Goal: Task Accomplishment & Management: Manage account settings

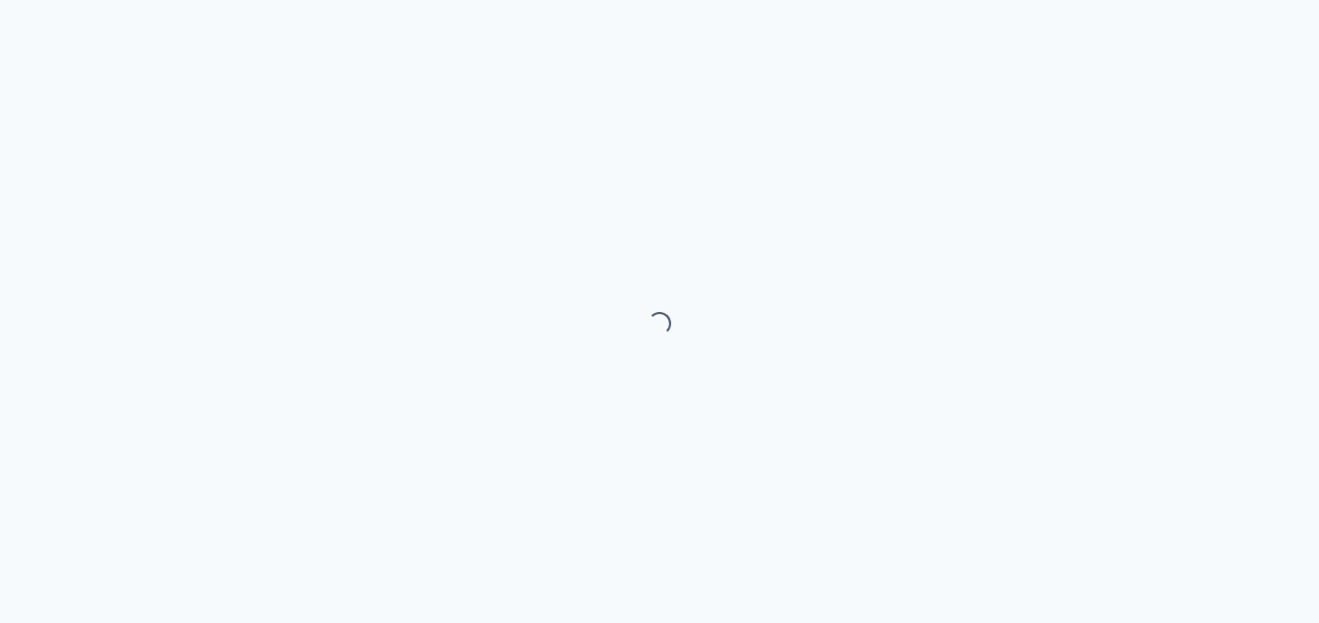
select select "month"
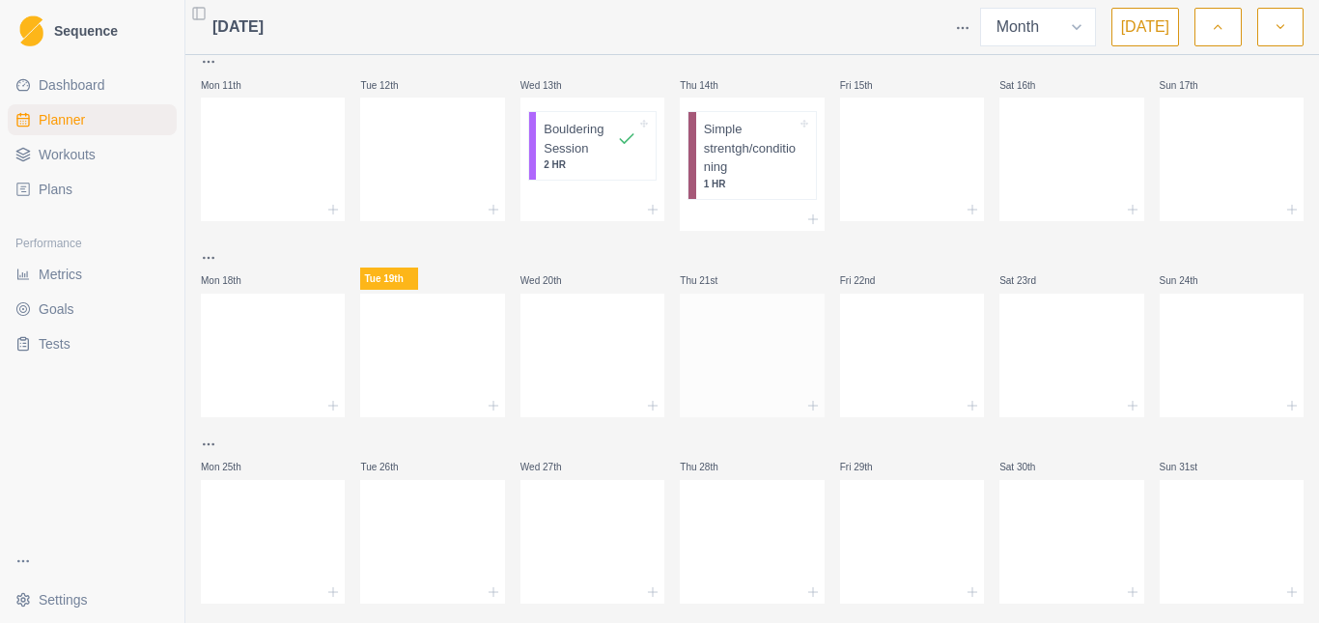
scroll to position [290, 0]
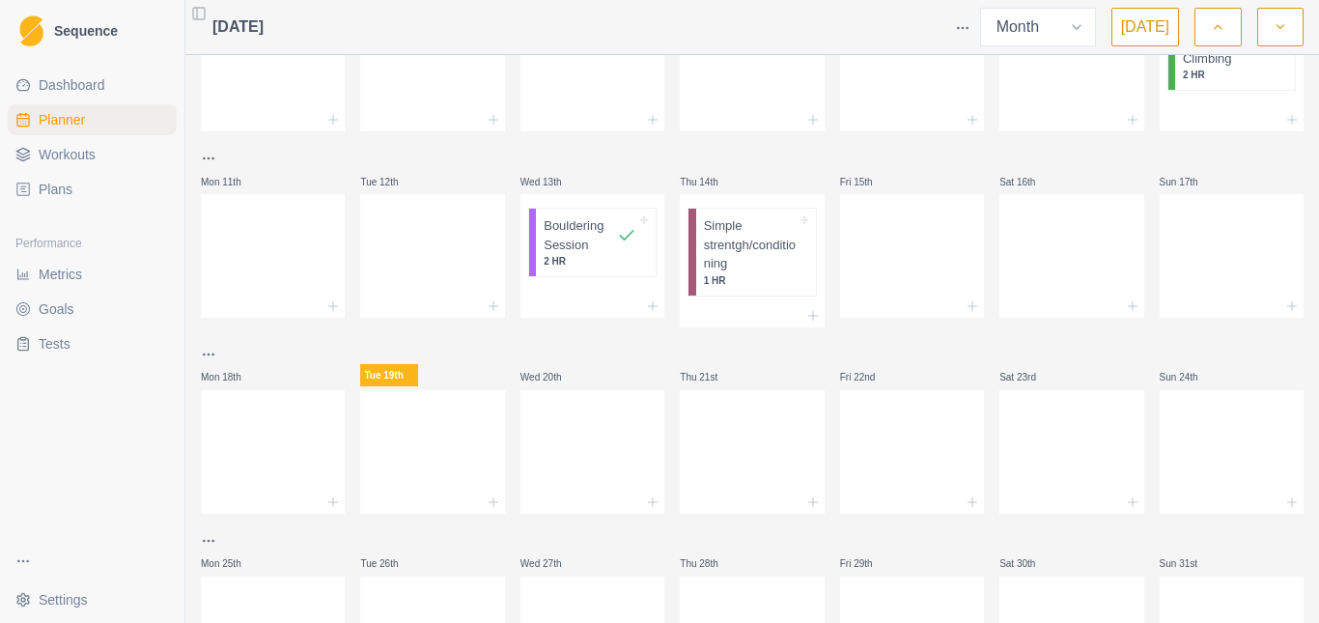
click at [89, 153] on span "Workouts" at bounding box center [67, 154] width 57 height 19
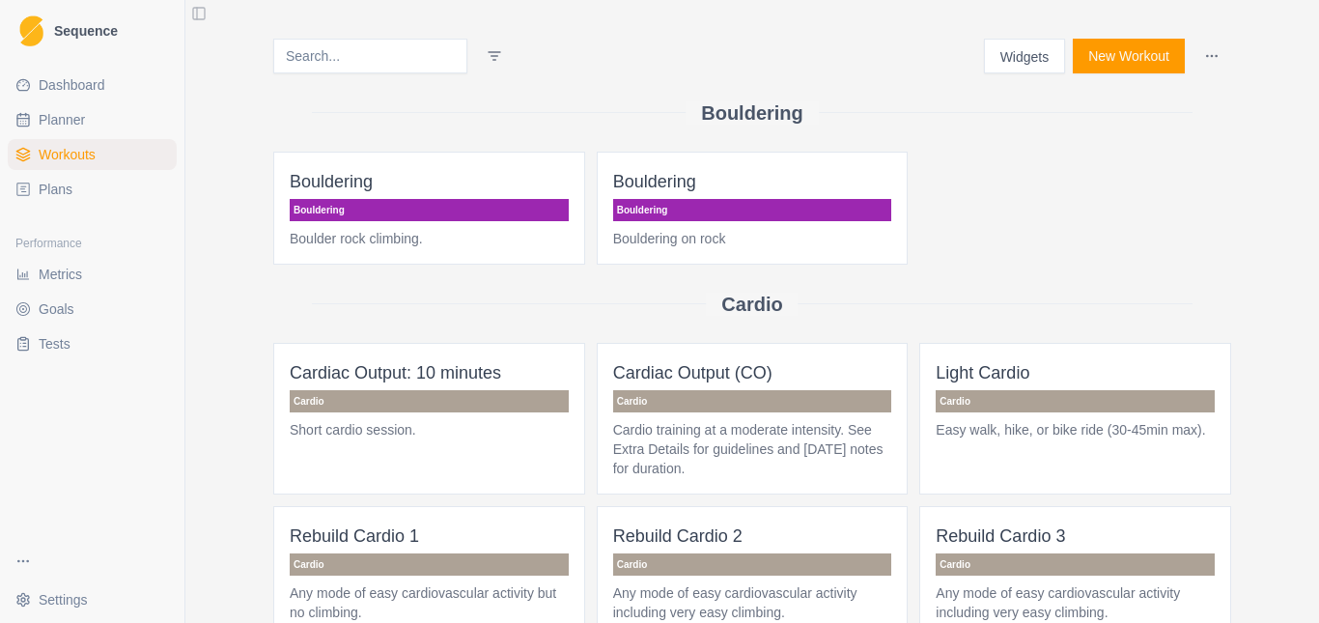
click at [1099, 66] on button "New Workout" at bounding box center [1129, 56] width 112 height 35
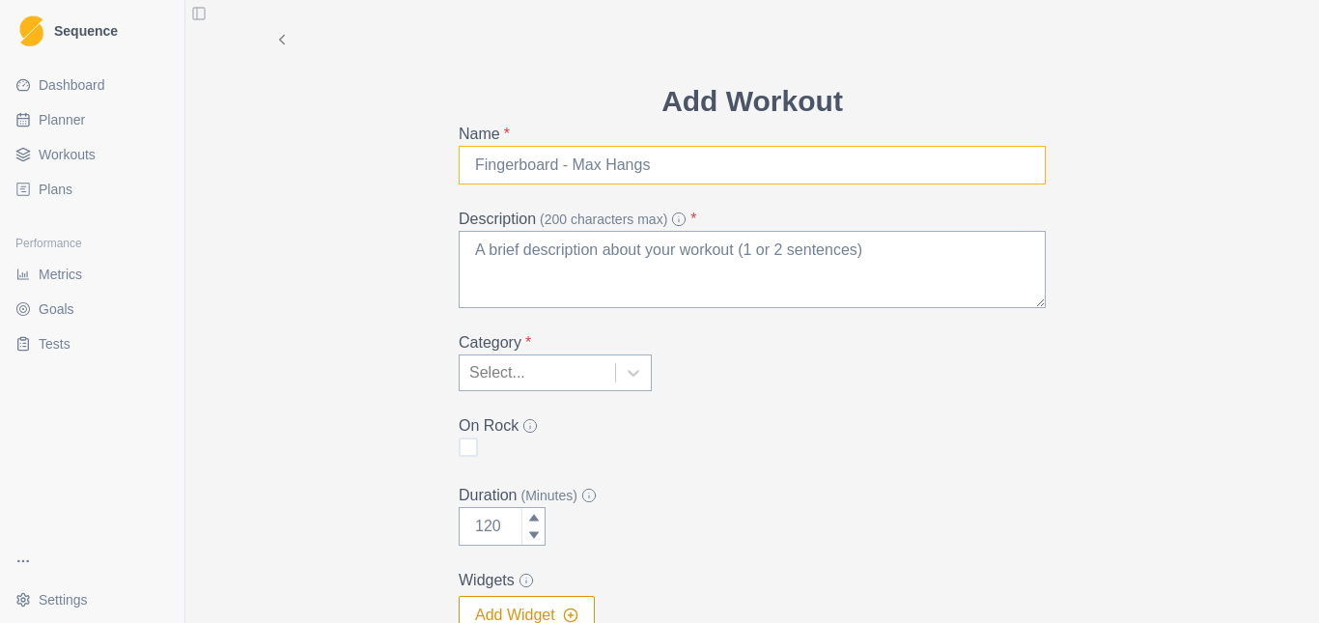
click at [527, 165] on input "Name *" at bounding box center [752, 165] width 587 height 39
type input "T"
type input "Workout Coach [PERSON_NAME]"
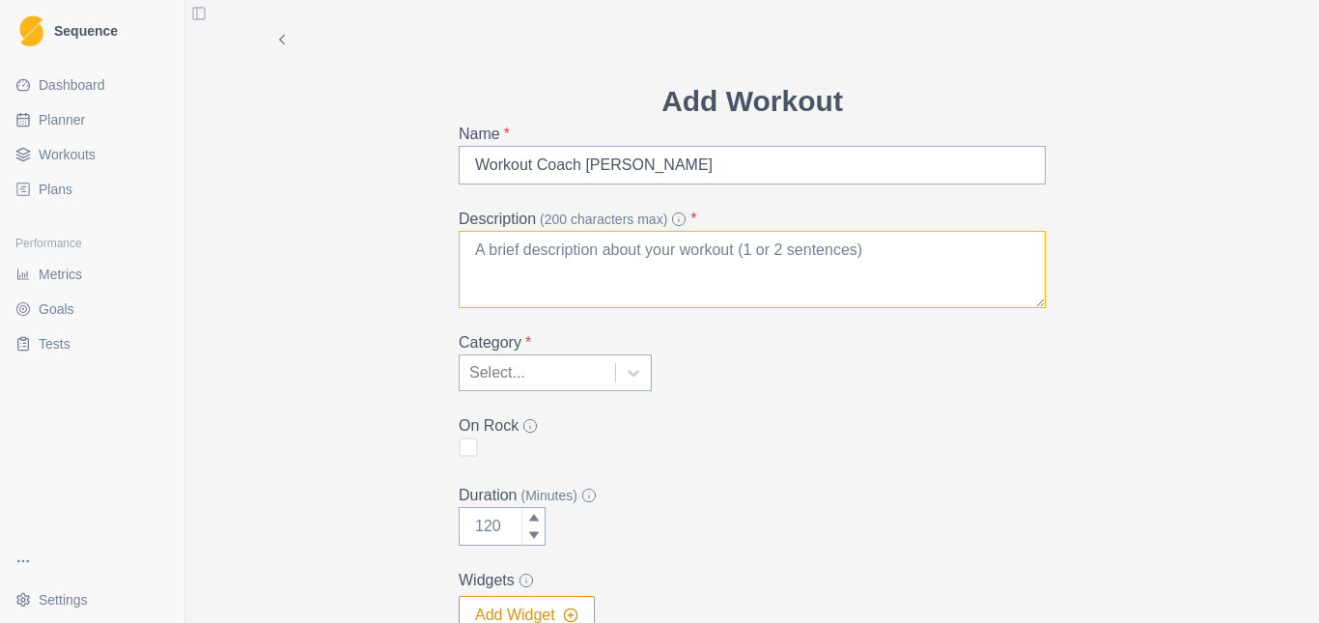
click at [533, 272] on textarea "Description (200 characters max) *" at bounding box center [752, 269] width 587 height 77
type textarea "-"
type textarea "Treino do coach, descrição nos detalhes."
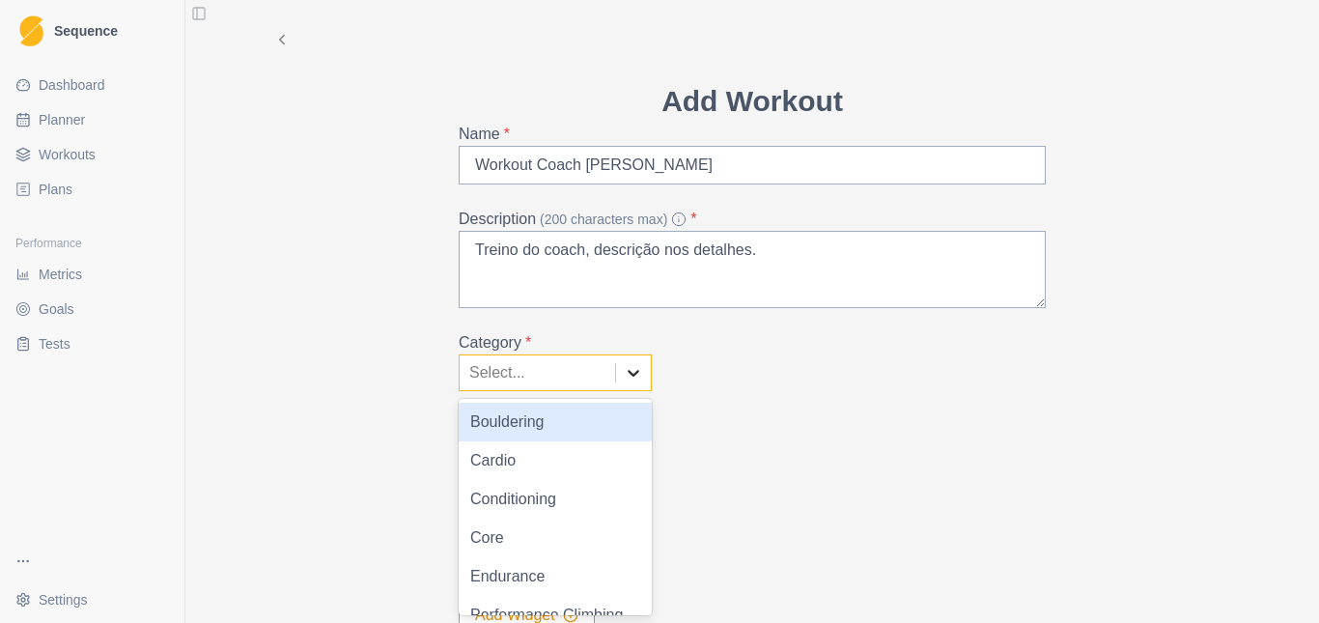
click at [629, 387] on div at bounding box center [633, 372] width 35 height 35
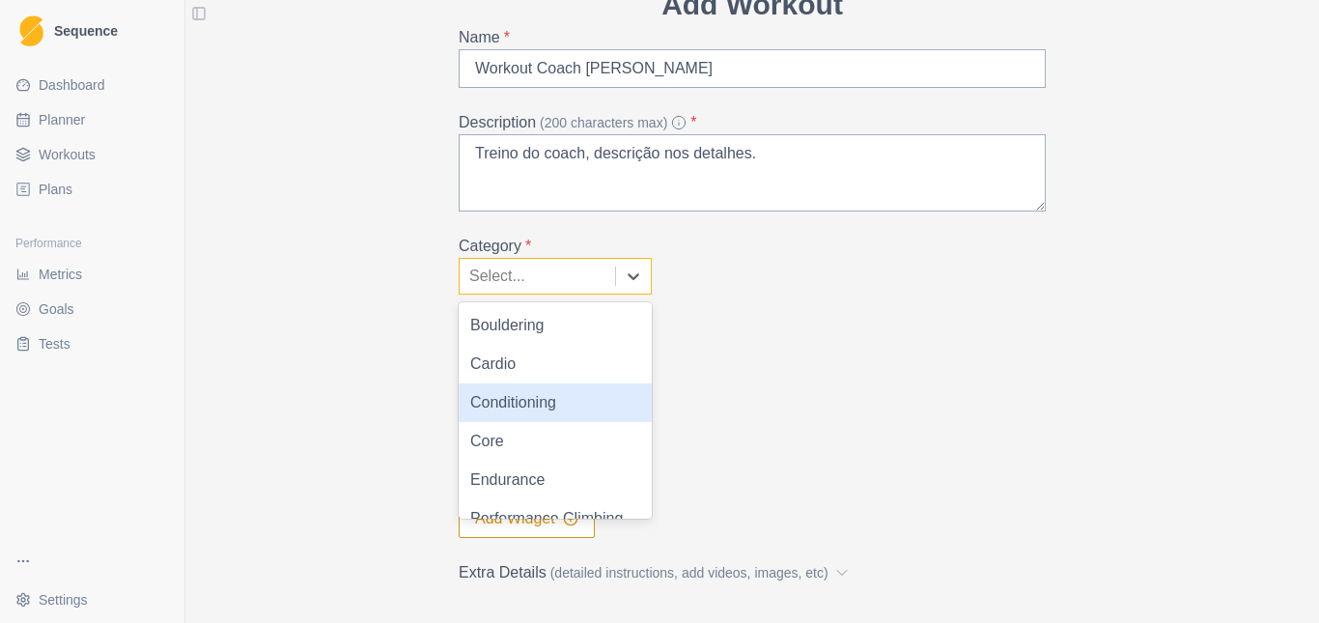
click at [527, 407] on div "Conditioning" at bounding box center [555, 402] width 193 height 39
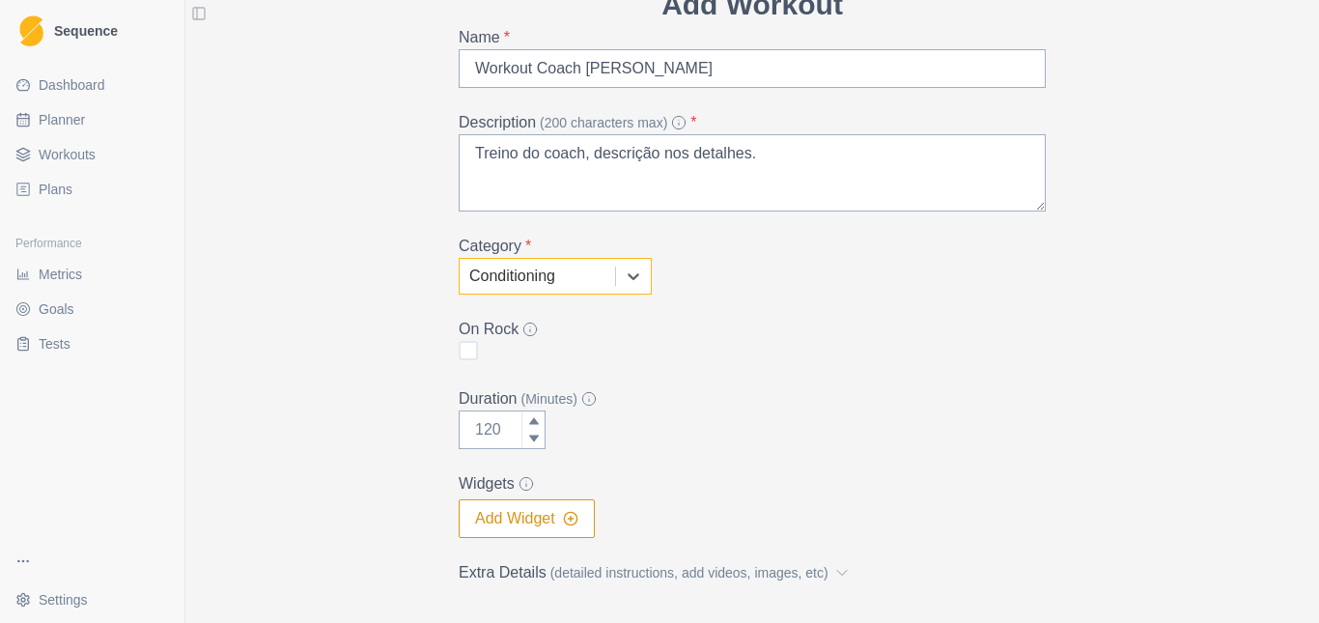
click at [328, 335] on div "Add Workout Name * Workout Coach [PERSON_NAME] Description (200 characters max)…" at bounding box center [752, 282] width 989 height 758
click at [366, 306] on div "Add Workout Name * Workout Coach [PERSON_NAME] Description (200 characters max)…" at bounding box center [752, 282] width 989 height 758
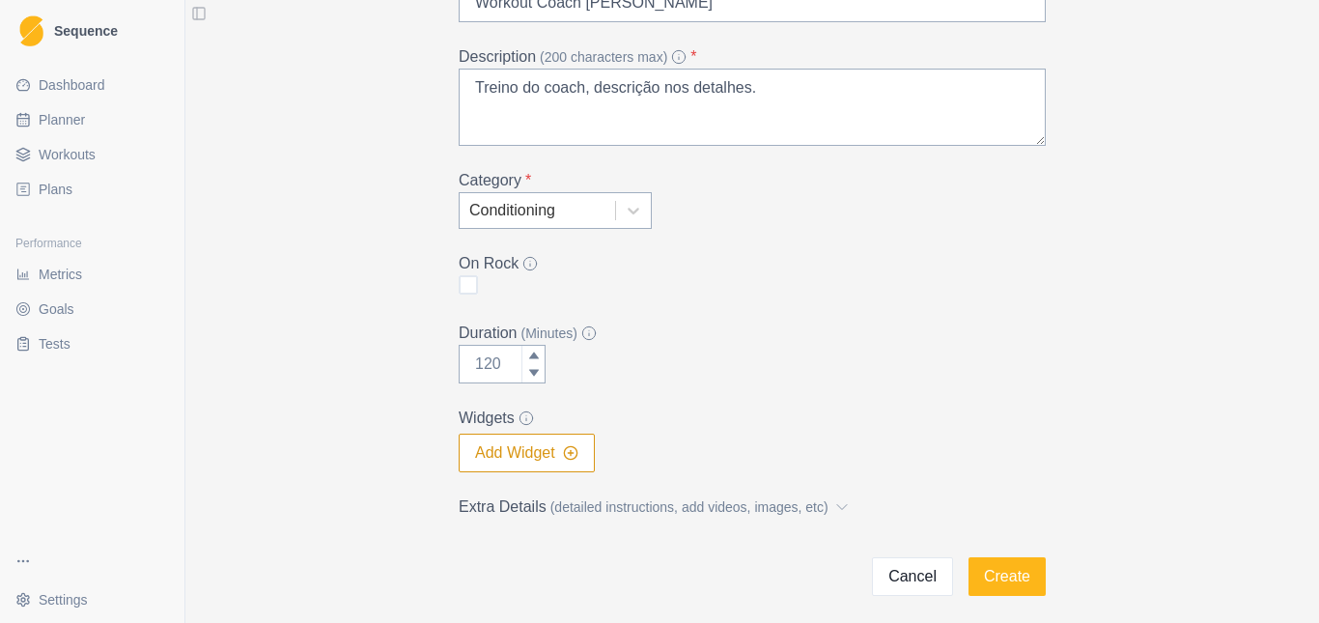
scroll to position [243, 0]
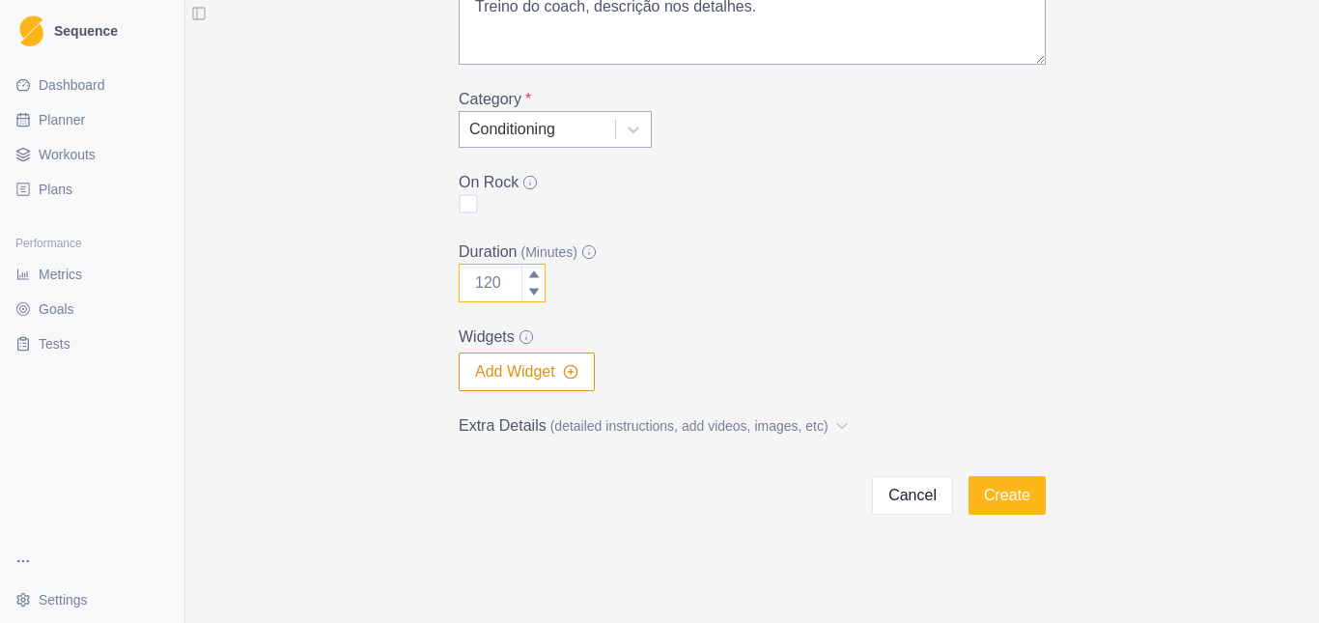
drag, startPoint x: 481, startPoint y: 290, endPoint x: 414, endPoint y: 300, distance: 67.5
click at [418, 300] on div "Add Workout Name * Workout Coach [PERSON_NAME] Description (200 characters max)…" at bounding box center [752, 136] width 989 height 758
click at [473, 293] on input "Duration (Minutes)" at bounding box center [502, 283] width 87 height 39
type input "60"
click at [761, 260] on label "Duration (Minutes)" at bounding box center [746, 251] width 575 height 23
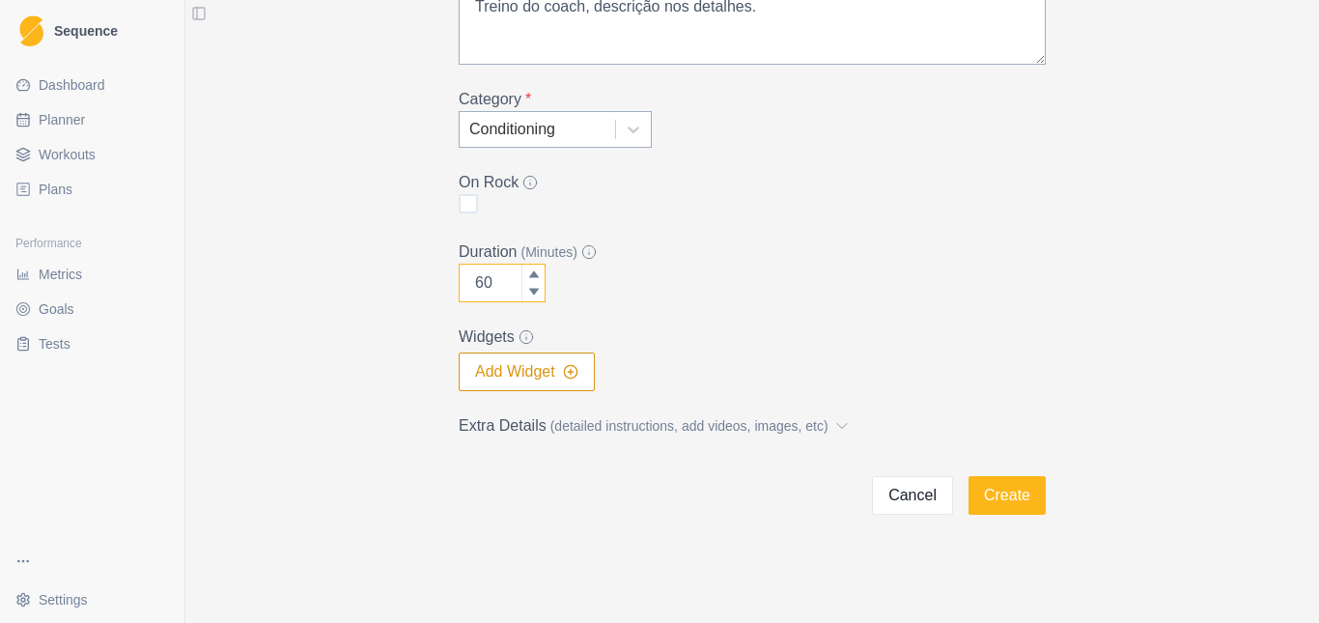
click at [545, 264] on input "60" at bounding box center [502, 283] width 87 height 39
click at [571, 374] on line "button" at bounding box center [571, 371] width 0 height 5
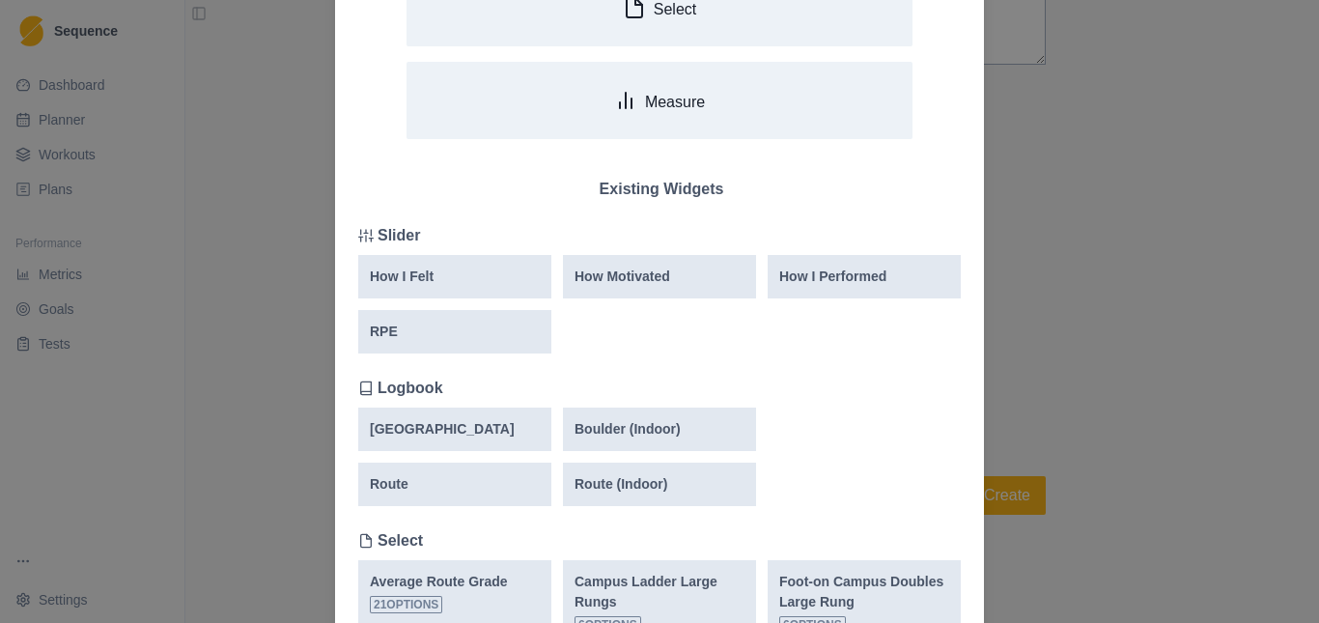
scroll to position [0, 0]
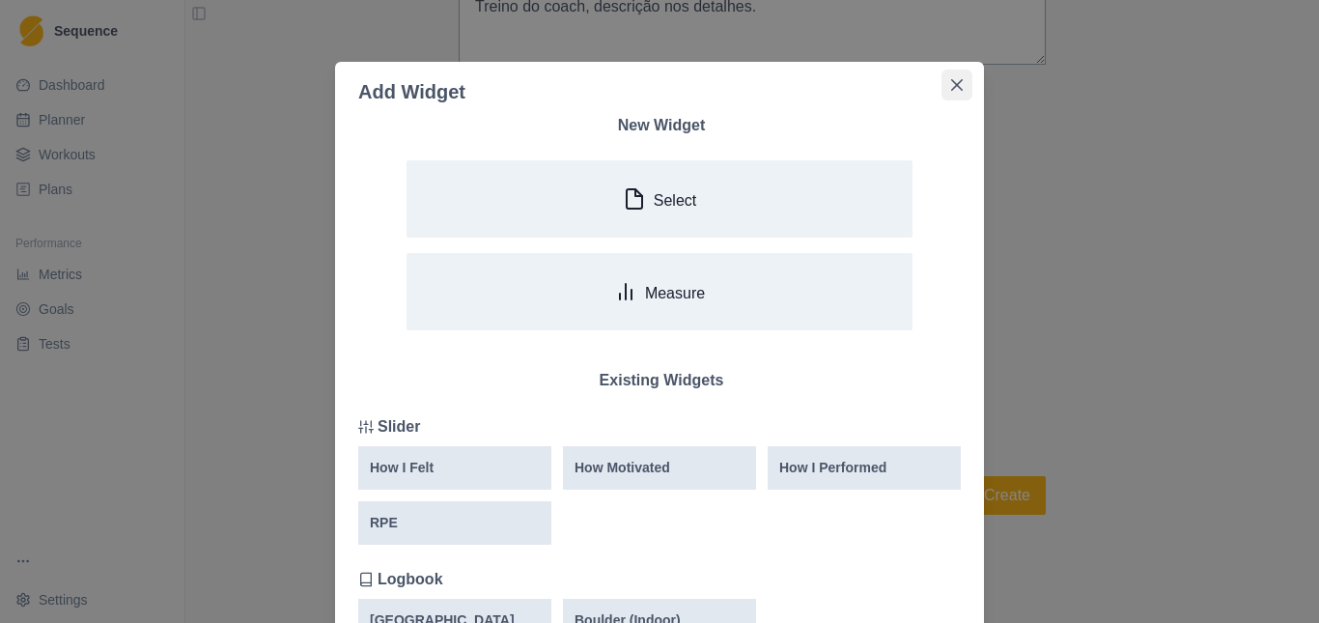
click at [954, 88] on icon "Close" at bounding box center [957, 85] width 12 height 12
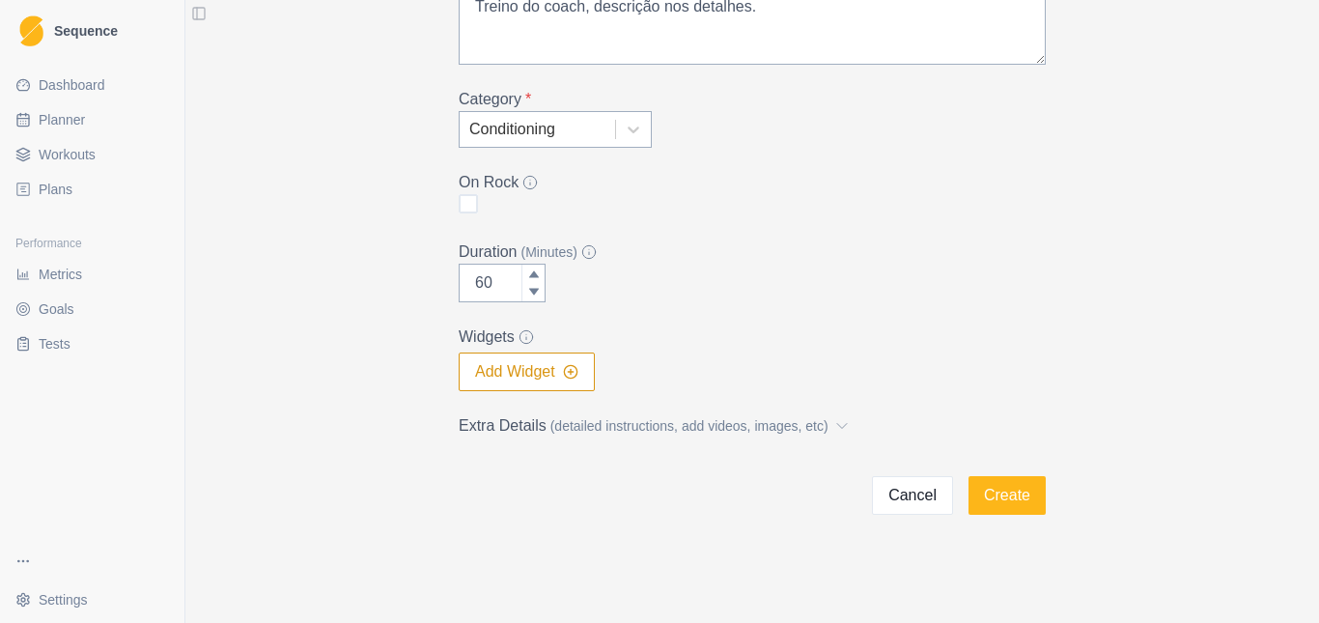
click at [1154, 254] on div "Add Workout Name * Workout Coach [PERSON_NAME] Description (200 characters max)…" at bounding box center [752, 136] width 989 height 758
click at [838, 274] on div "Duration (Minutes) 60" at bounding box center [752, 271] width 587 height 62
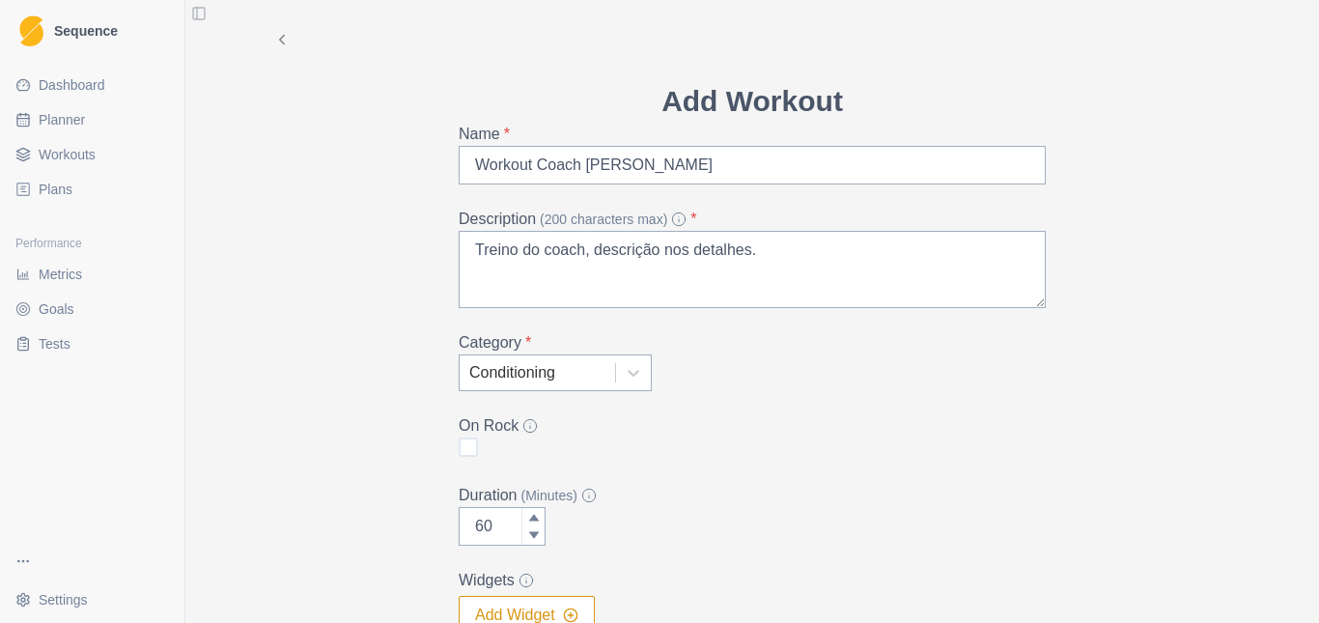
scroll to position [243, 0]
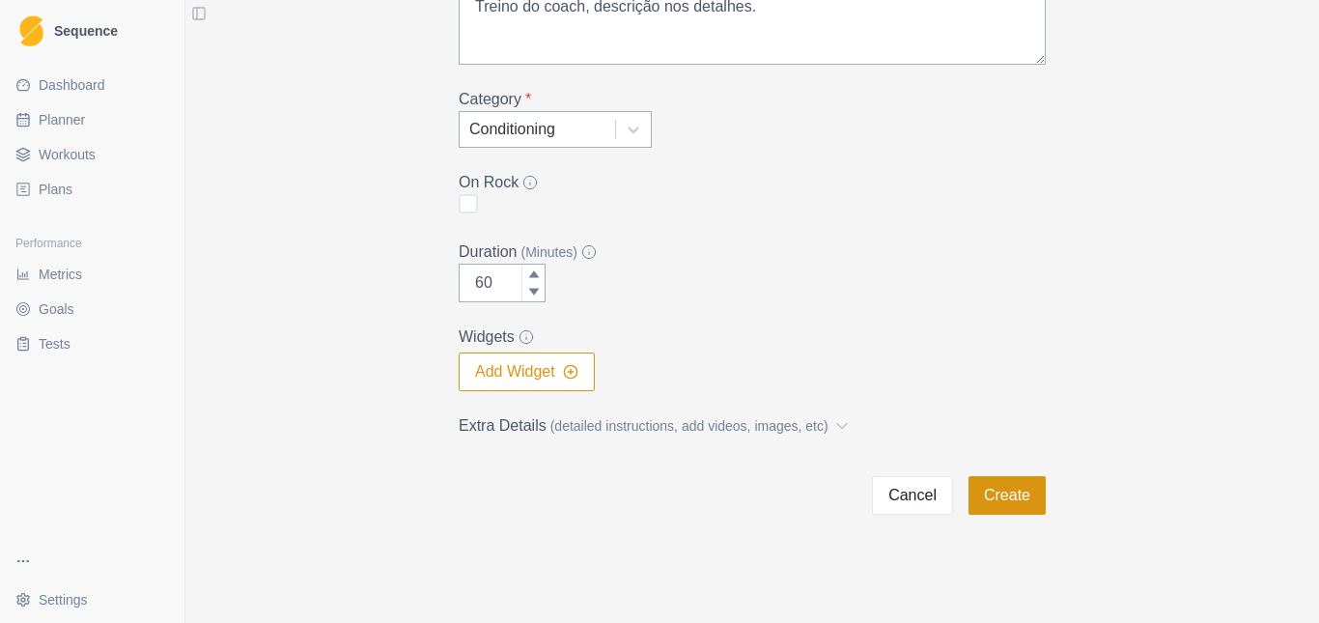
click at [995, 491] on button "Create" at bounding box center [1006, 495] width 77 height 39
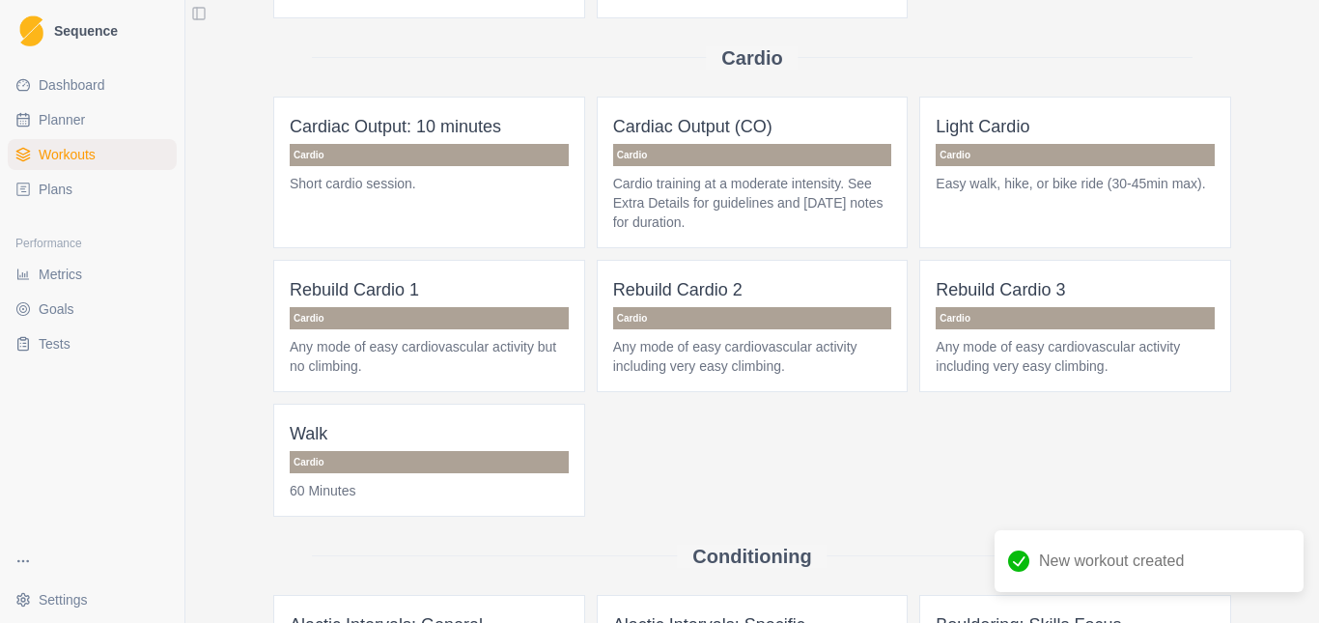
scroll to position [97, 0]
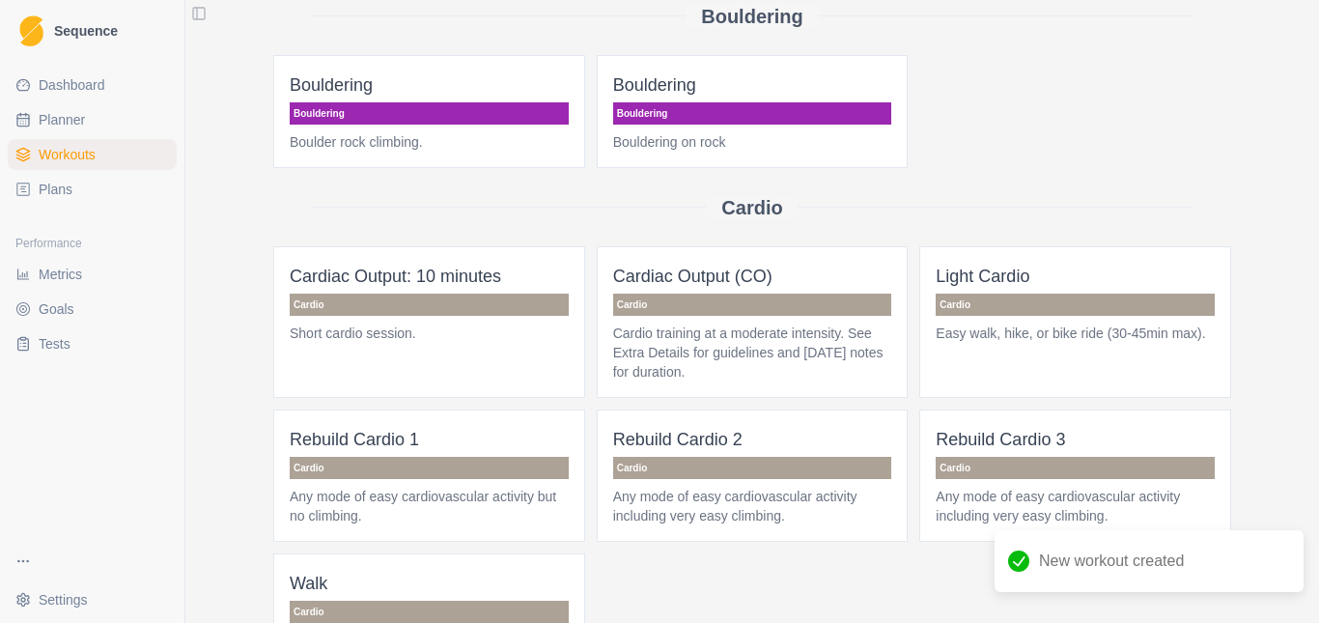
click at [69, 116] on span "Planner" at bounding box center [62, 119] width 46 height 19
select select "month"
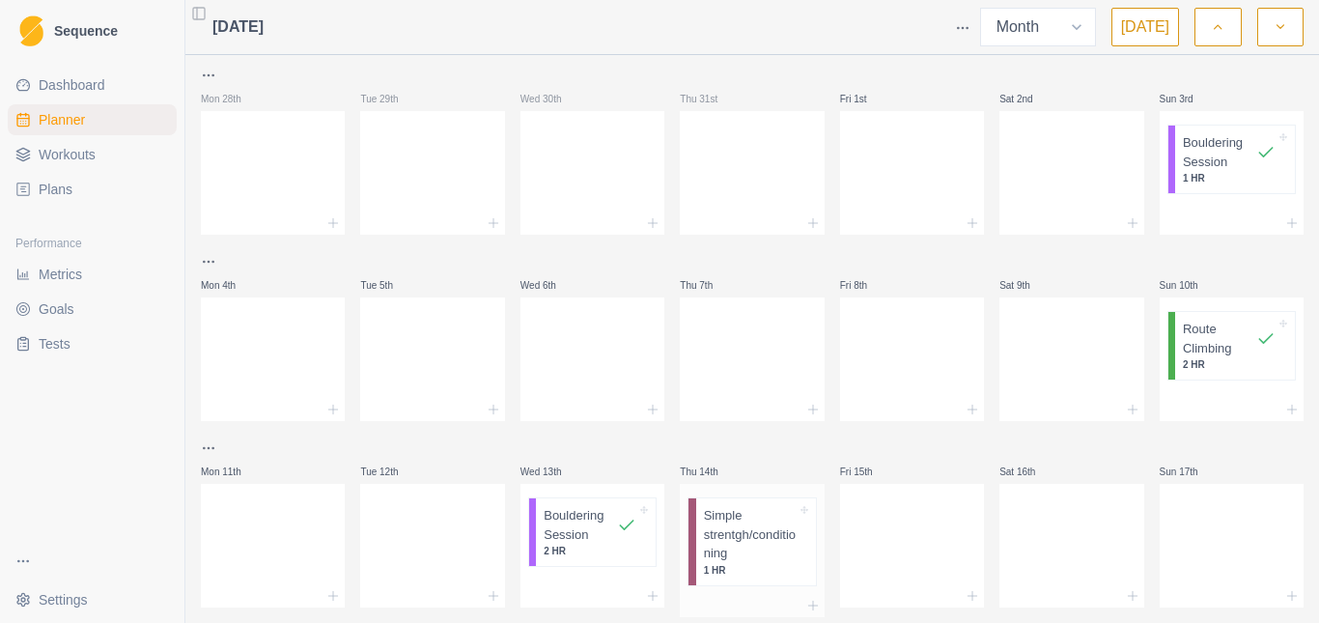
scroll to position [290, 0]
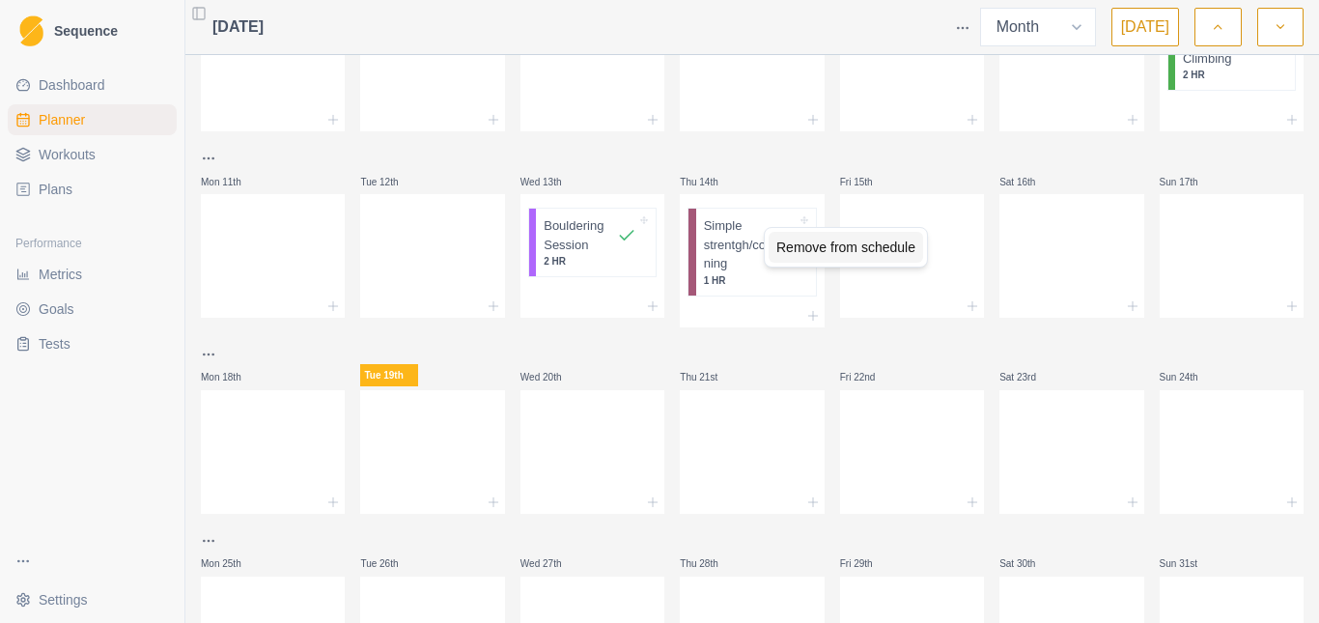
click at [828, 258] on div "Remove from schedule" at bounding box center [845, 247] width 154 height 31
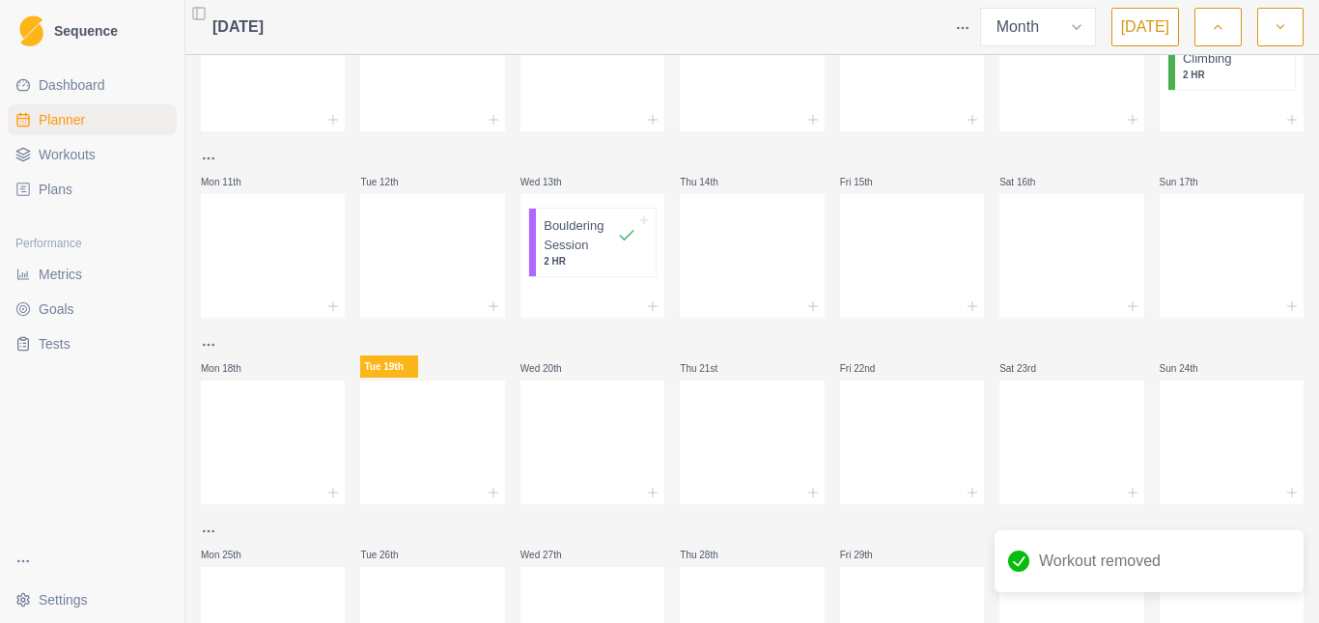
click at [799, 314] on div at bounding box center [752, 305] width 144 height 23
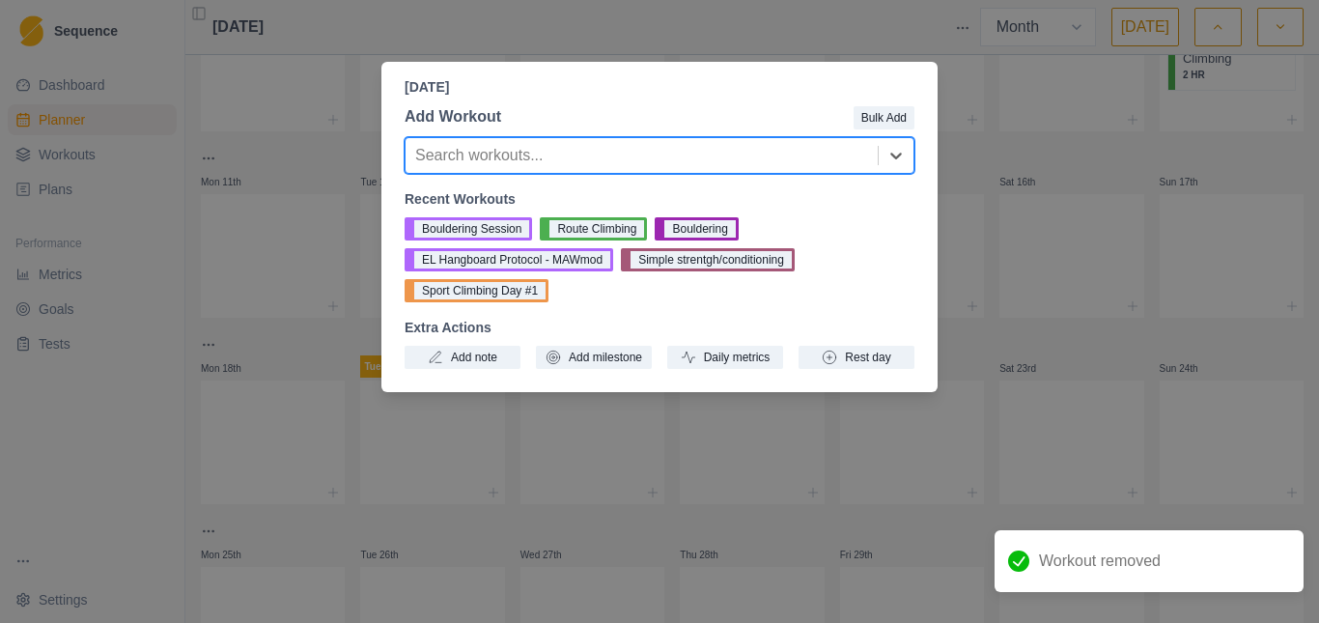
click at [537, 153] on div at bounding box center [641, 155] width 453 height 27
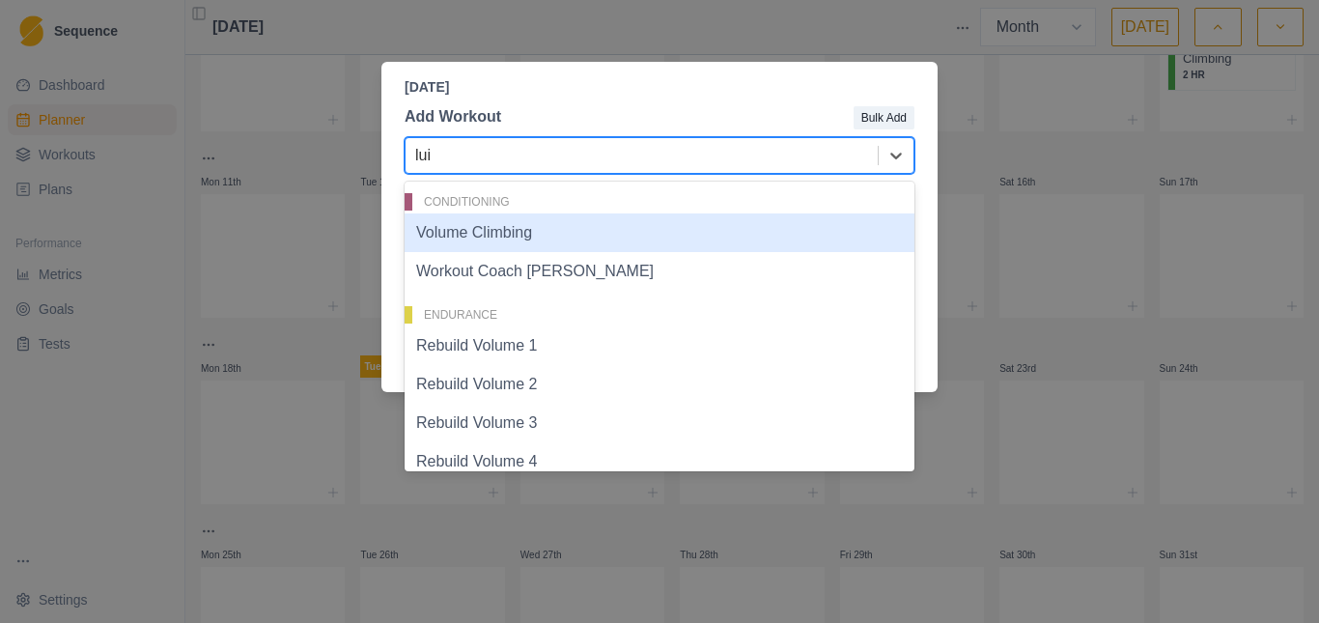
type input "[PERSON_NAME]"
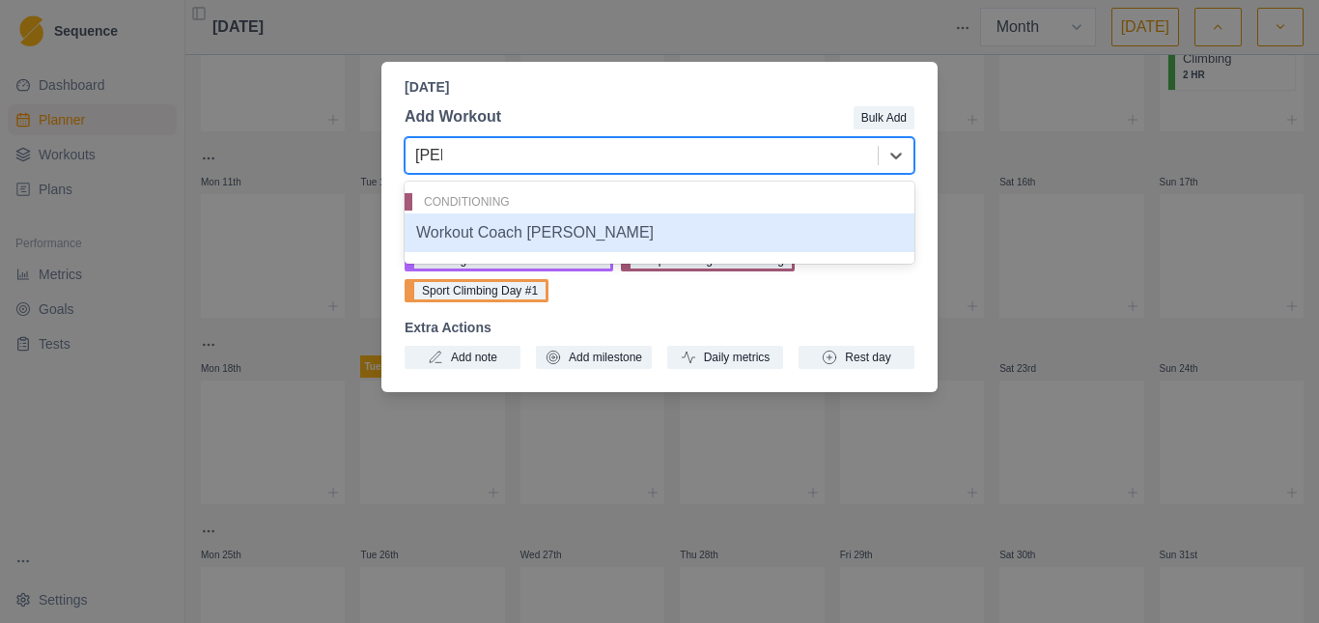
click at [498, 232] on div "Workout Coach [PERSON_NAME]" at bounding box center [660, 232] width 510 height 39
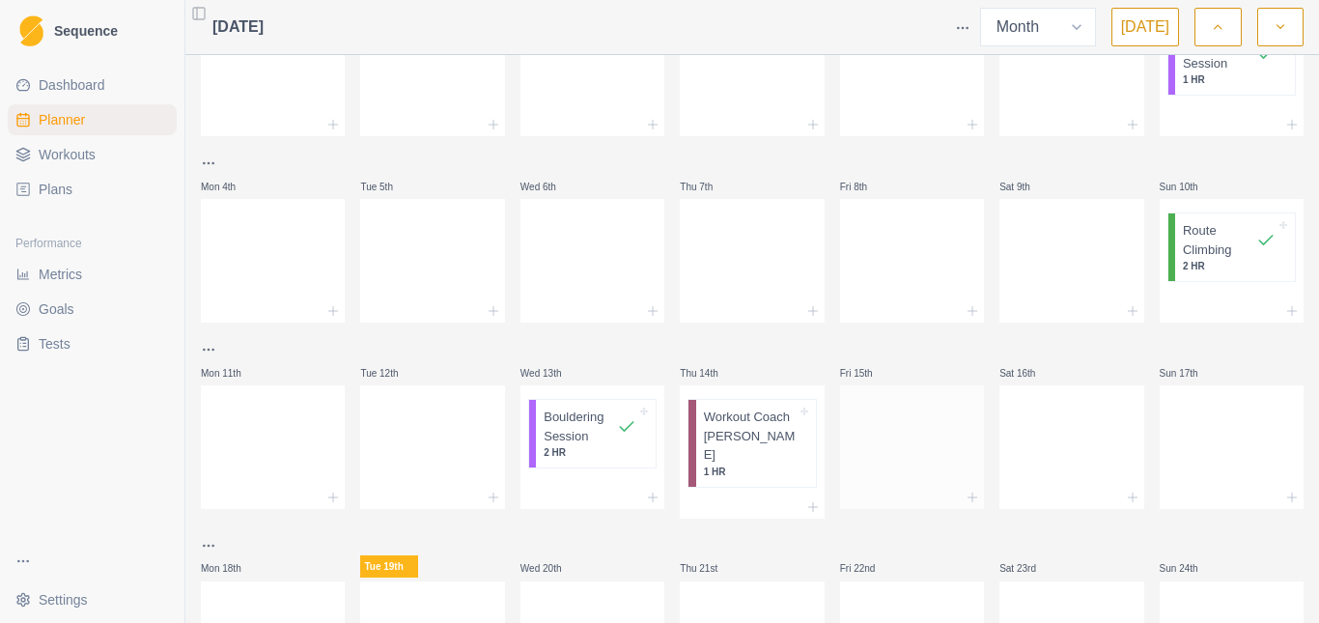
scroll to position [193, 0]
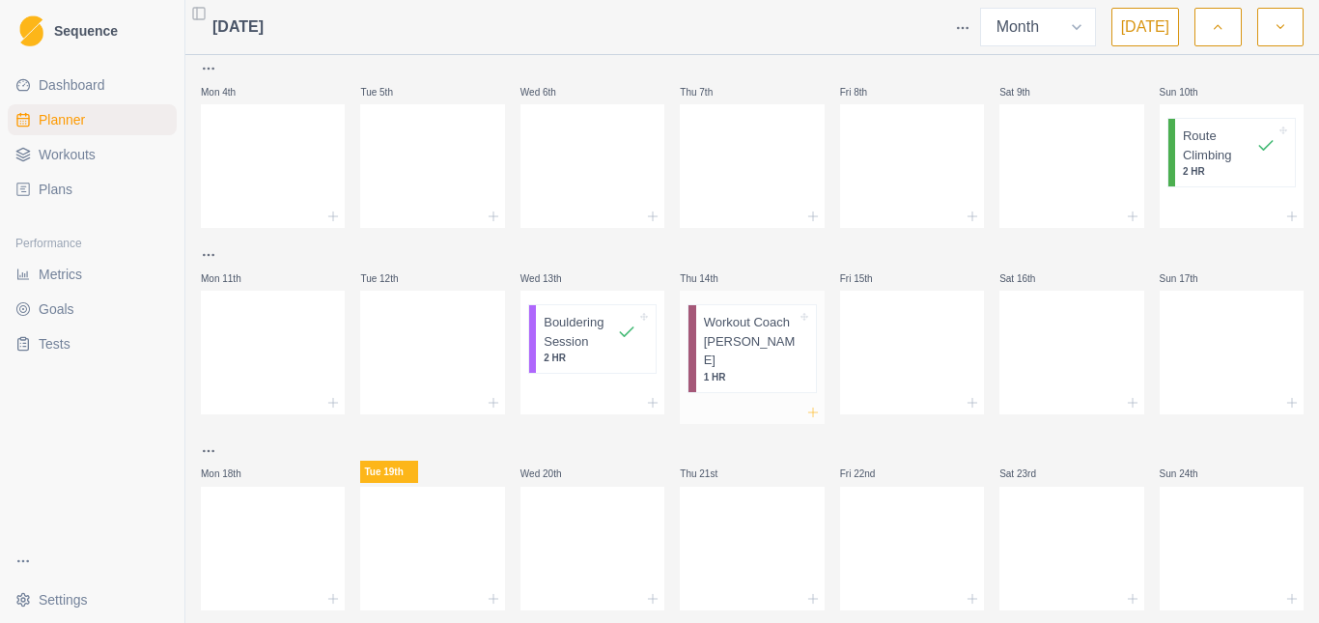
click at [805, 405] on icon at bounding box center [812, 412] width 15 height 15
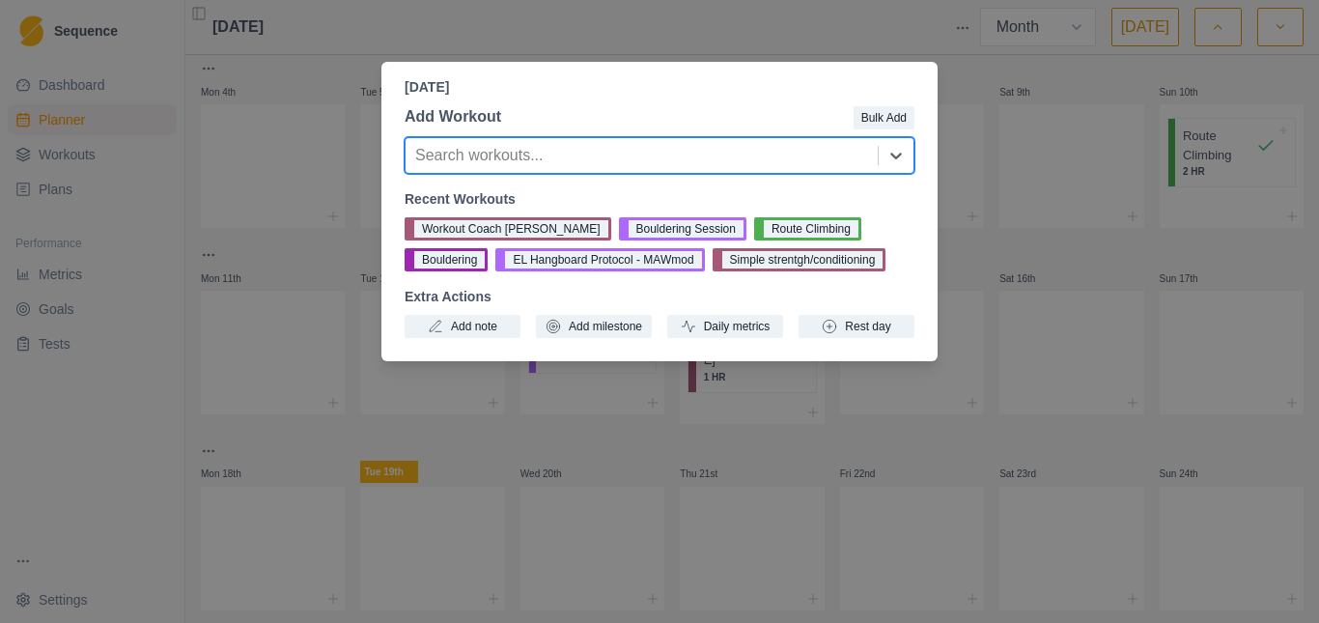
click at [1033, 378] on div "[DATE] Add Workout Bulk Add Search workouts... Recent Workouts Workout Coach [P…" at bounding box center [659, 311] width 1319 height 623
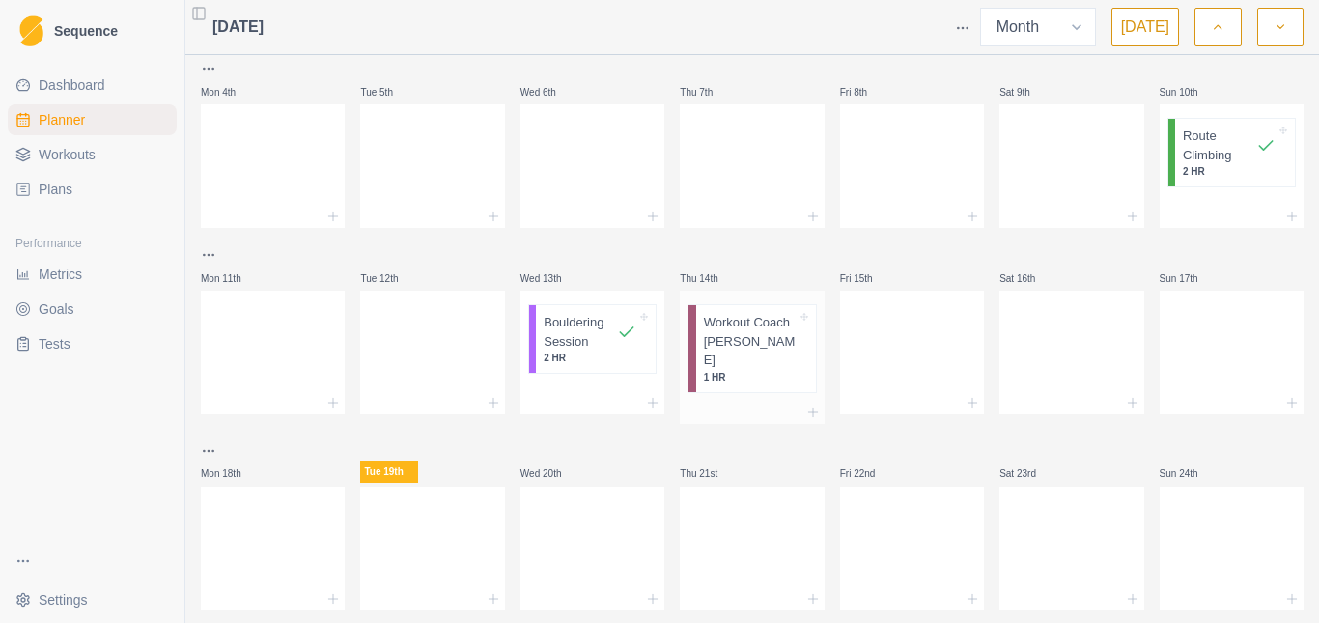
click at [745, 343] on p "Workout Coach [PERSON_NAME]" at bounding box center [750, 341] width 93 height 57
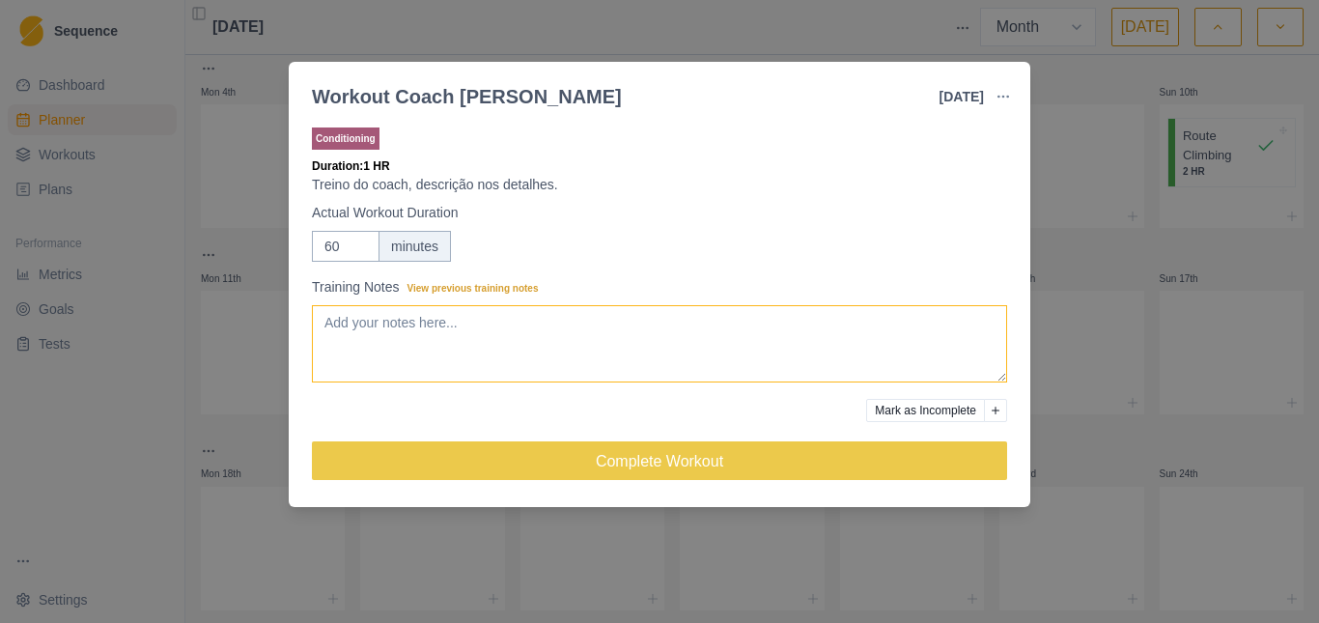
click at [422, 340] on textarea "Training Notes View previous training notes" at bounding box center [659, 343] width 695 height 77
type textarea "B"
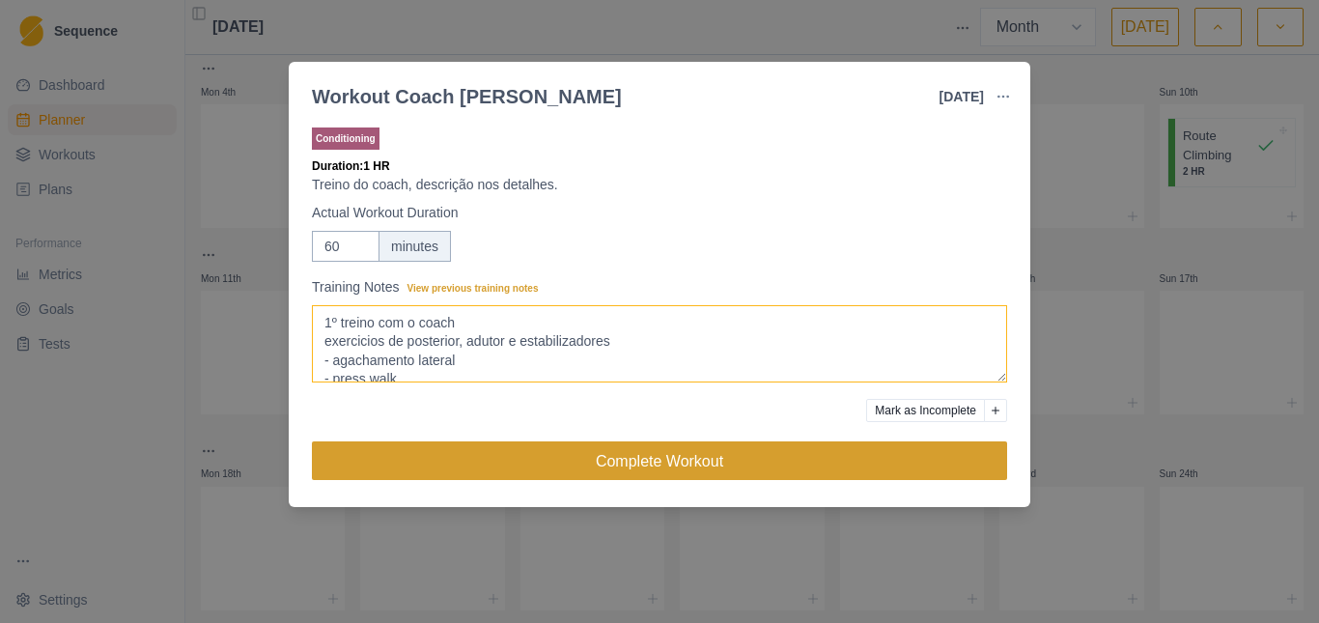
type textarea "1º treino com o coach exercicios de posterior, adutor e estabilizadores - agach…"
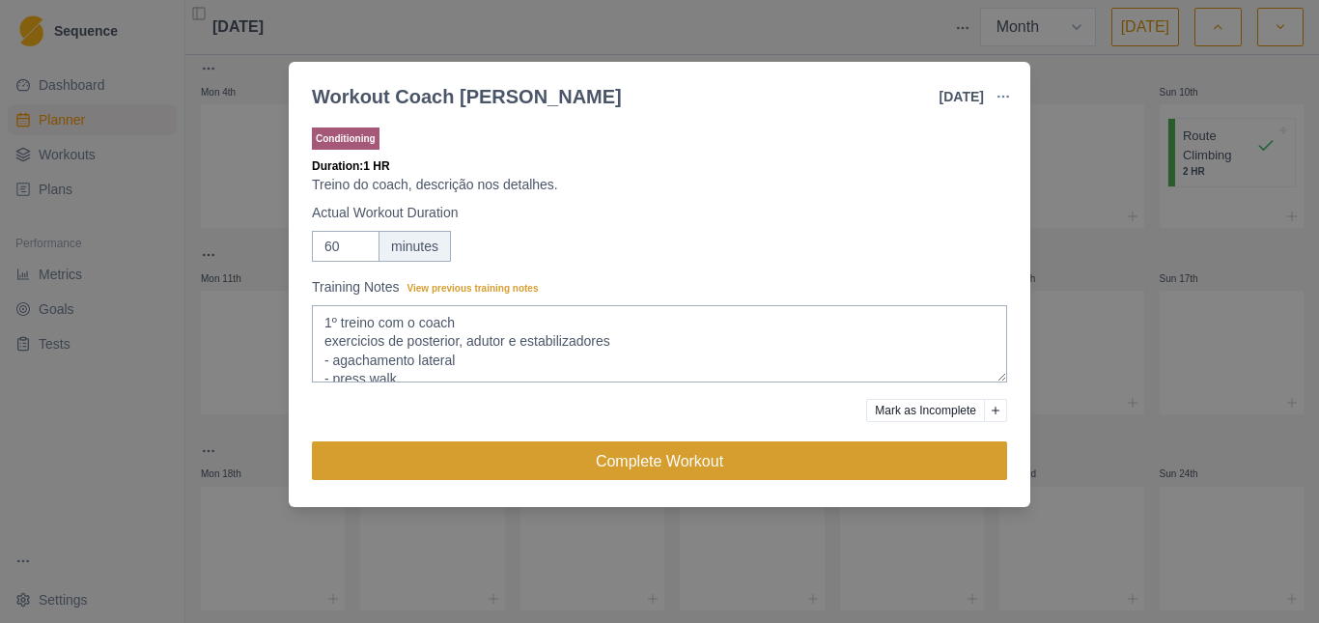
click at [621, 455] on button "Complete Workout" at bounding box center [659, 460] width 695 height 39
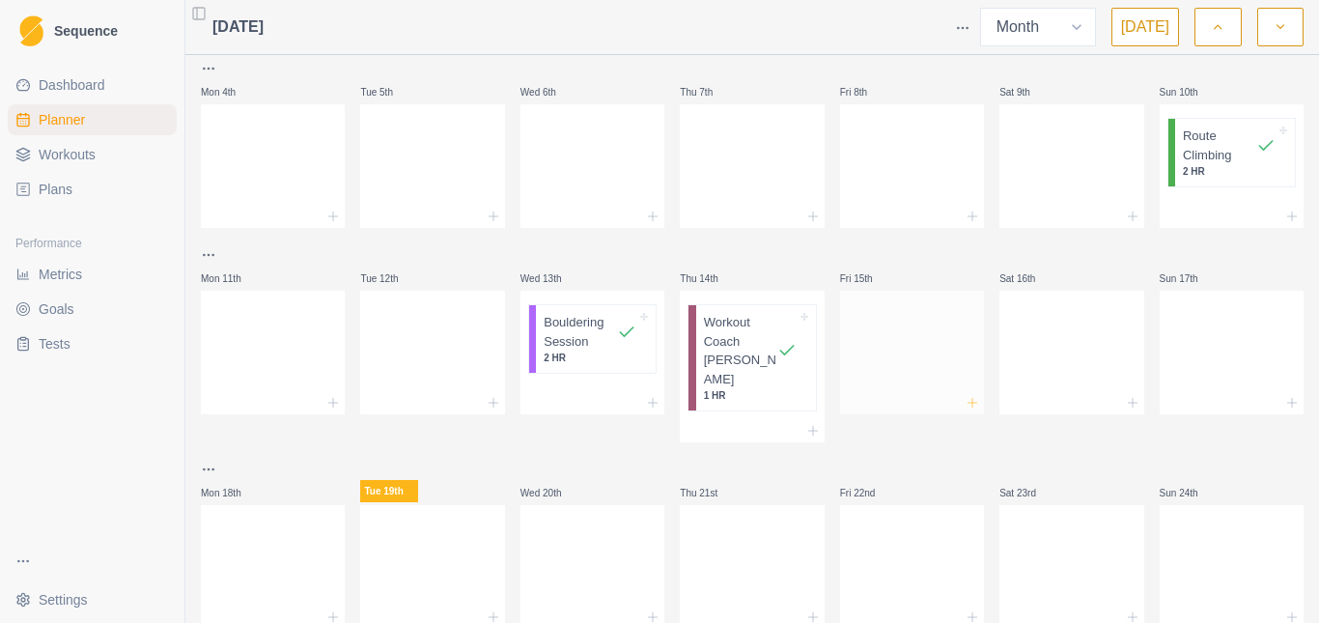
click at [964, 400] on icon at bounding box center [971, 402] width 15 height 15
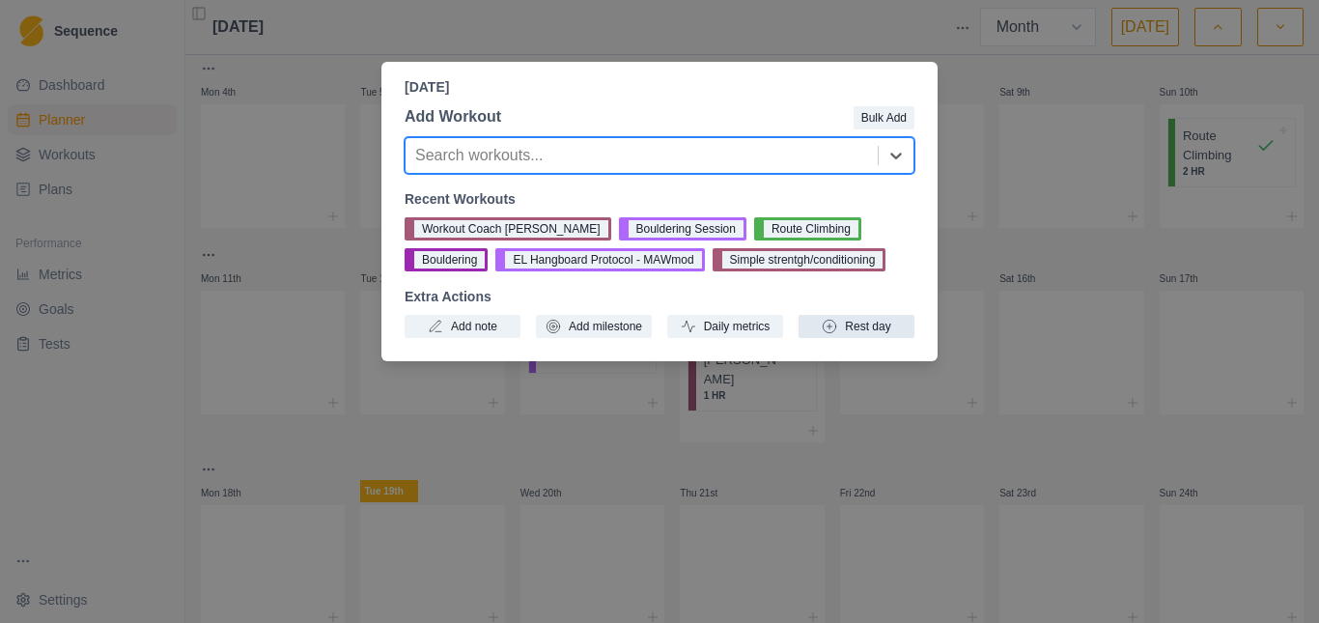
click at [852, 335] on button "Rest day" at bounding box center [856, 326] width 116 height 23
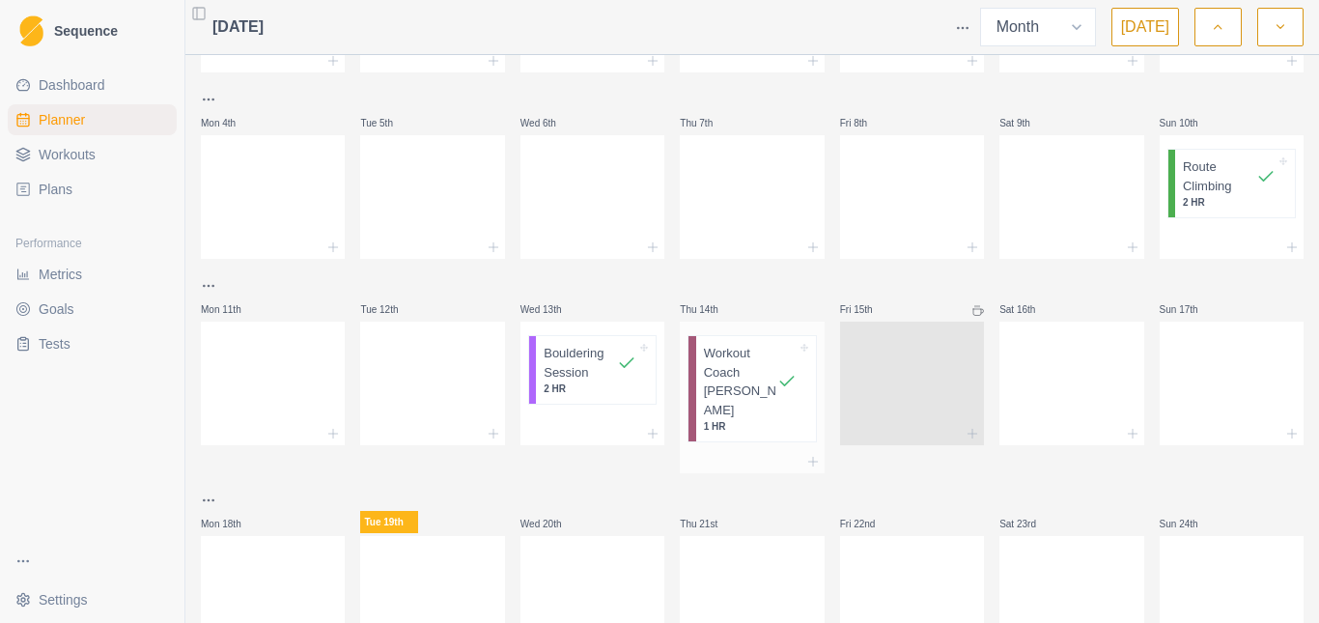
scroll to position [193, 0]
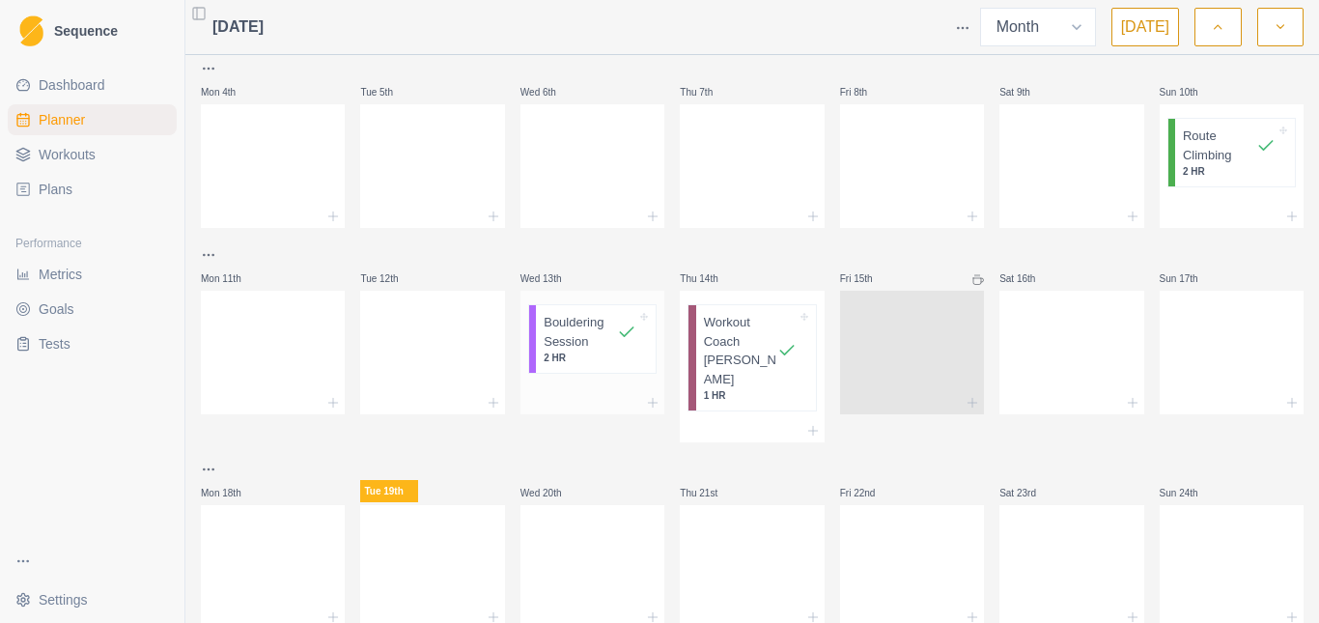
click at [564, 336] on p "Bouldering Session" at bounding box center [580, 332] width 73 height 38
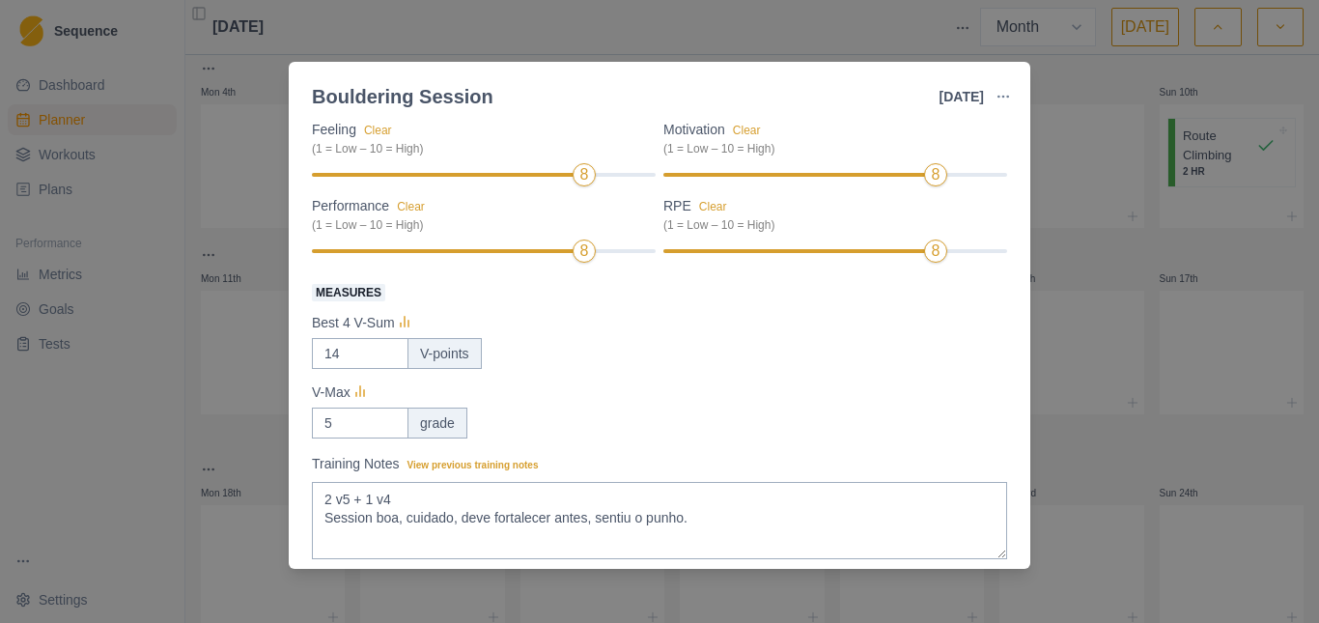
scroll to position [308, 0]
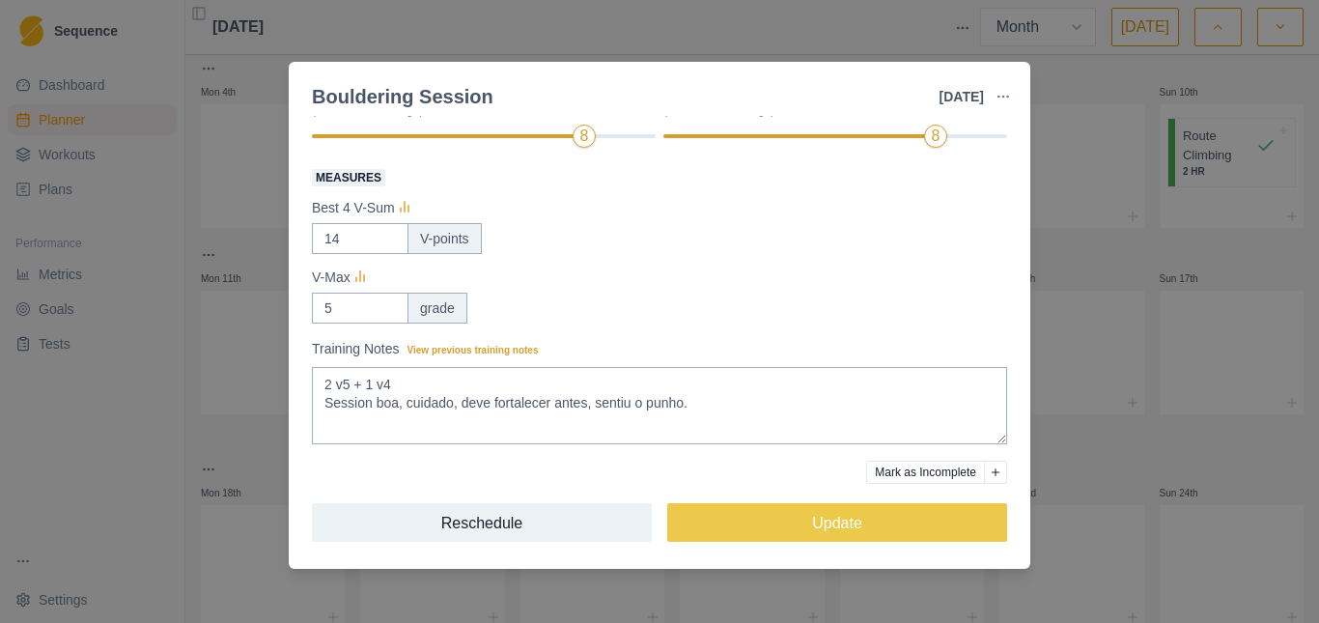
click at [265, 285] on div "Bouldering Session [DATE] Link To Goal View Workout Metrics Edit Original Worko…" at bounding box center [659, 311] width 1319 height 623
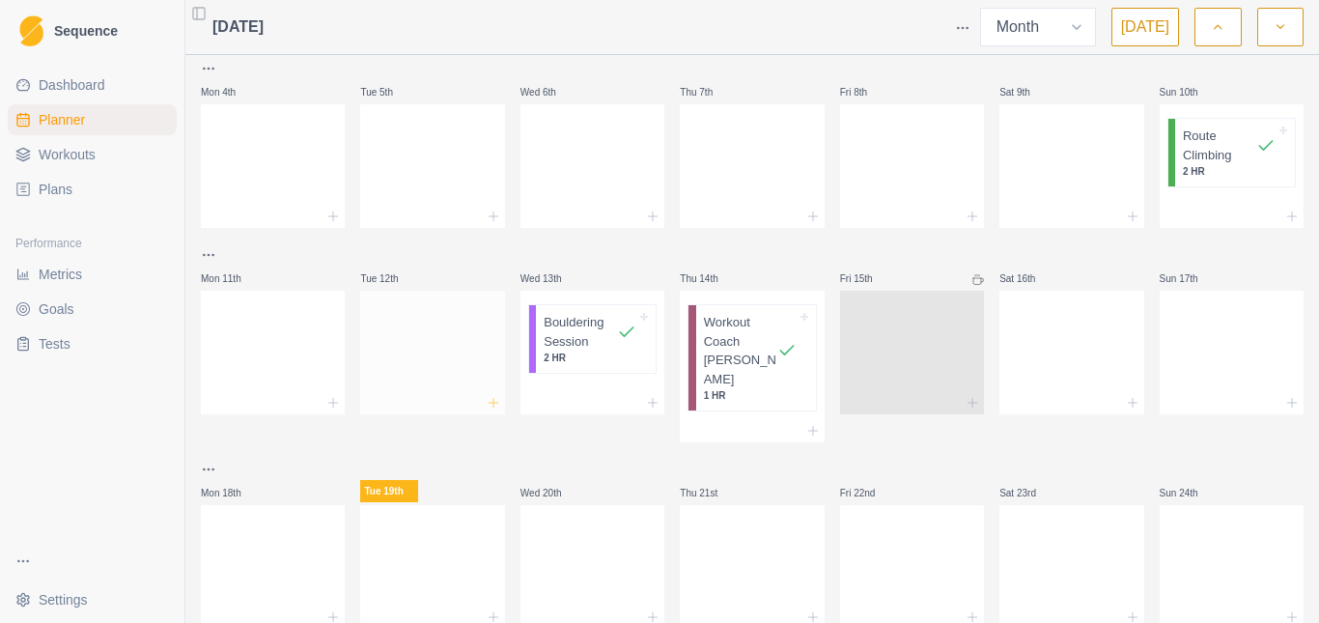
click at [492, 400] on icon at bounding box center [493, 402] width 15 height 15
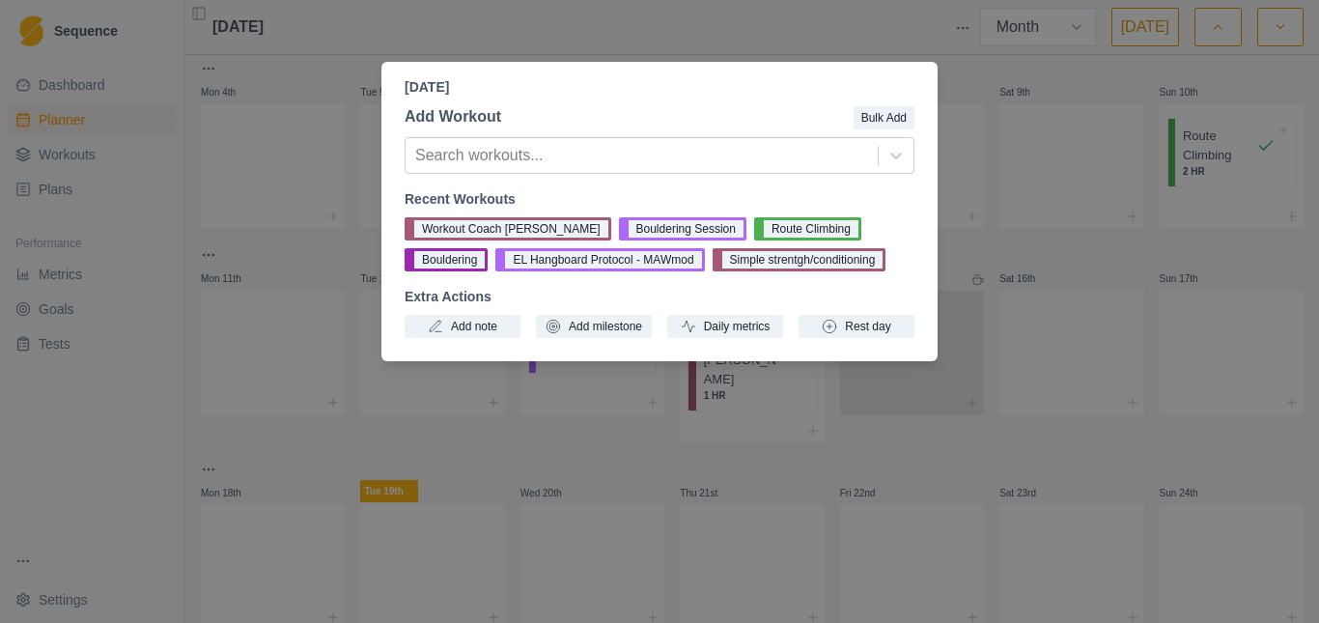
click at [425, 421] on div "[DATE] Add Workout Bulk Add Search workouts... Recent Workouts Workout Coach [P…" at bounding box center [659, 311] width 1319 height 623
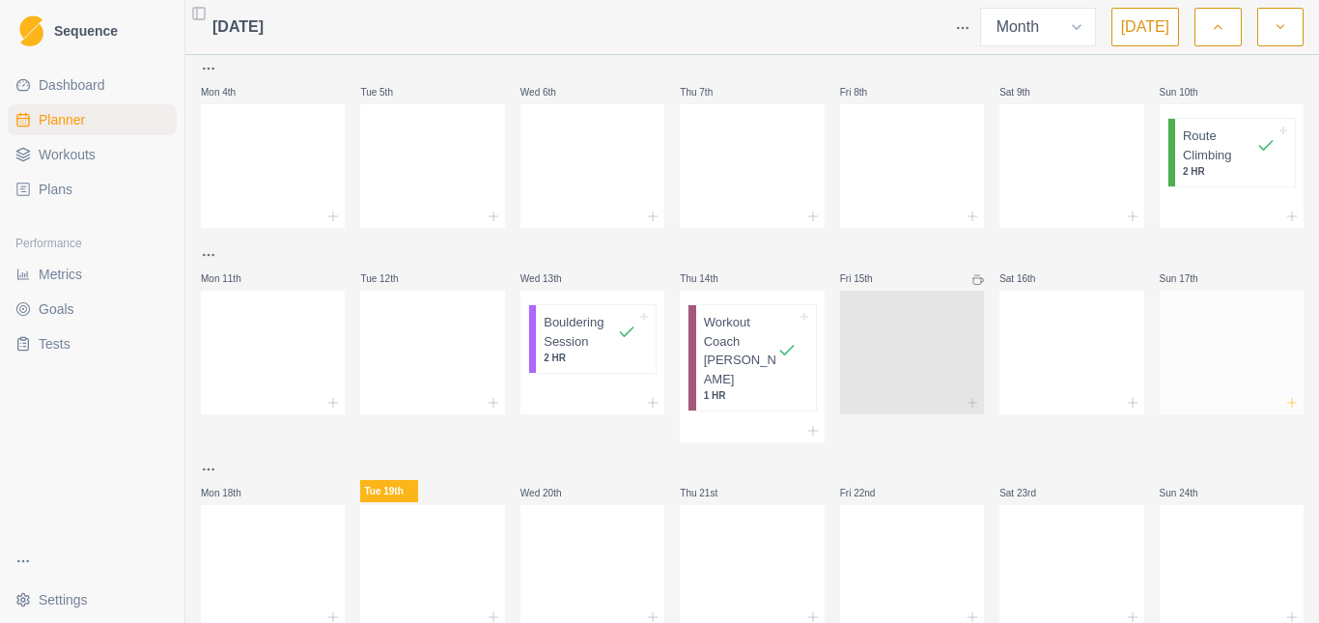
click at [1284, 404] on icon at bounding box center [1291, 402] width 15 height 15
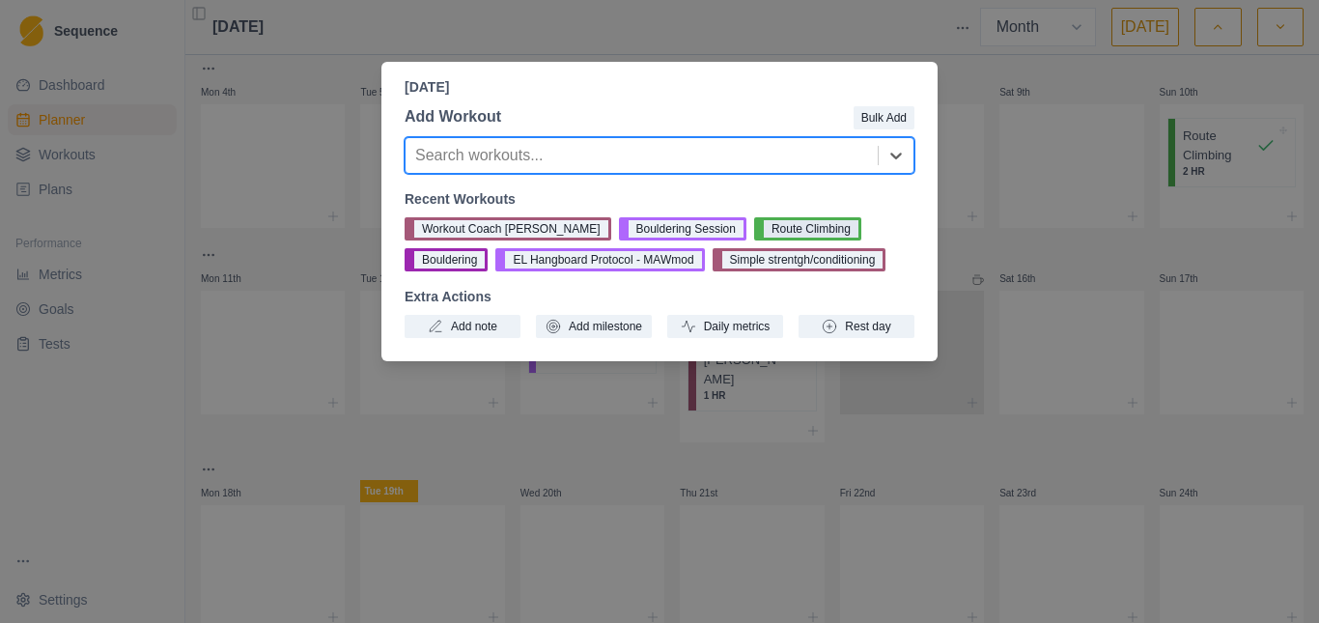
click at [754, 230] on button "Route Climbing" at bounding box center [807, 228] width 107 height 23
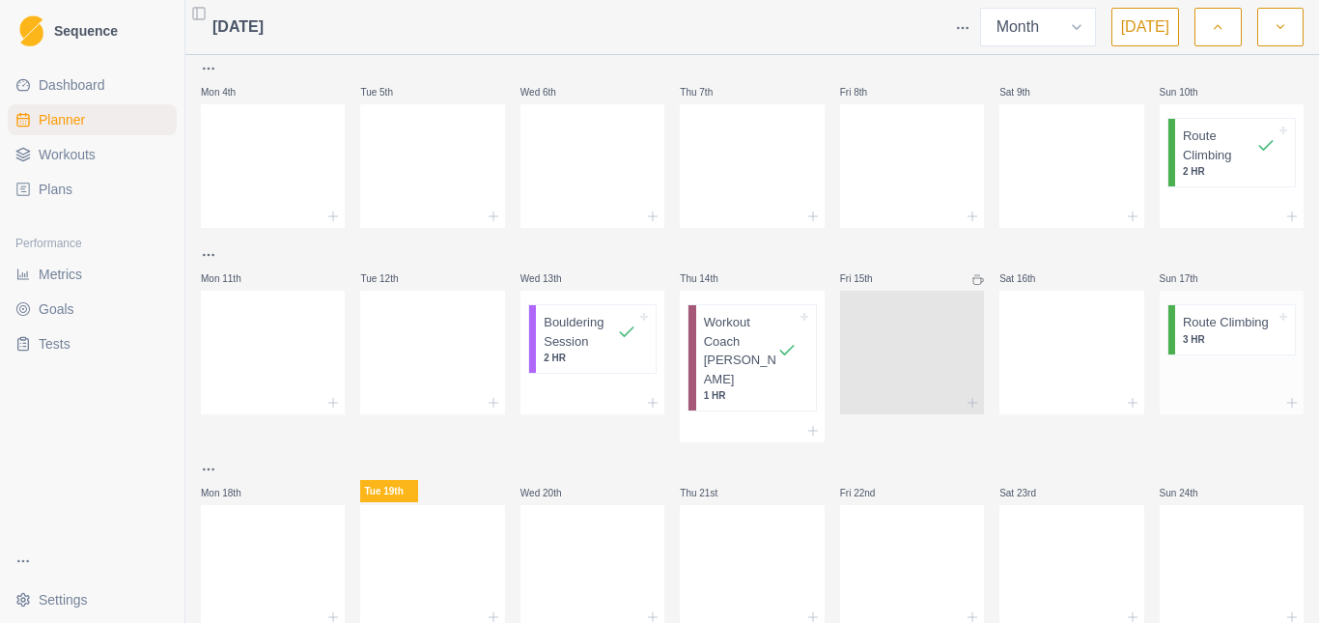
click at [1212, 333] on p "3 HR" at bounding box center [1229, 339] width 93 height 14
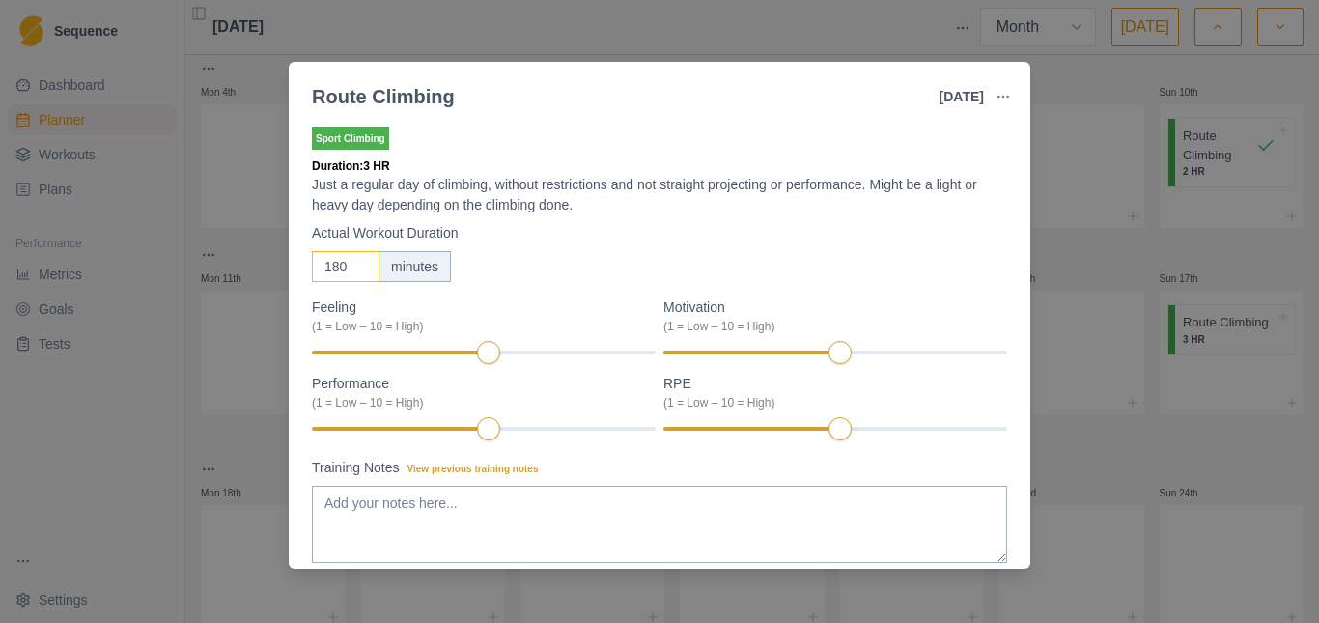
drag, startPoint x: 343, startPoint y: 268, endPoint x: 258, endPoint y: 268, distance: 85.0
click at [310, 268] on div "Sport Climbing Duration: 3 HR Just a regular day of climbing, without restricti…" at bounding box center [659, 342] width 741 height 453
type input "60"
click at [518, 248] on div "Actual Workout Duration 60 minutes" at bounding box center [659, 252] width 695 height 59
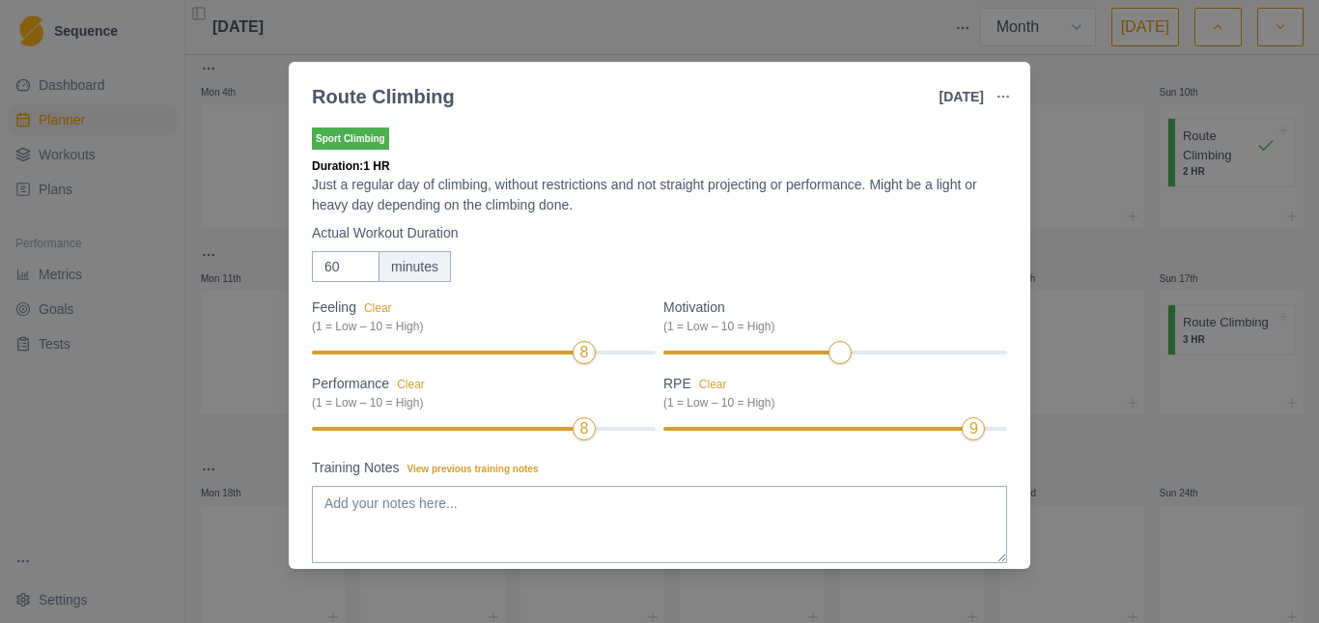
click at [919, 437] on div "RPE Clear (1 = Low – 10 = High) 9" at bounding box center [835, 408] width 344 height 69
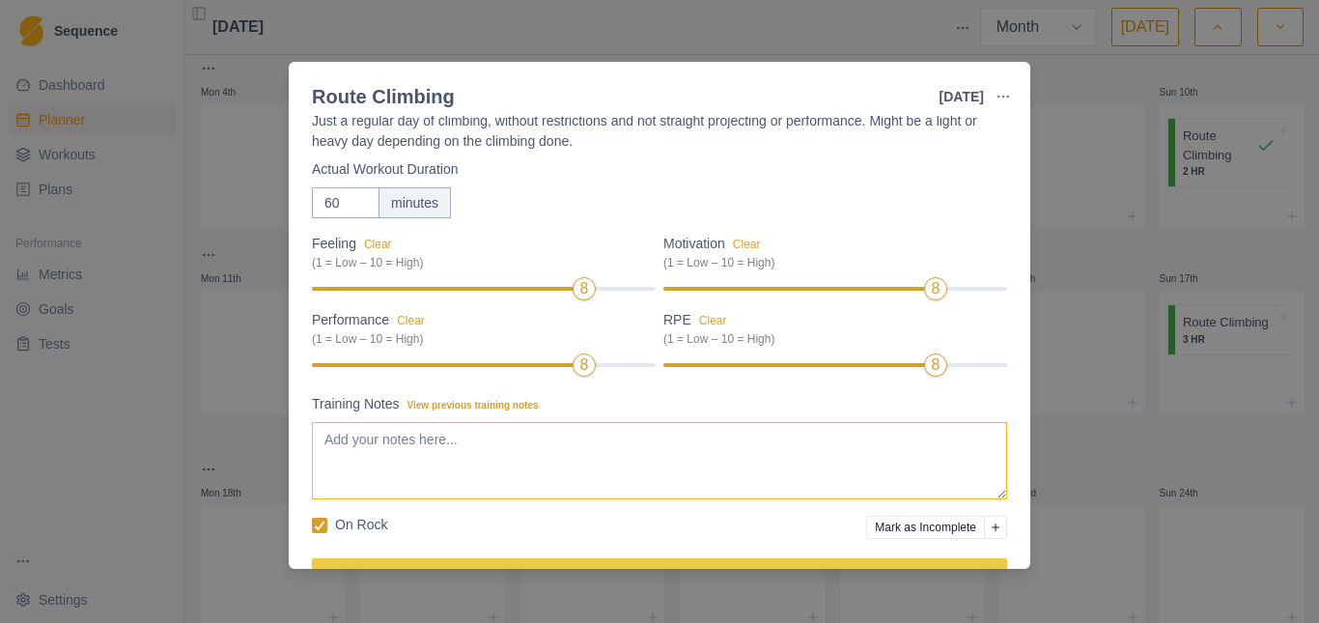
scroll to position [119, 0]
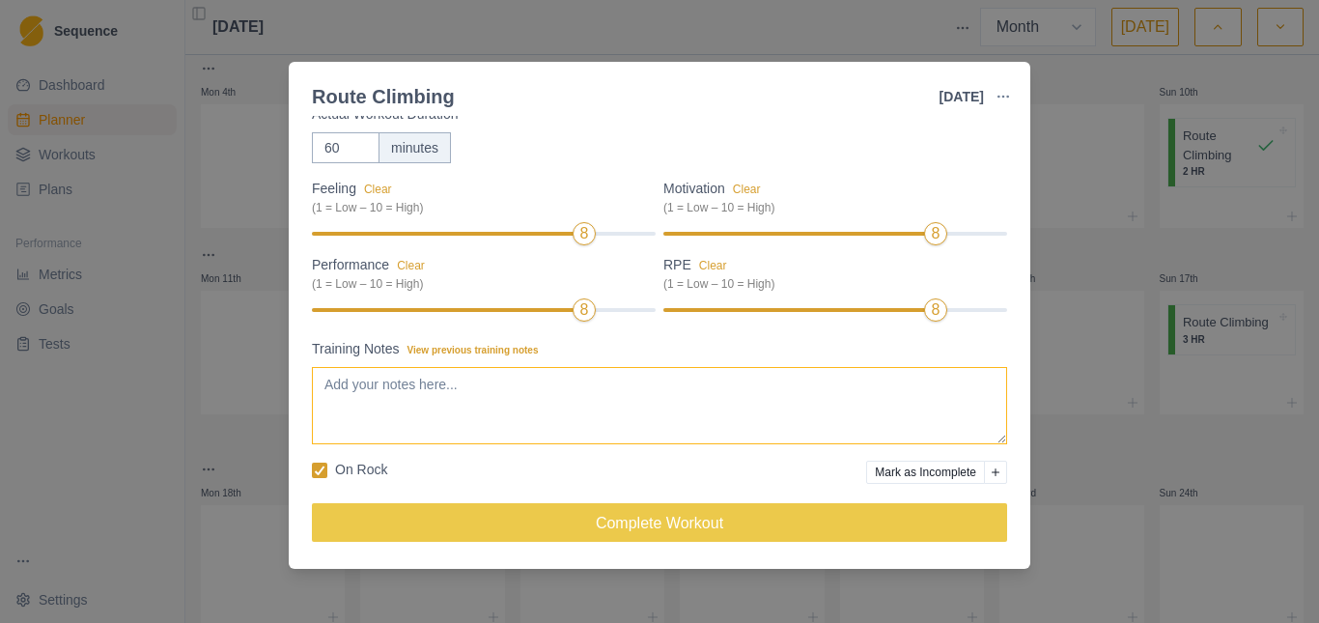
drag, startPoint x: 417, startPoint y: 387, endPoint x: 470, endPoint y: 486, distance: 111.9
click at [418, 387] on textarea "Training Notes View previous training notes" at bounding box center [659, 405] width 695 height 77
click at [371, 404] on textarea "Piraí do sul dois 7as flash" at bounding box center [659, 405] width 695 height 77
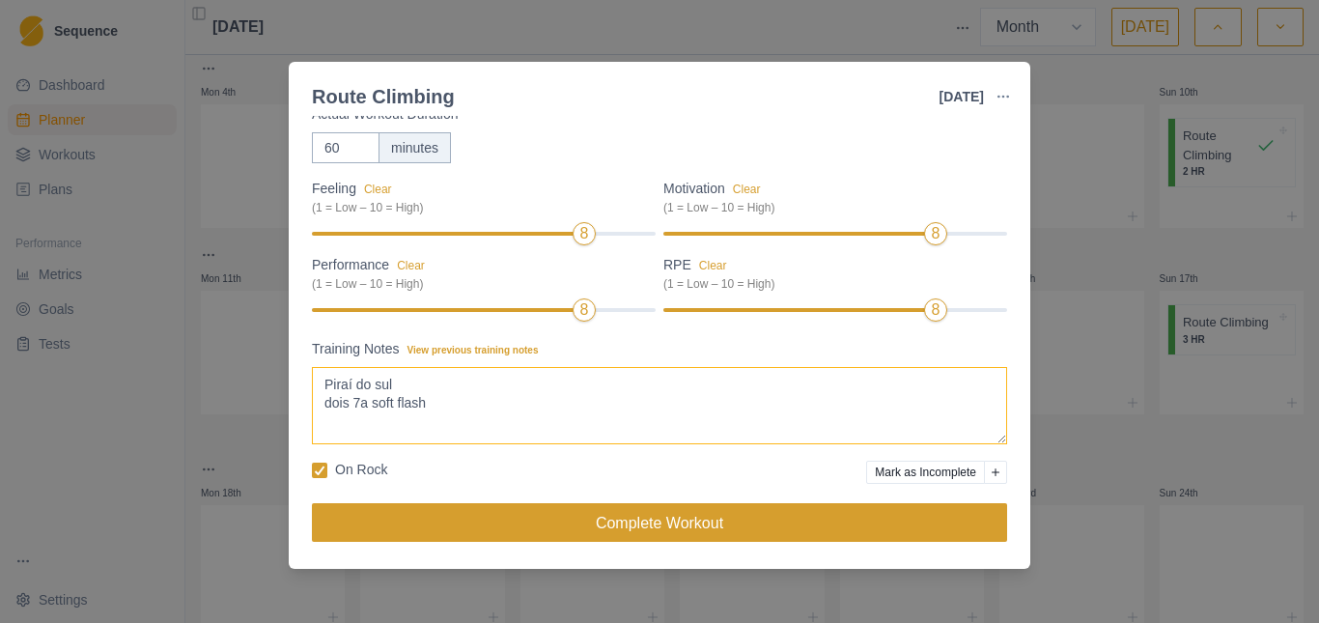
type textarea "Piraí do sul dois 7a soft flash"
click at [693, 522] on button "Complete Workout" at bounding box center [659, 522] width 695 height 39
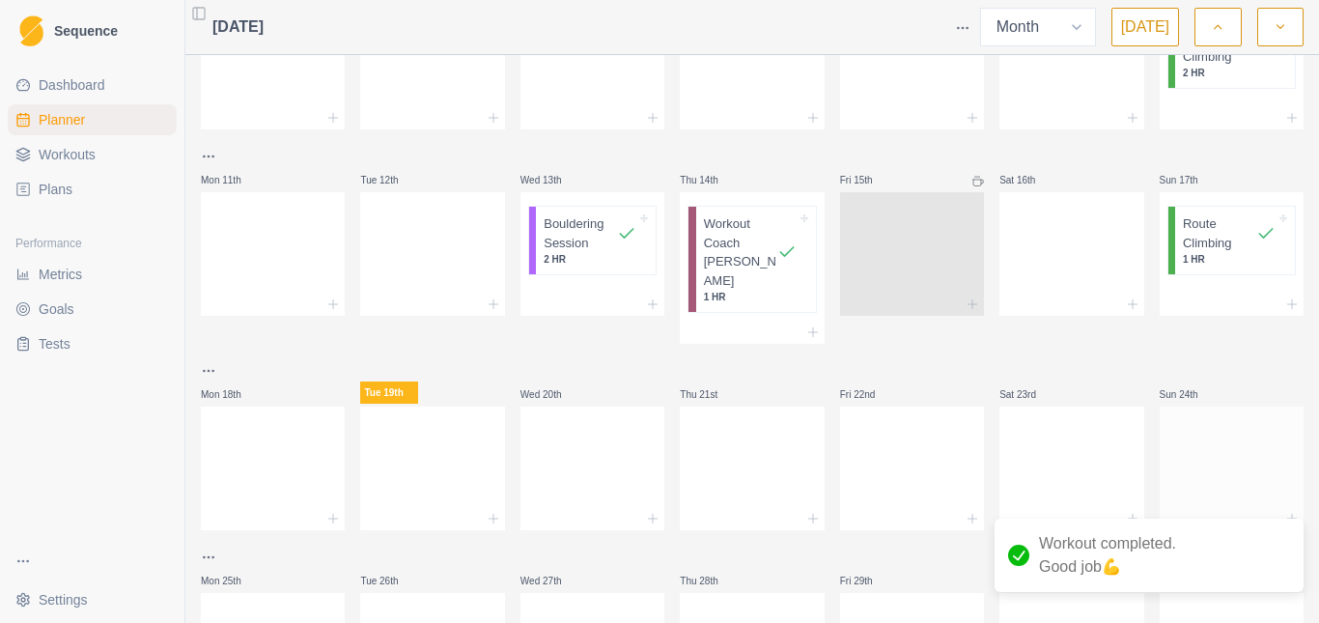
scroll to position [386, 0]
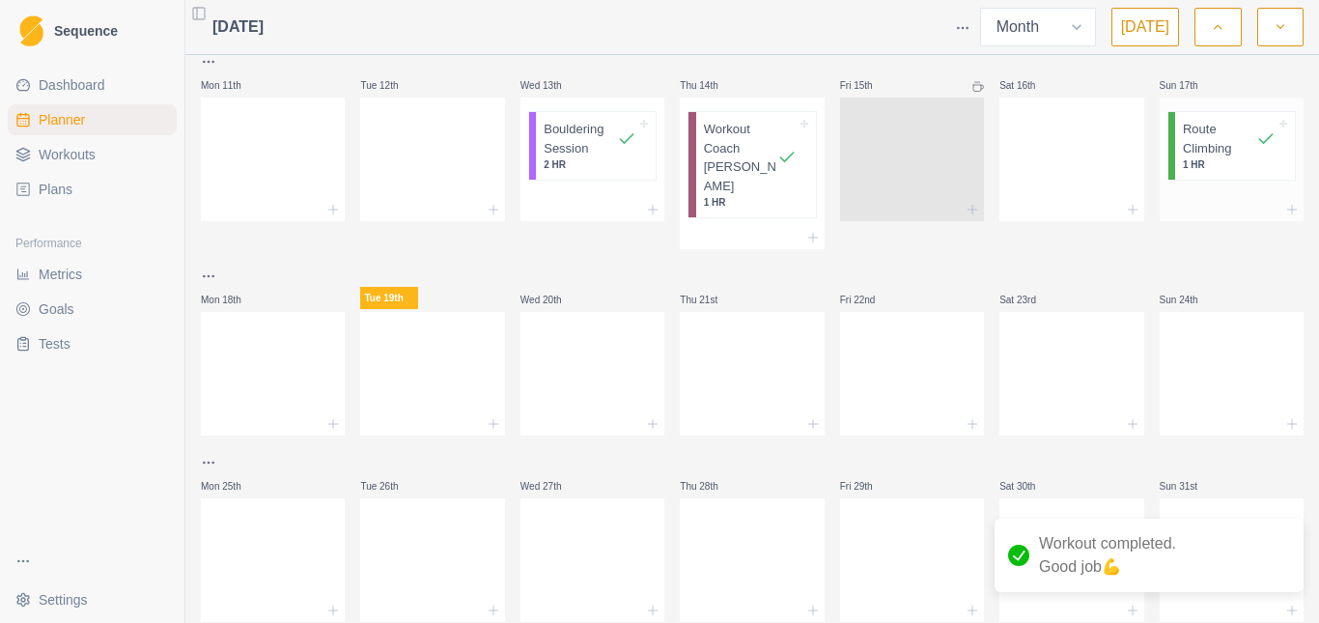
click at [1276, 201] on div at bounding box center [1231, 209] width 144 height 23
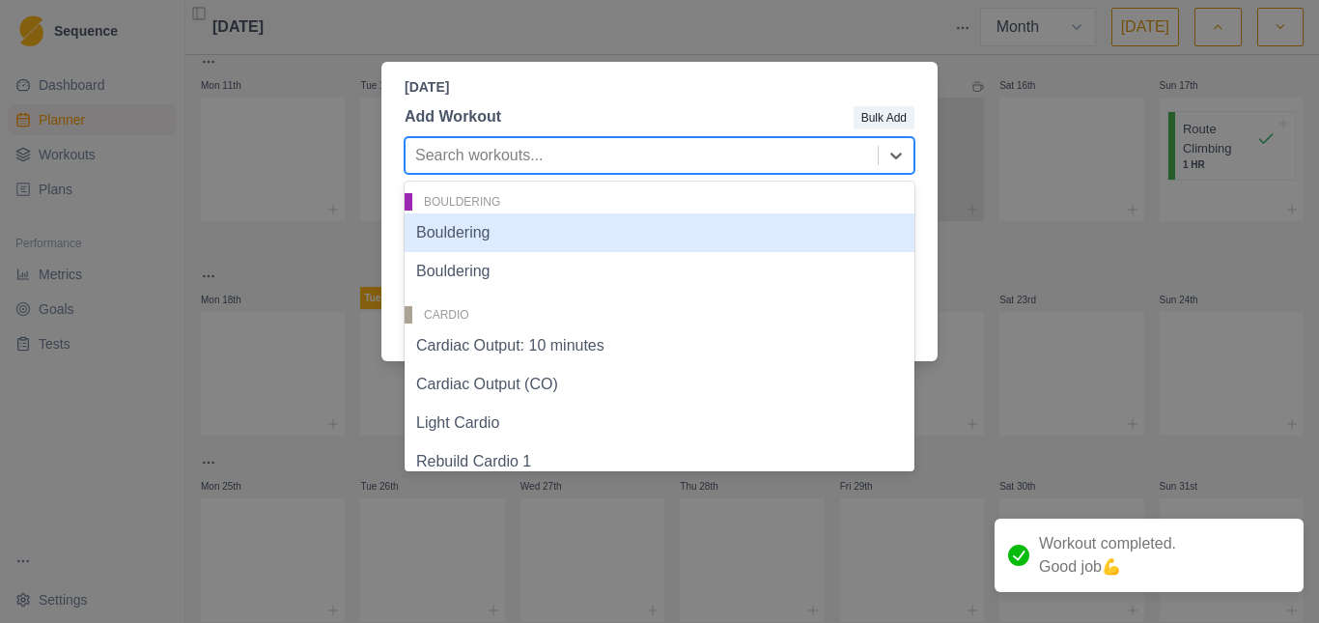
click at [539, 165] on div at bounding box center [641, 155] width 453 height 27
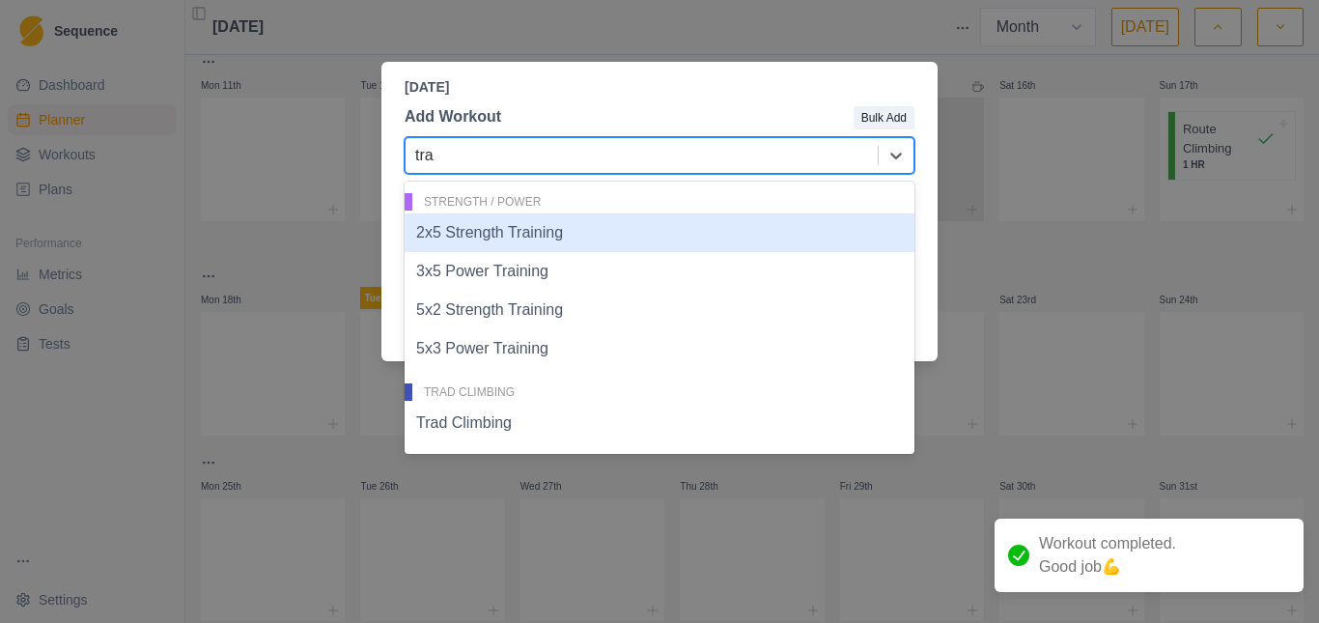
type input "trad"
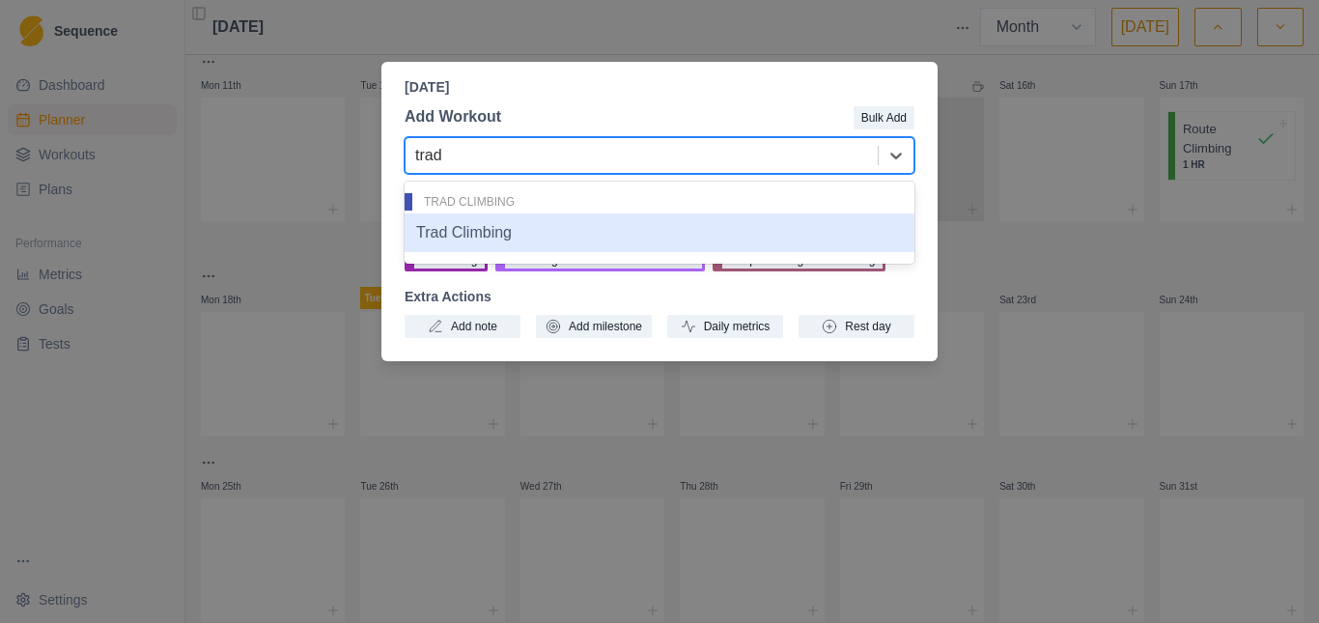
drag, startPoint x: 494, startPoint y: 243, endPoint x: 487, endPoint y: 265, distance: 22.6
click at [495, 243] on div "Trad Climbing" at bounding box center [660, 232] width 510 height 39
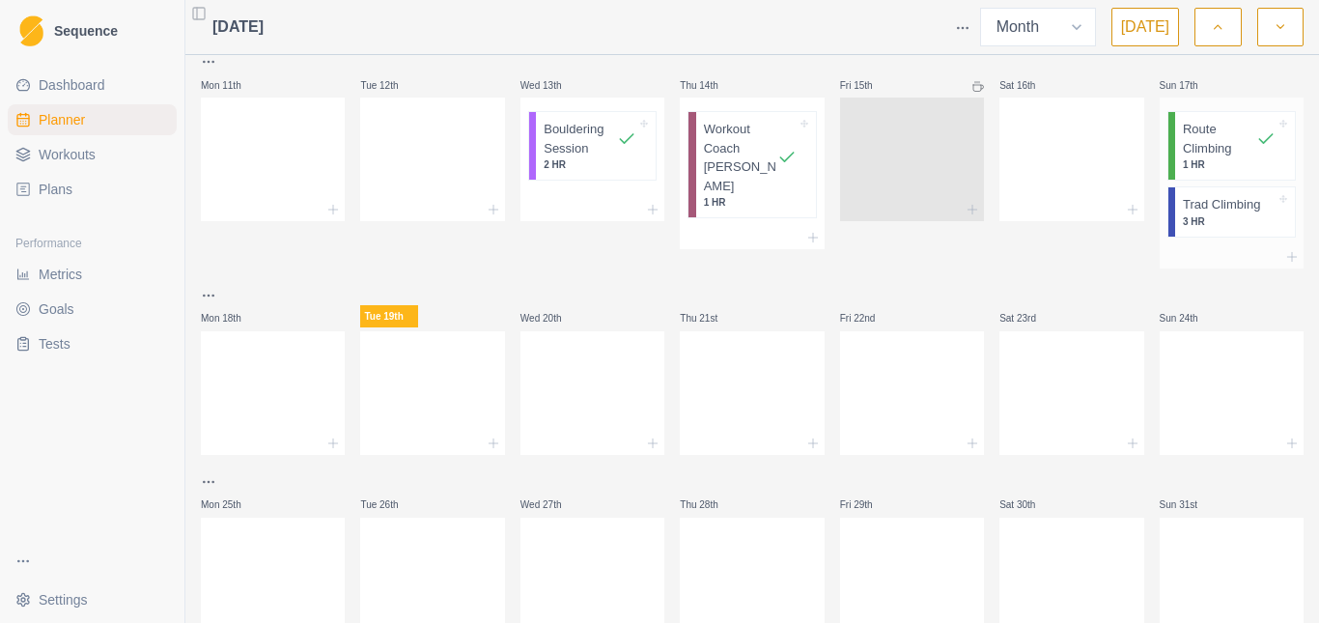
click at [1202, 216] on p "3 HR" at bounding box center [1229, 221] width 93 height 14
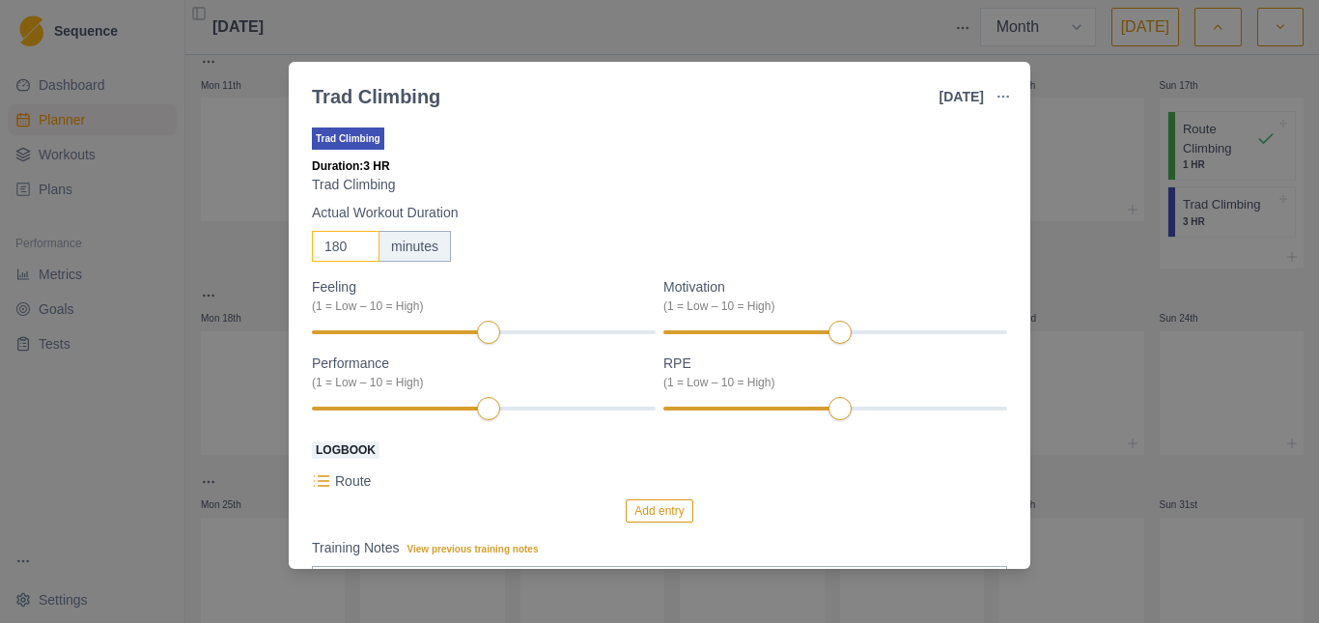
drag, startPoint x: 345, startPoint y: 245, endPoint x: 275, endPoint y: 263, distance: 71.7
click at [288, 260] on div "Trad Climbing [DATE] Link To Goal View Workout Metrics Edit Original Workout Re…" at bounding box center [659, 311] width 1319 height 623
type input "60"
click at [606, 196] on div "Trad Climbing Duration: 1 HR Trad Climbing Actual Workout Duration 60 minutes F…" at bounding box center [659, 442] width 695 height 636
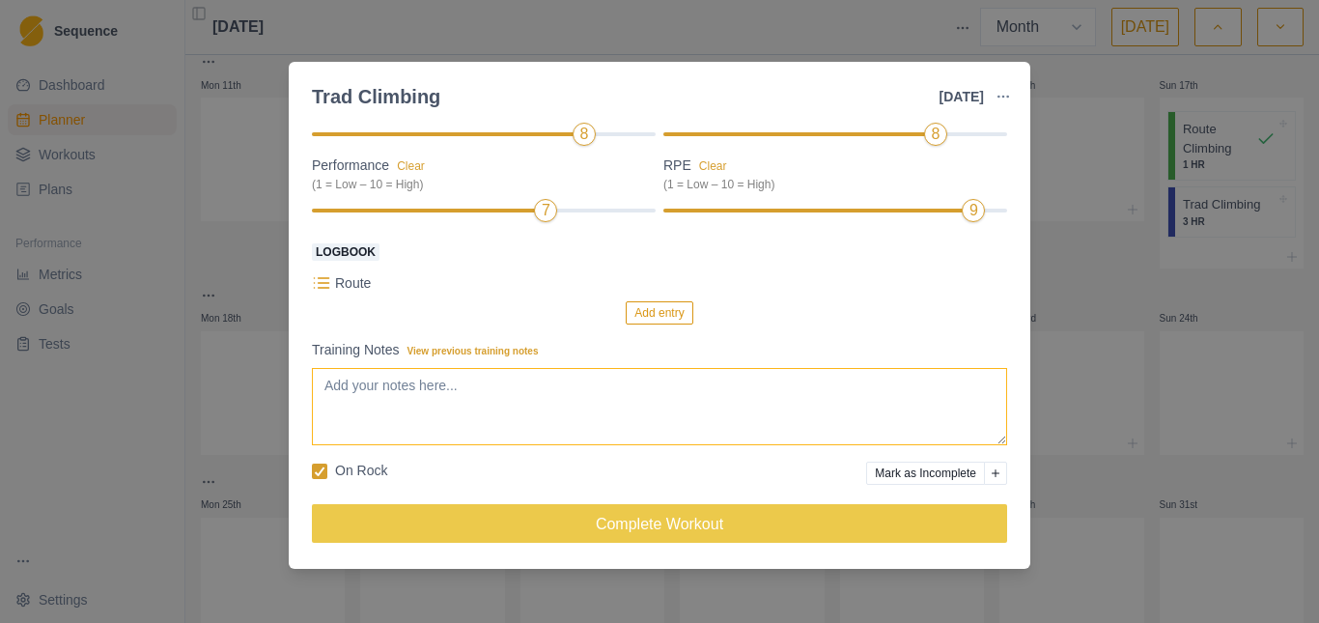
scroll to position [199, 0]
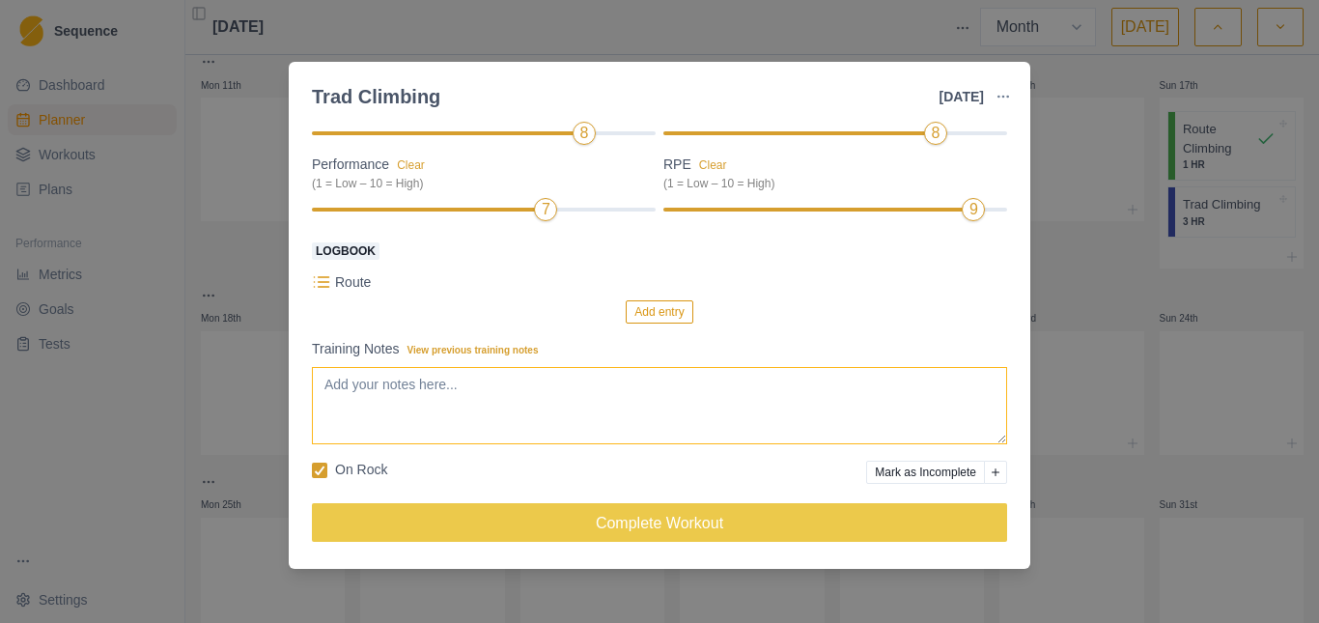
click at [390, 396] on textarea "Training Notes View previous training notes" at bounding box center [659, 405] width 695 height 77
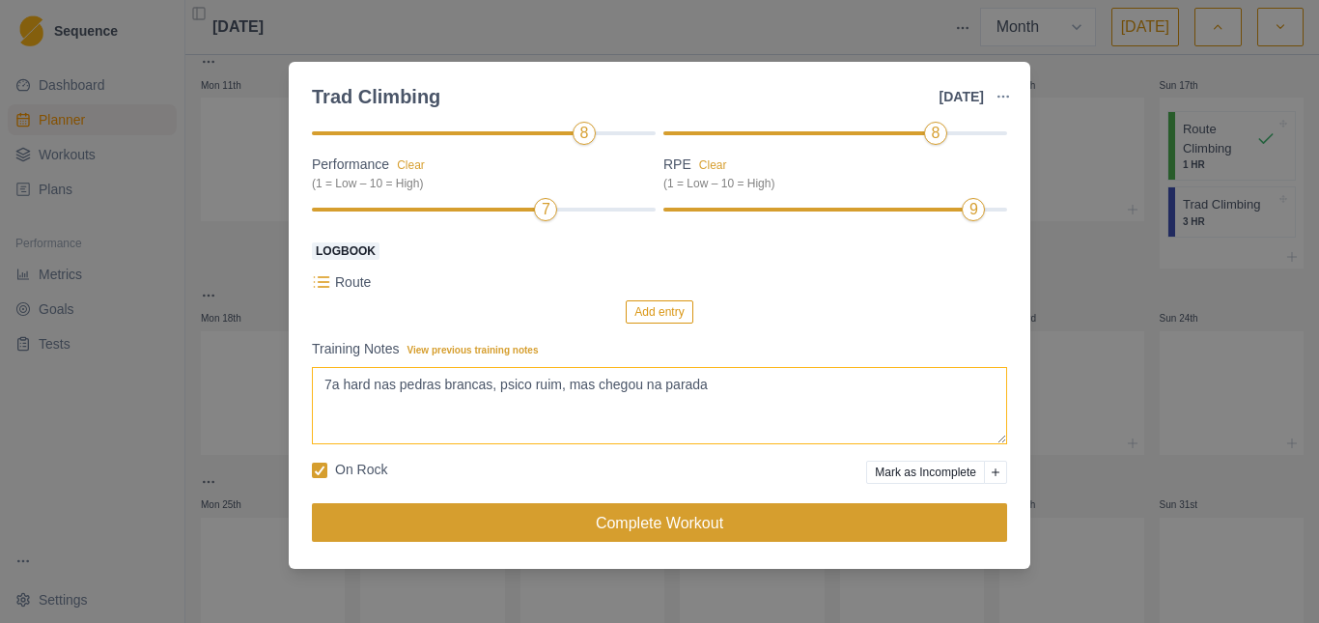
type textarea "7a hard nas pedras brancas, psico ruim, mas chegou na parada"
click at [644, 528] on button "Complete Workout" at bounding box center [659, 522] width 695 height 39
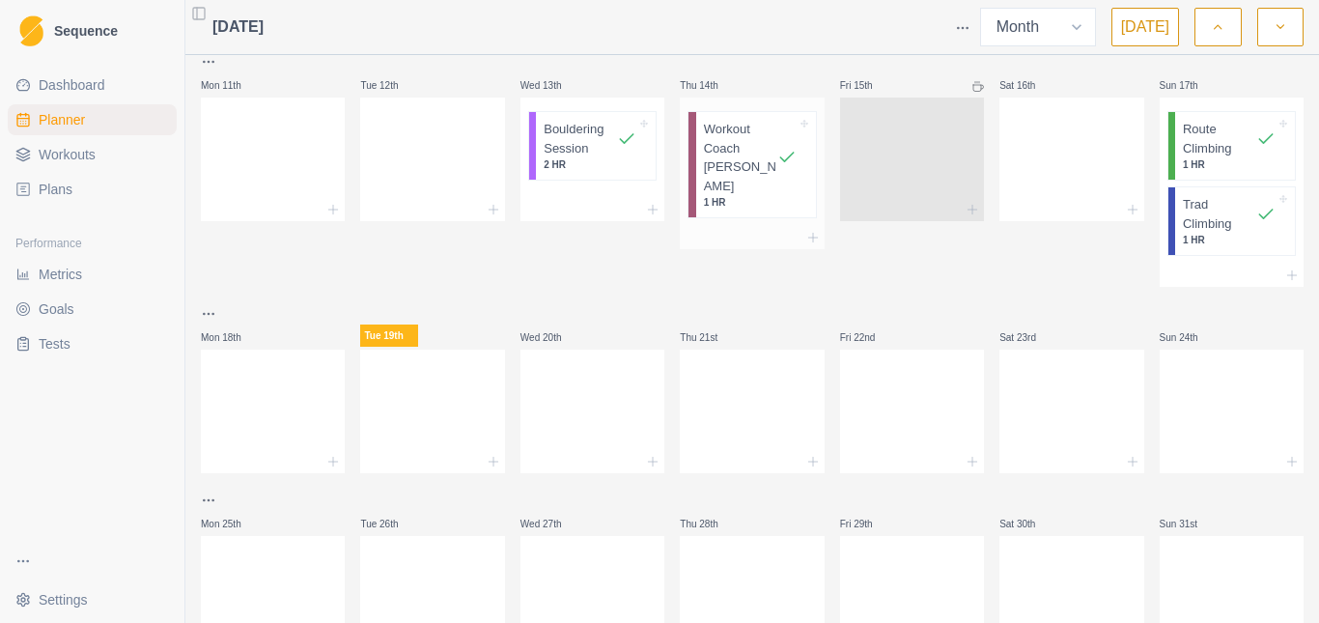
click at [734, 138] on p "Workout Coach [PERSON_NAME]" at bounding box center [740, 157] width 73 height 75
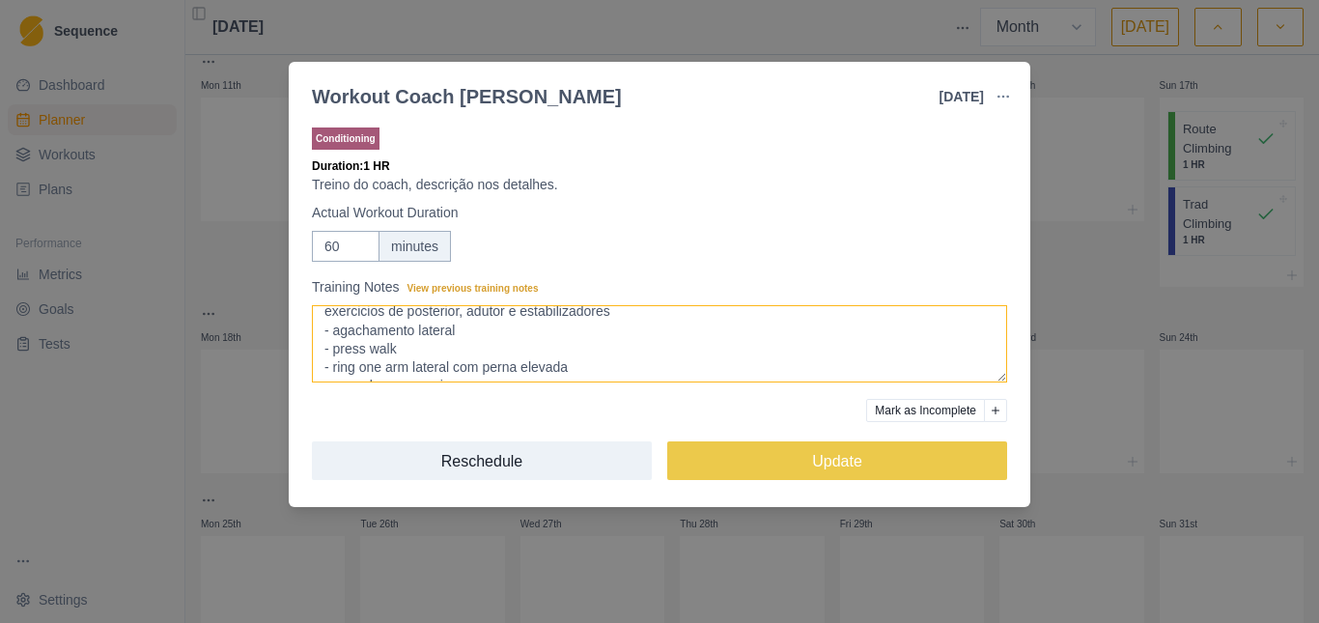
scroll to position [52, 0]
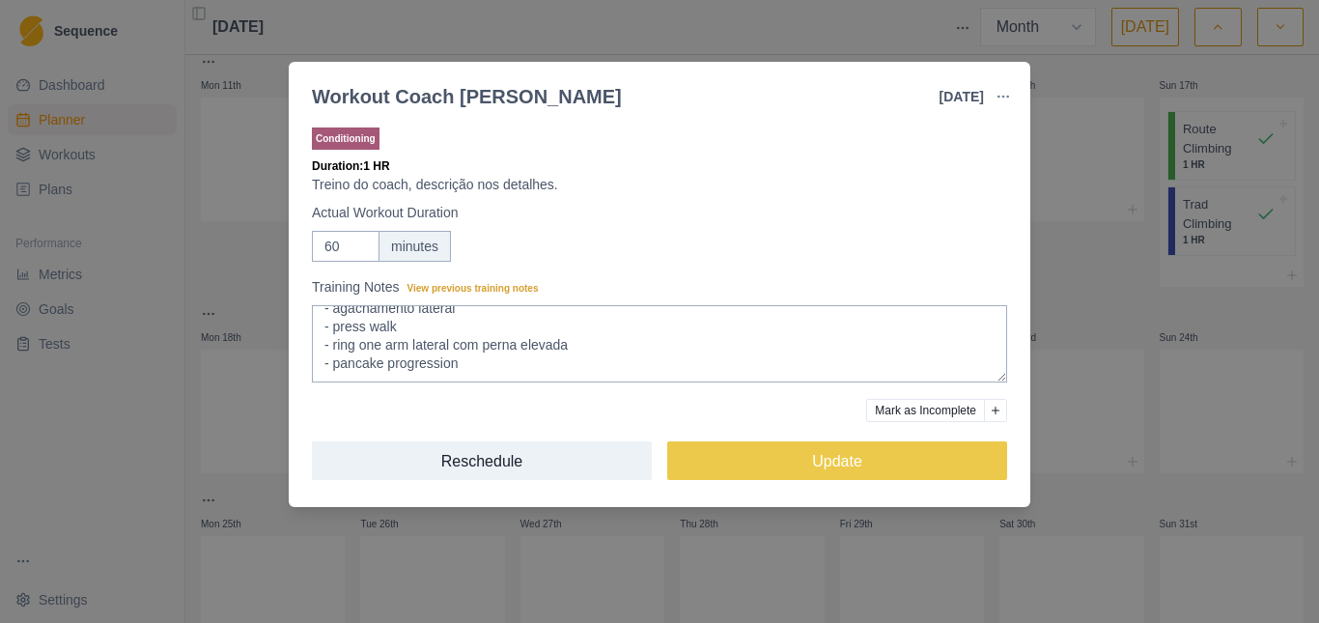
click at [1092, 273] on div "Workout Coach [PERSON_NAME] [DATE] Link To Goal View Workout Metrics Edit Origi…" at bounding box center [659, 311] width 1319 height 623
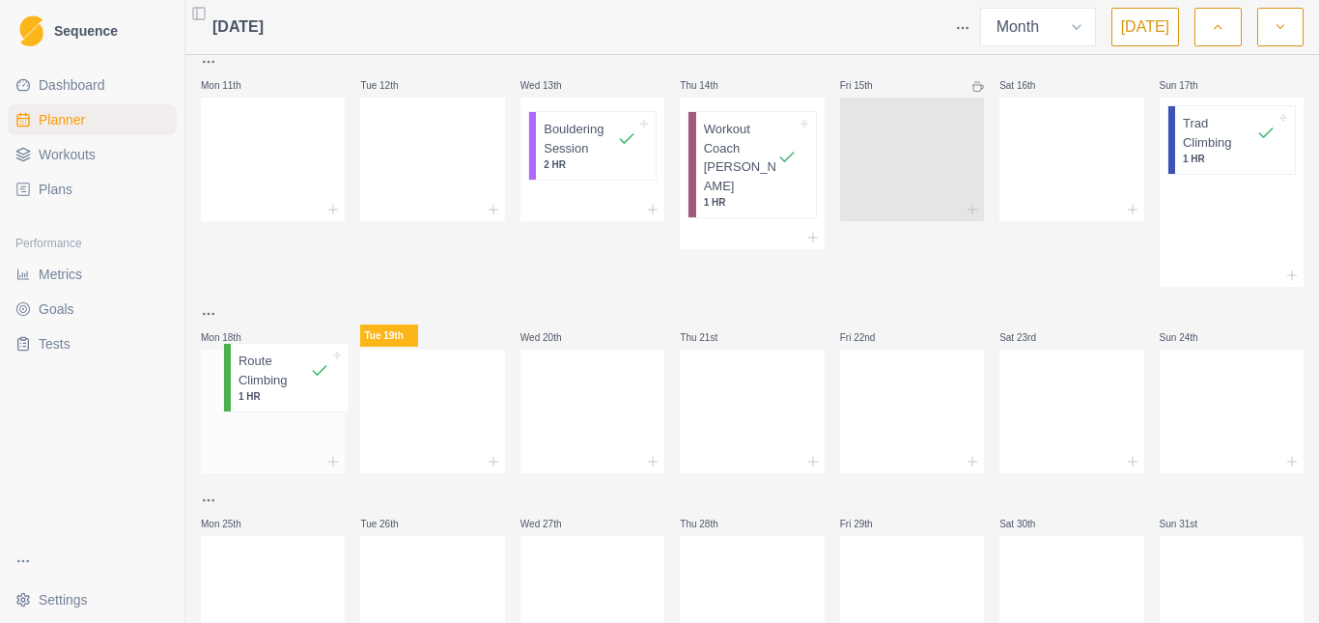
drag, startPoint x: 1197, startPoint y: 151, endPoint x: 261, endPoint y: 390, distance: 966.6
click at [261, 390] on div "Mon 28th Tue 29th Wed 30th Thu 31st Fri 1st Sat 2nd Sun 3rd Bouldering Session …" at bounding box center [752, 169] width 1103 height 982
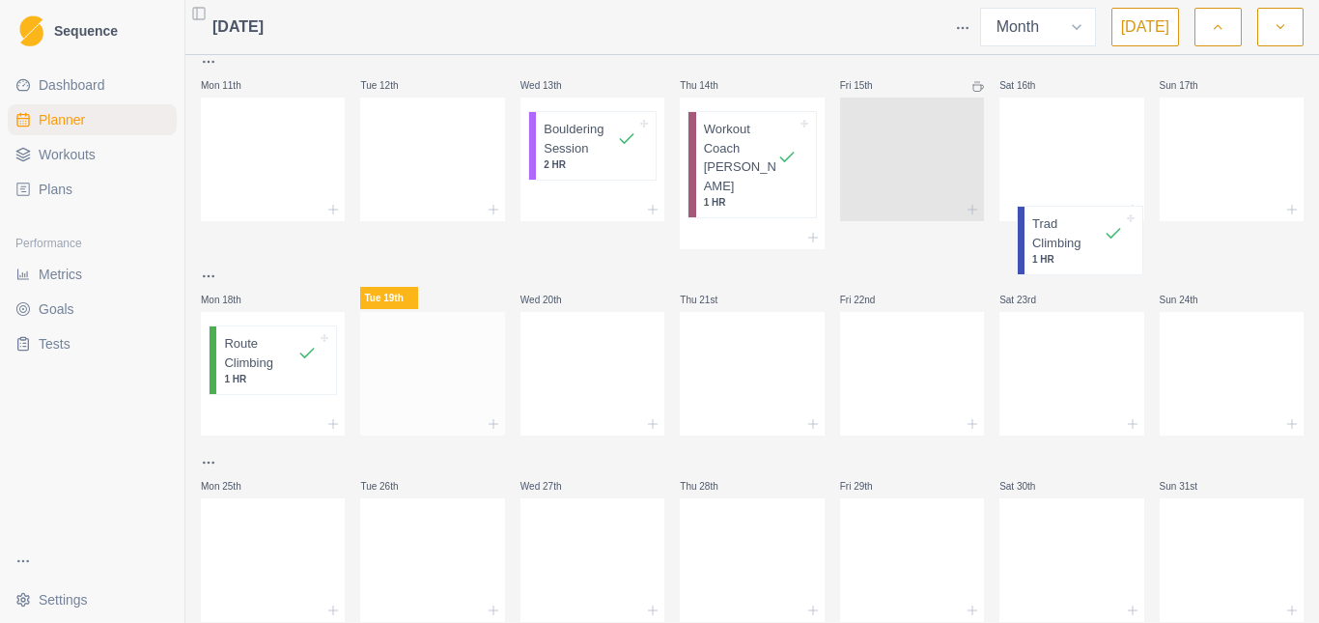
scroll to position [385, 0]
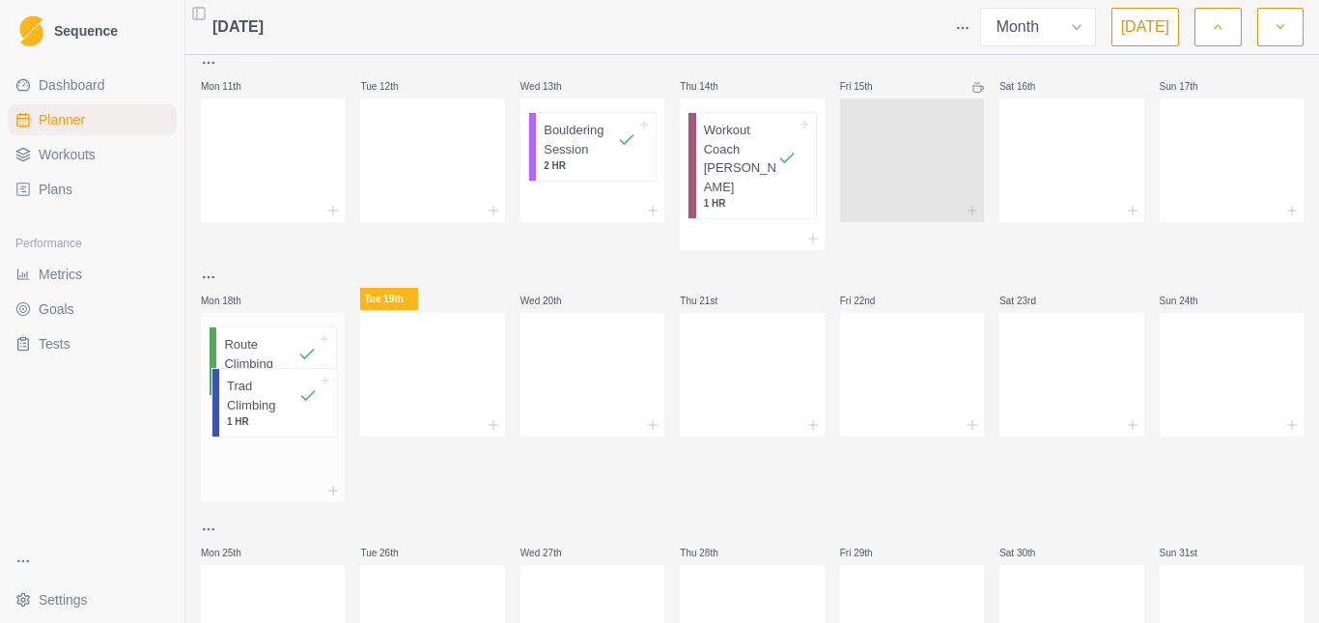
drag, startPoint x: 1192, startPoint y: 141, endPoint x: 248, endPoint y: 403, distance: 979.8
click at [248, 403] on div "Mon 28th Tue 29th Wed 30th Thu 31st Fri 1st Sat 2nd Sun 3rd Bouldering Session …" at bounding box center [752, 184] width 1103 height 1010
click at [1284, 213] on icon at bounding box center [1291, 210] width 15 height 15
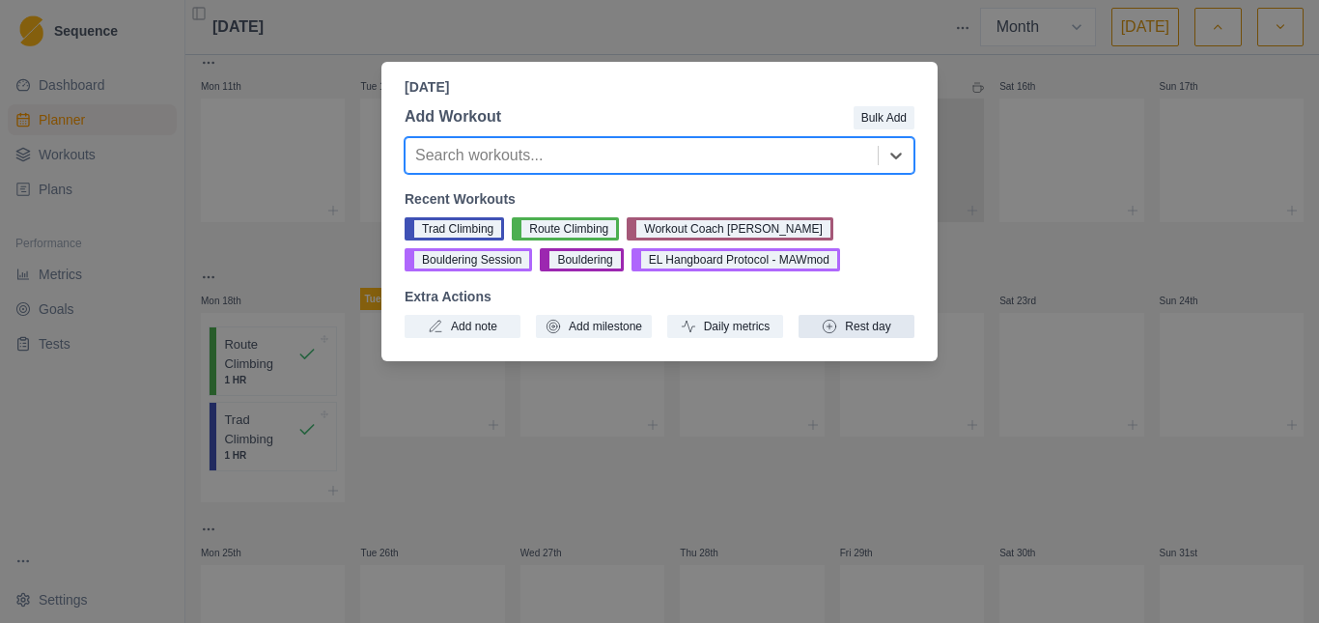
click at [854, 327] on button "Rest day" at bounding box center [856, 326] width 116 height 23
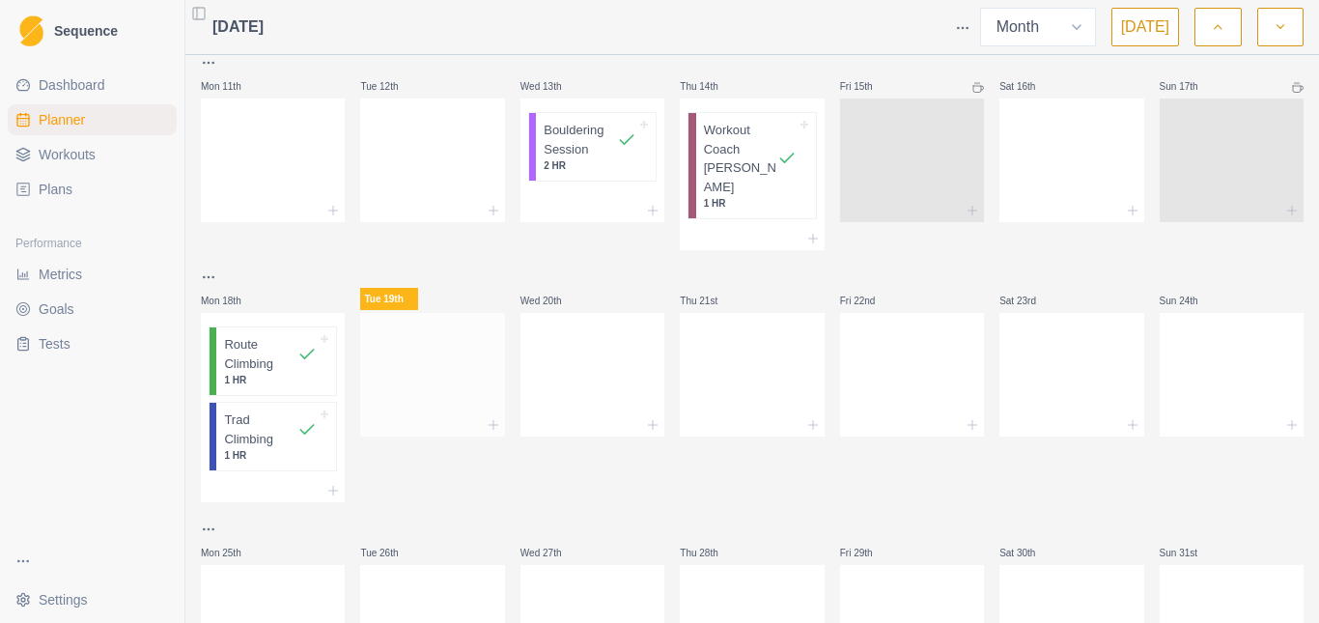
click at [499, 413] on div at bounding box center [432, 424] width 144 height 23
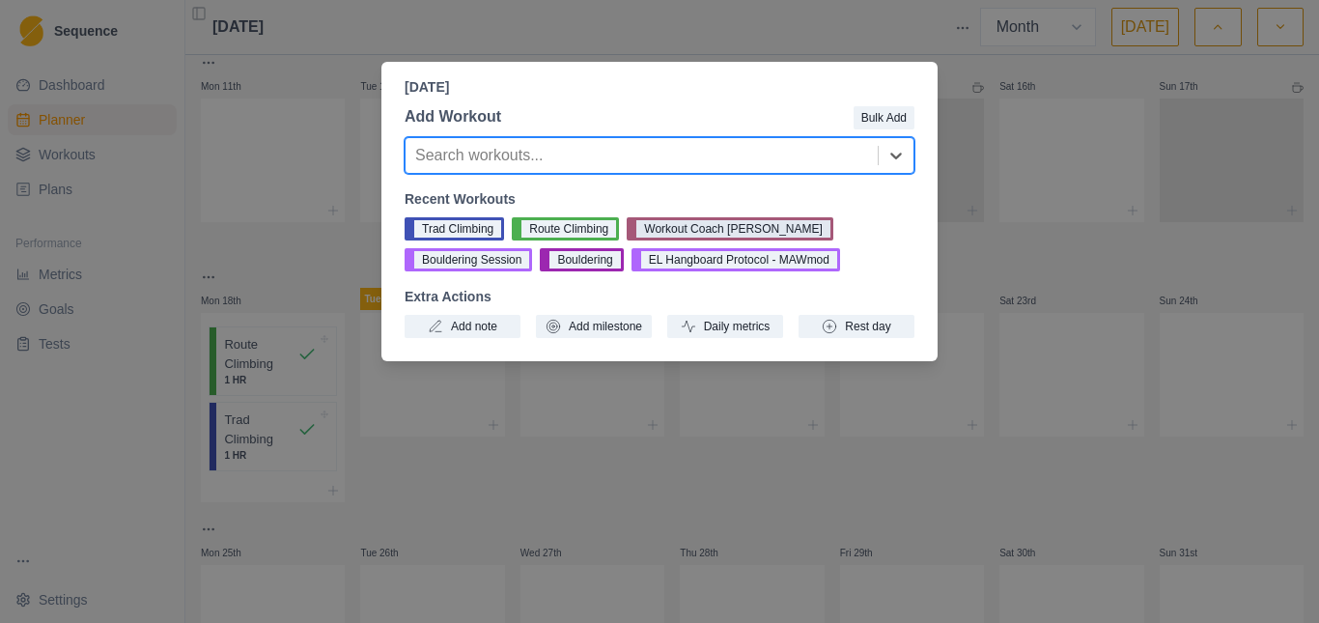
click at [687, 235] on button "Workout Coach [PERSON_NAME]" at bounding box center [730, 228] width 207 height 23
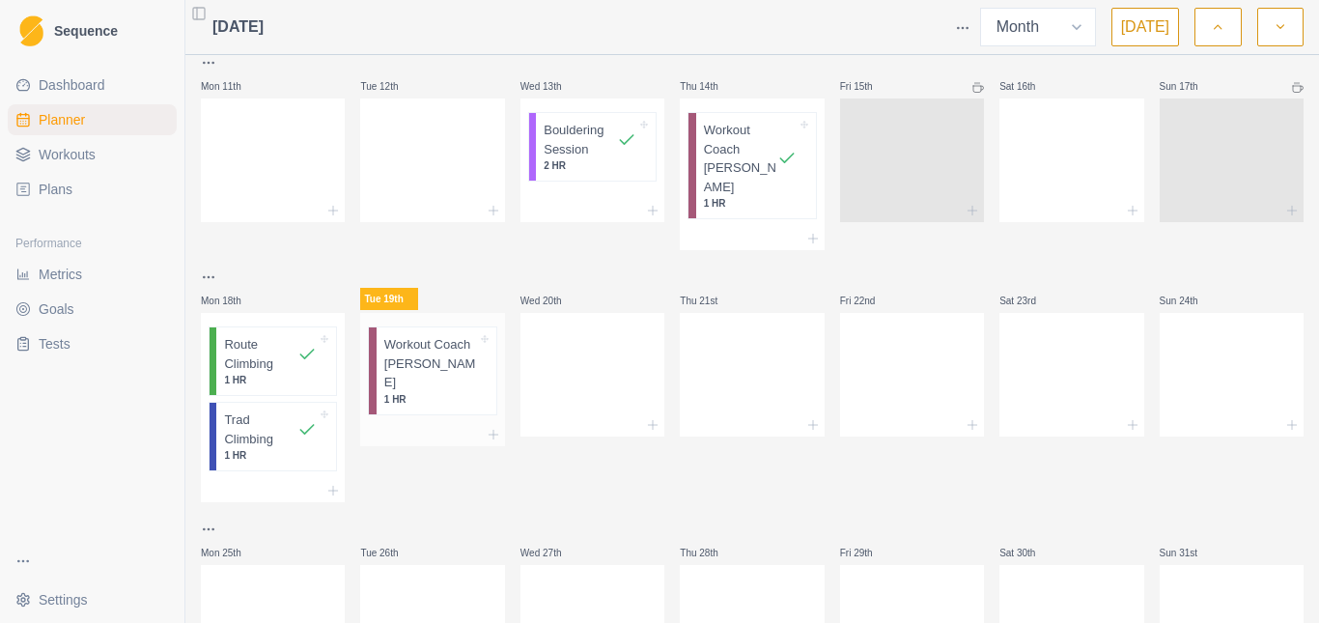
click at [449, 335] on p "Workout Coach [PERSON_NAME]" at bounding box center [430, 363] width 93 height 57
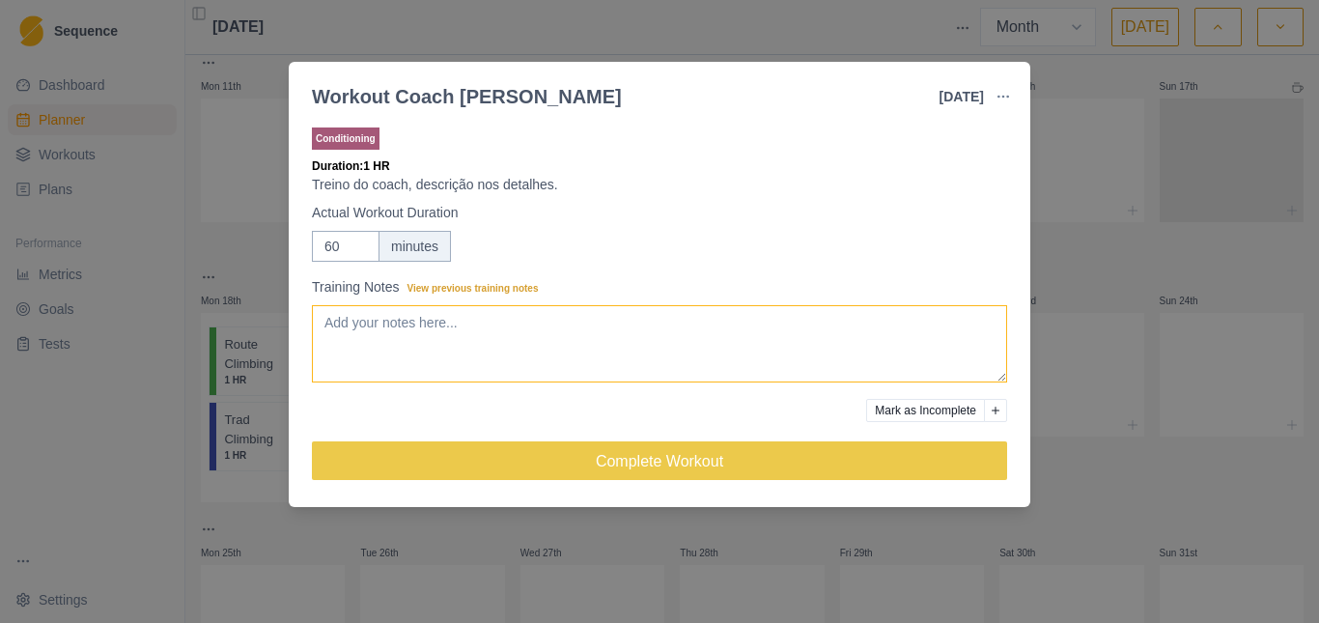
click at [405, 334] on textarea "Training Notes View previous training notes" at bounding box center [659, 343] width 695 height 77
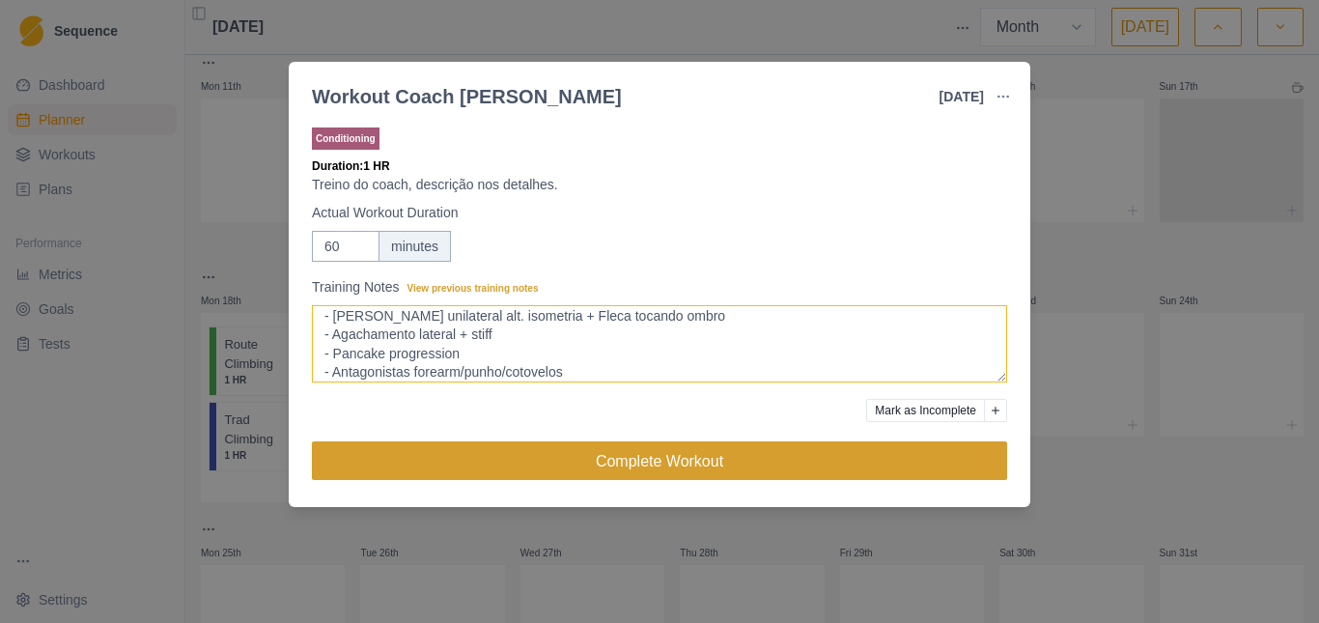
type textarea "- [PERSON_NAME] unilateral alt. isometria + Fleca tocando ombro - Agachamento l…"
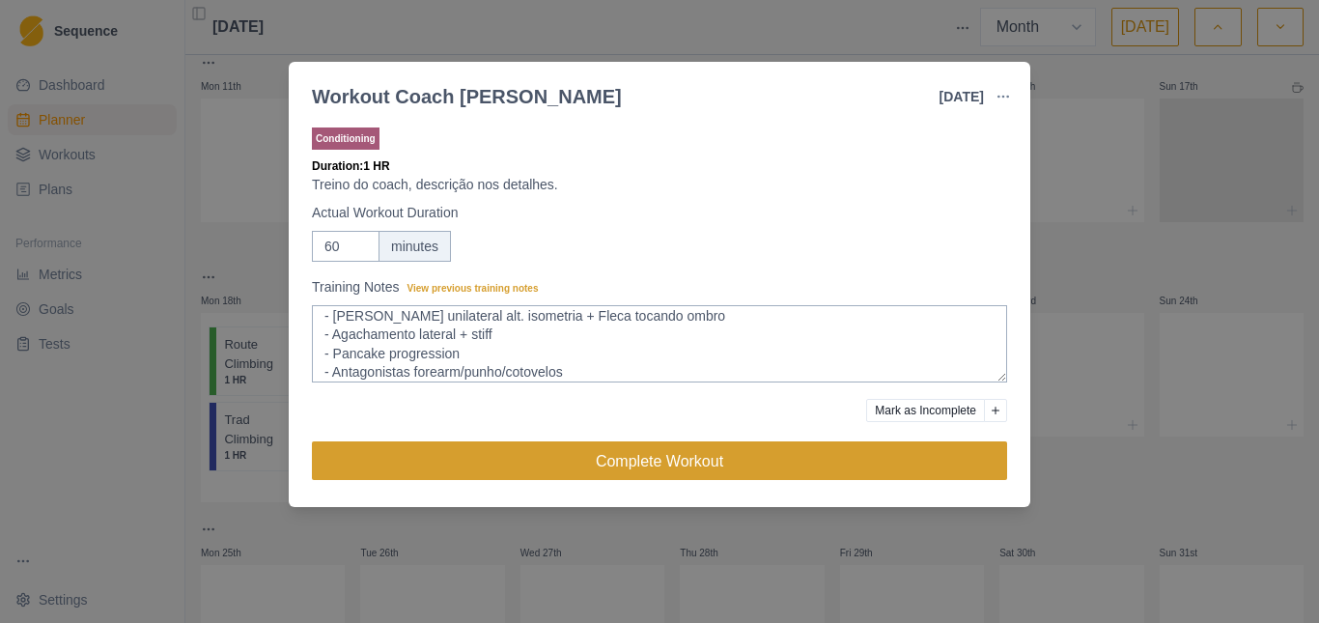
click at [616, 453] on button "Complete Workout" at bounding box center [659, 460] width 695 height 39
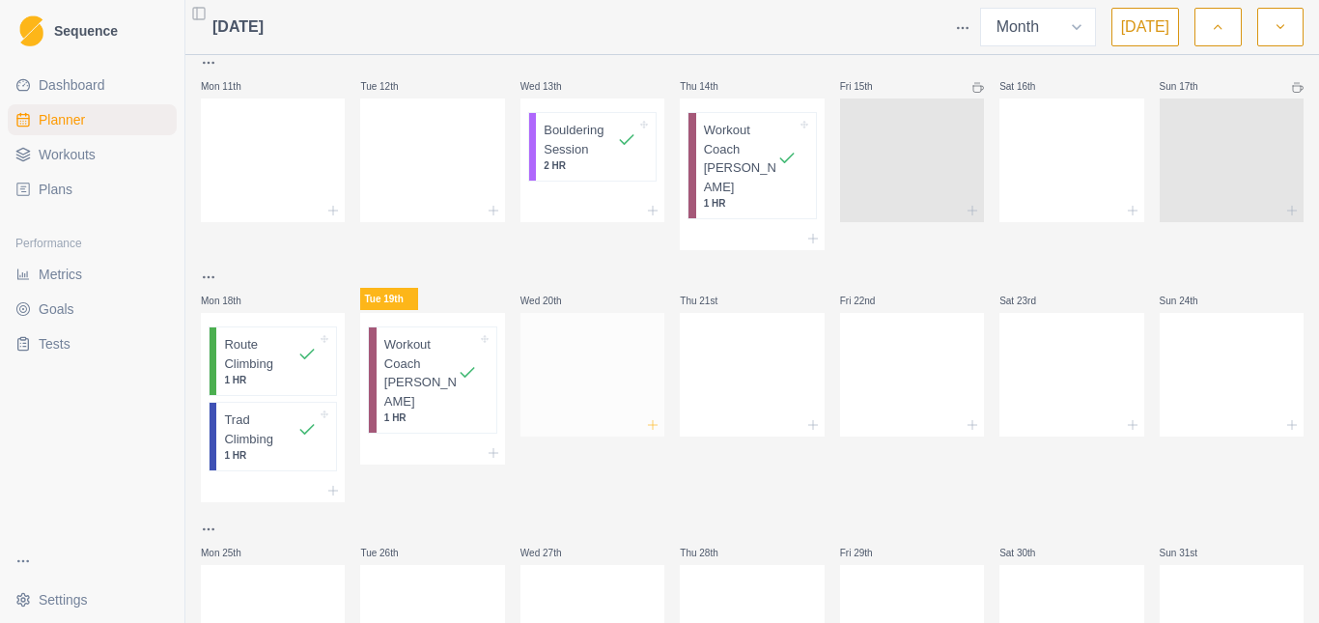
click at [645, 417] on icon at bounding box center [652, 424] width 15 height 15
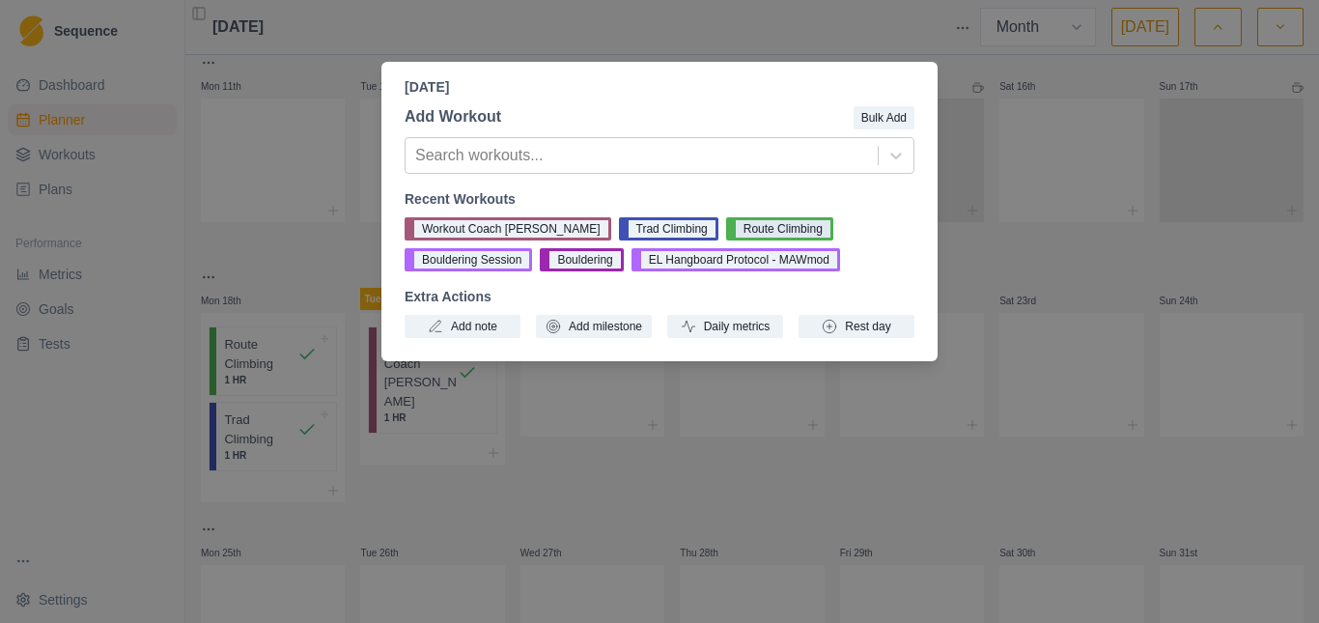
click at [726, 224] on button "Route Climbing" at bounding box center [779, 228] width 107 height 23
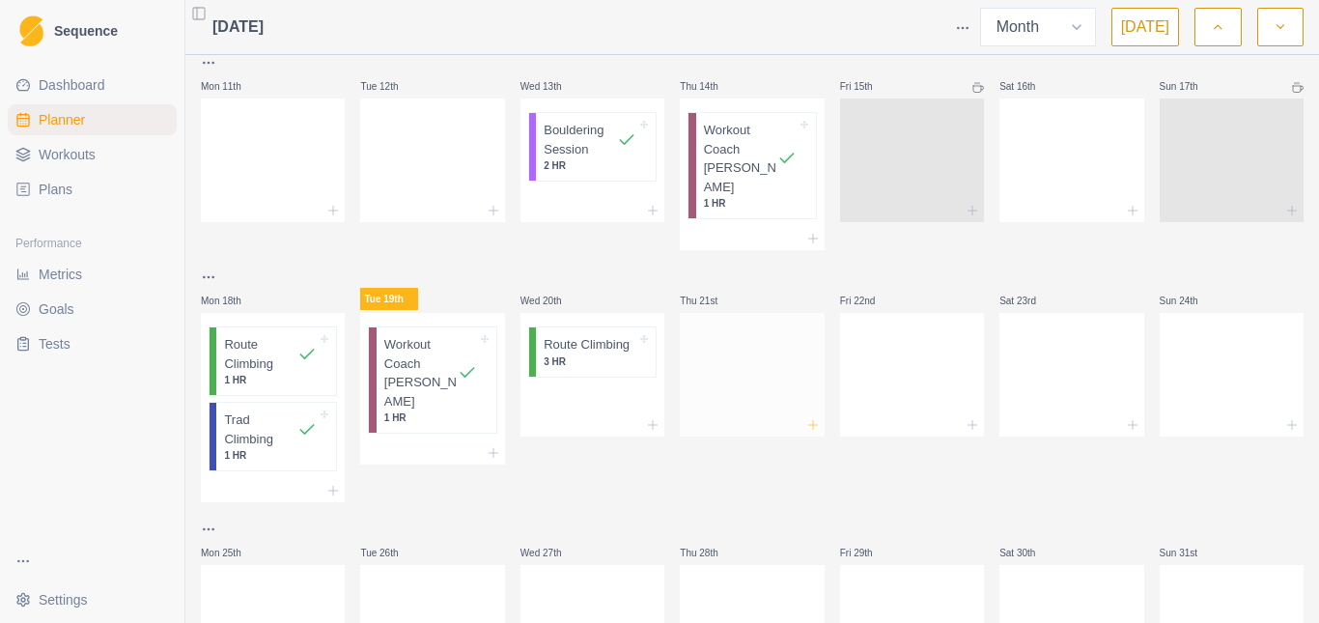
click at [805, 417] on icon at bounding box center [812, 424] width 15 height 15
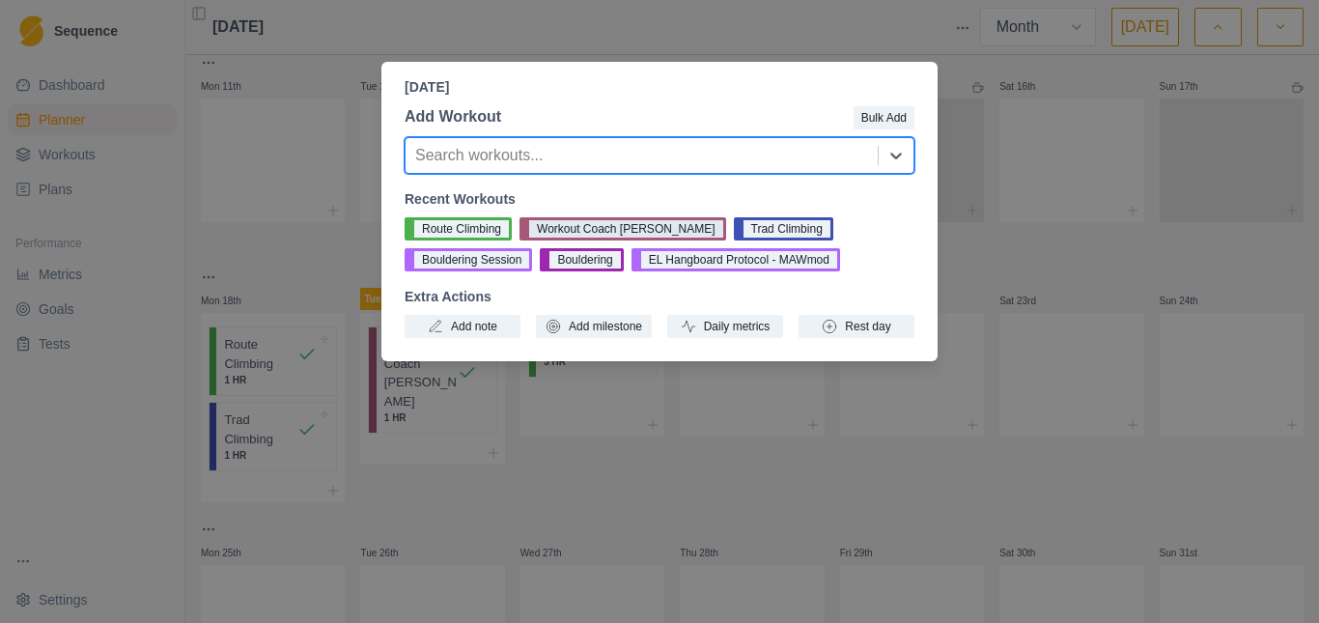
click at [615, 226] on button "Workout Coach [PERSON_NAME]" at bounding box center [622, 228] width 207 height 23
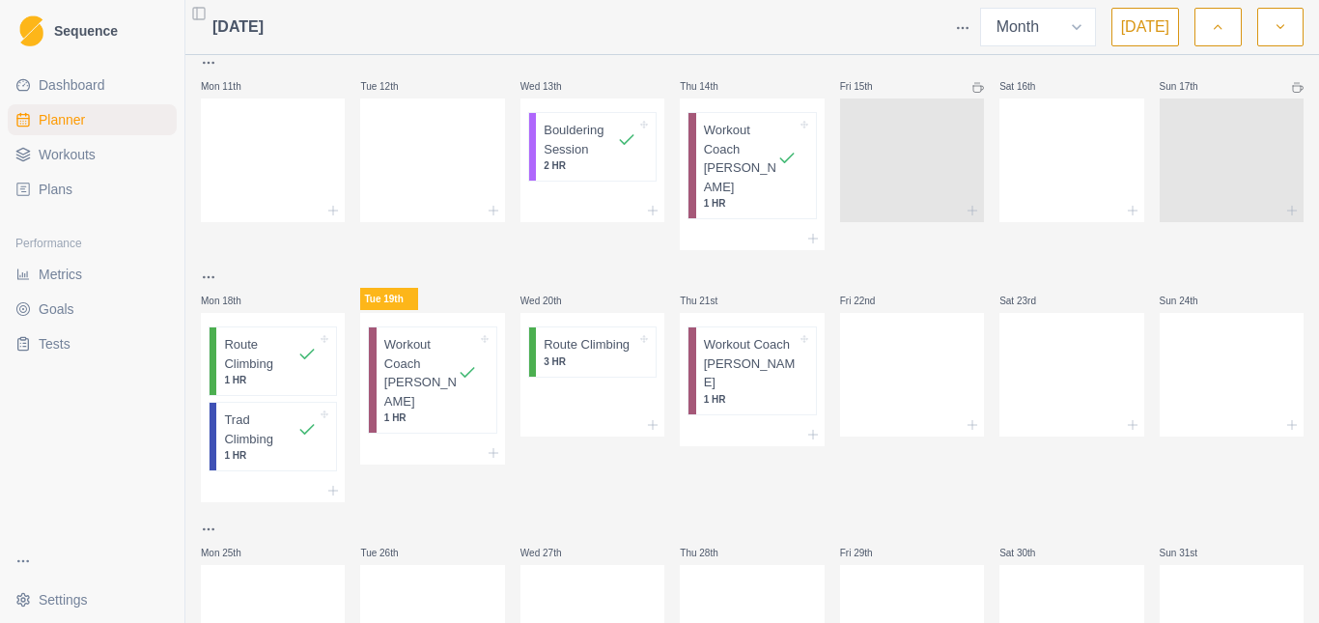
click at [715, 450] on div "Thu 21st Workout Coach [PERSON_NAME] 1 HR" at bounding box center [752, 383] width 144 height 237
click at [964, 417] on icon at bounding box center [971, 424] width 15 height 15
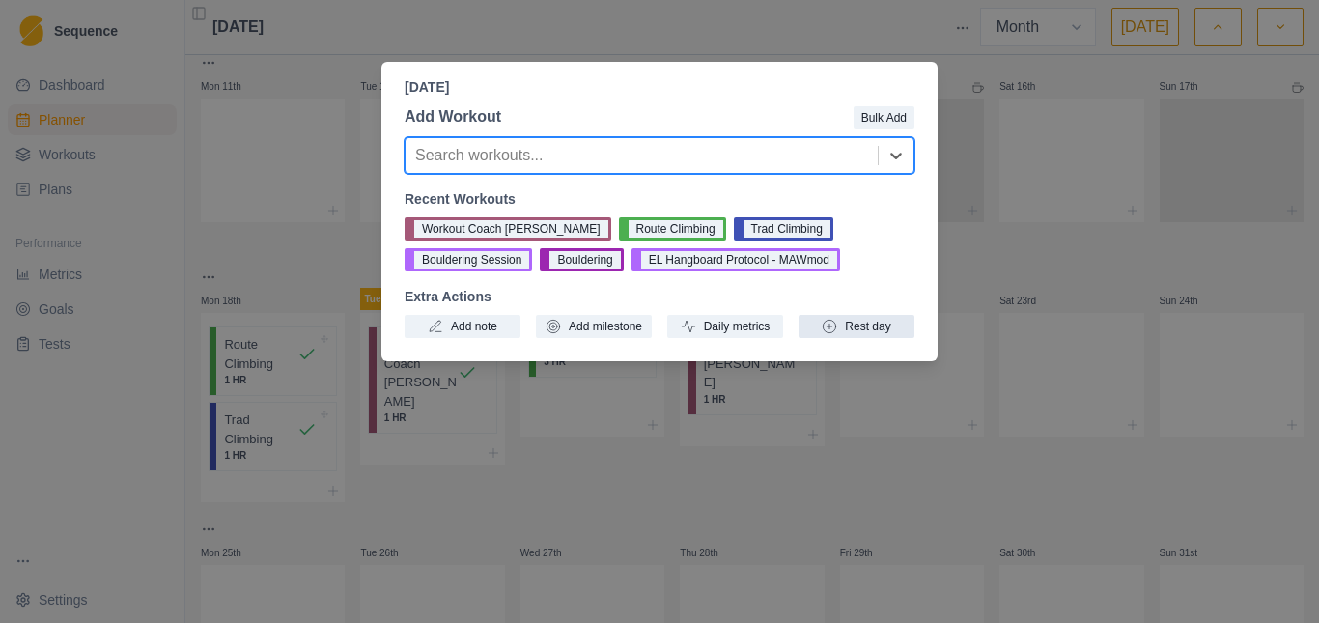
click at [852, 335] on button "Rest day" at bounding box center [856, 326] width 116 height 23
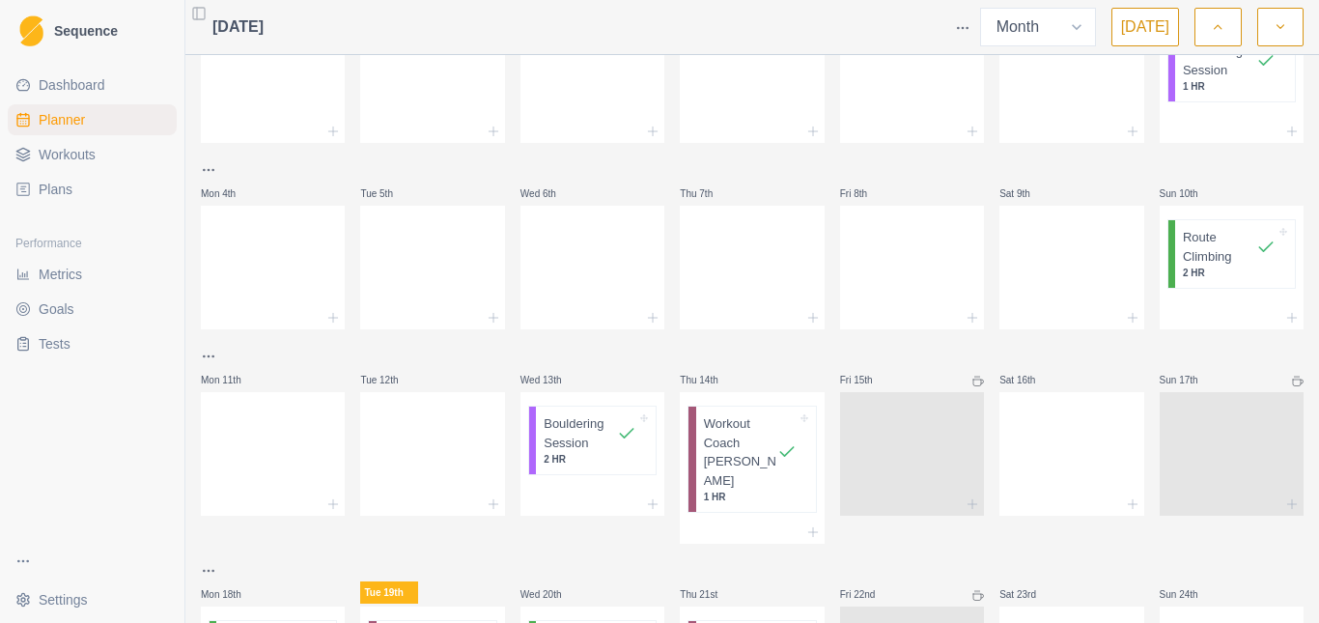
scroll to position [91, 0]
click at [84, 154] on span "Workouts" at bounding box center [67, 154] width 57 height 19
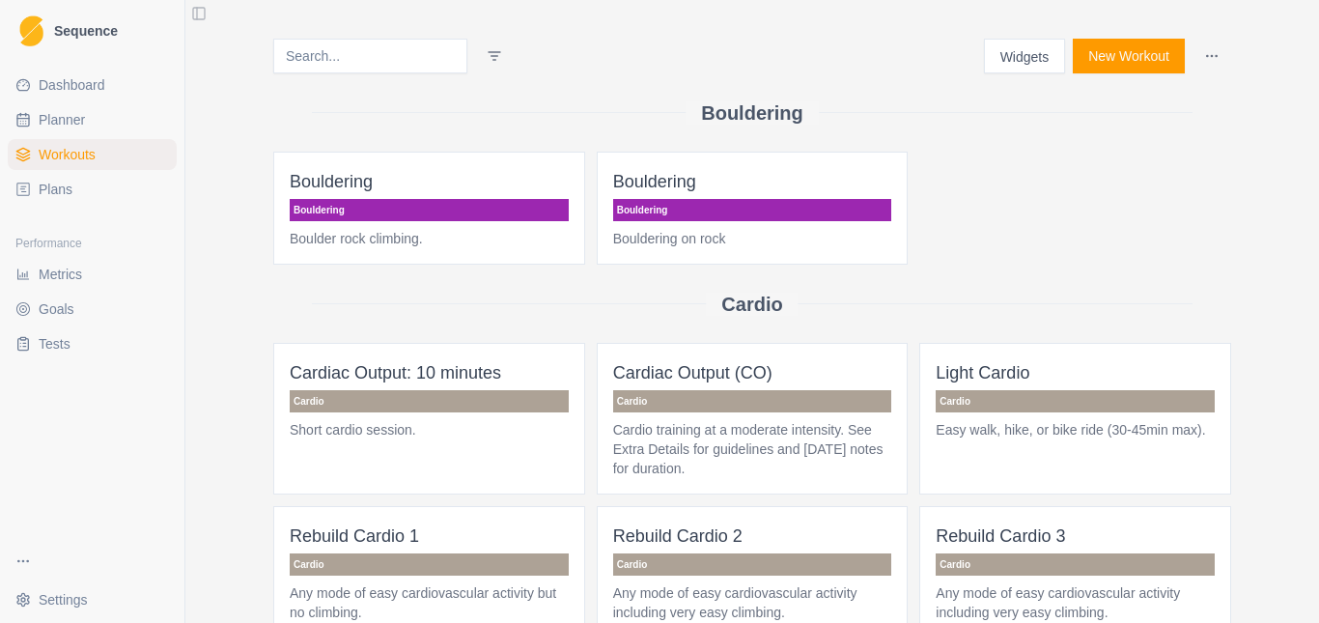
click at [80, 82] on span "Dashboard" at bounding box center [72, 84] width 67 height 19
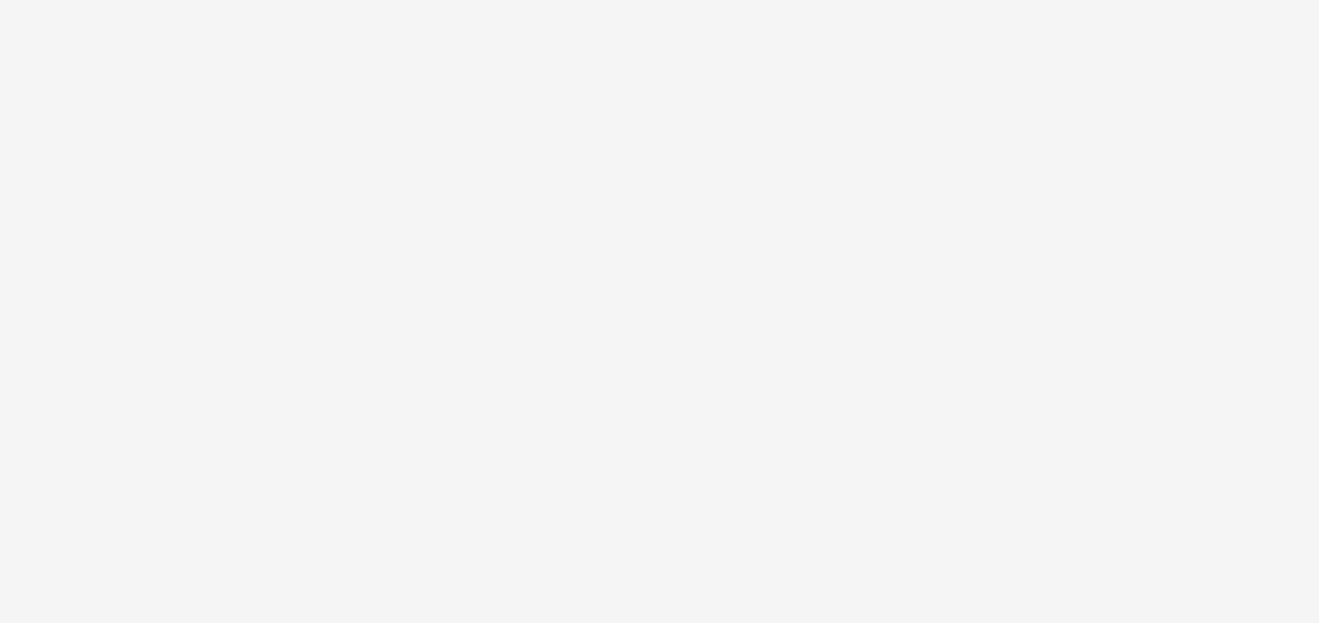
drag, startPoint x: 174, startPoint y: 105, endPoint x: 98, endPoint y: 30, distance: 106.5
click at [174, 0] on html at bounding box center [659, 0] width 1319 height 0
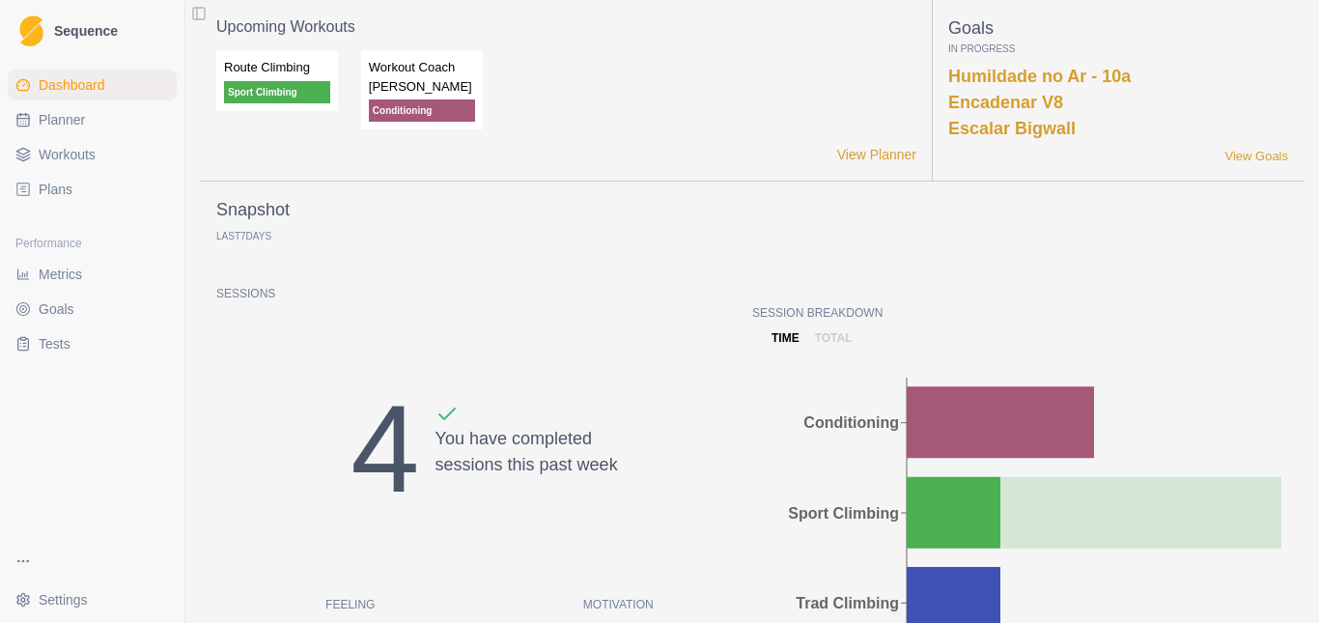
click at [55, 290] on ul "Metrics Goals Tests" at bounding box center [92, 309] width 169 height 100
click at [53, 284] on link "Metrics" at bounding box center [92, 274] width 169 height 31
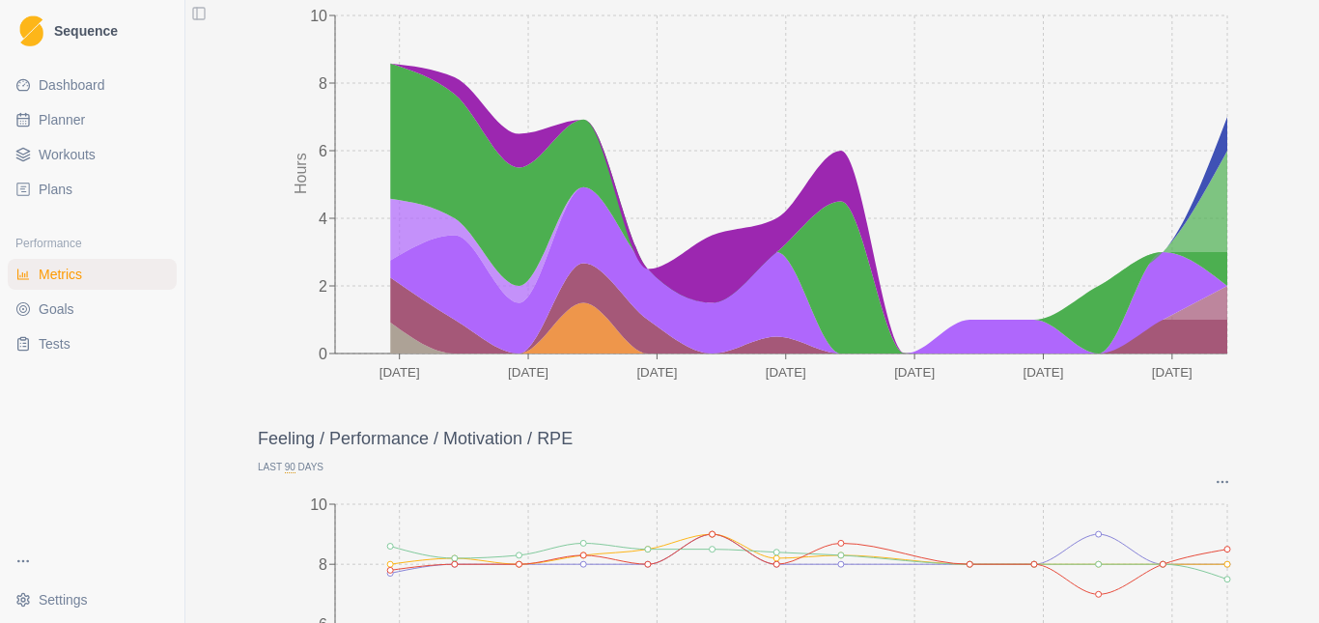
scroll to position [97, 0]
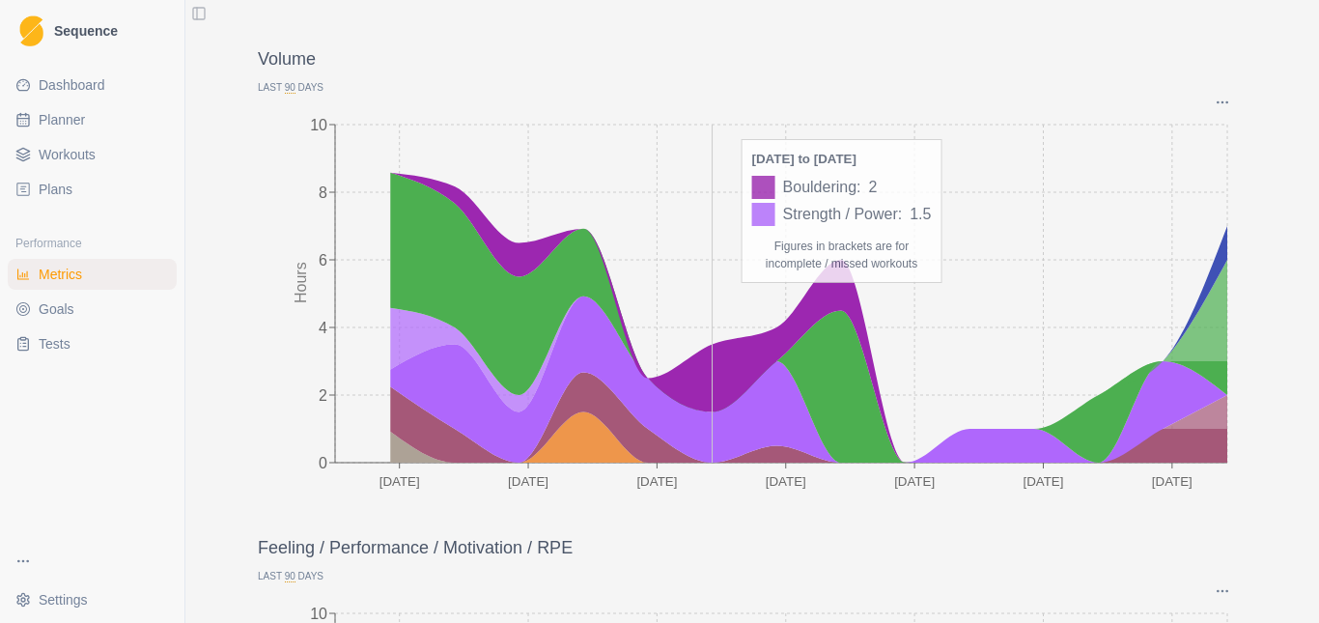
drag, startPoint x: 459, startPoint y: 343, endPoint x: 807, endPoint y: 395, distance: 352.4
click at [814, 394] on icon "20 May 3 Jun 17 Jun 1 Jul 15 Jul 29 Jul 12 Aug 0 2 4 6 8 10 Hours" at bounding box center [752, 303] width 989 height 386
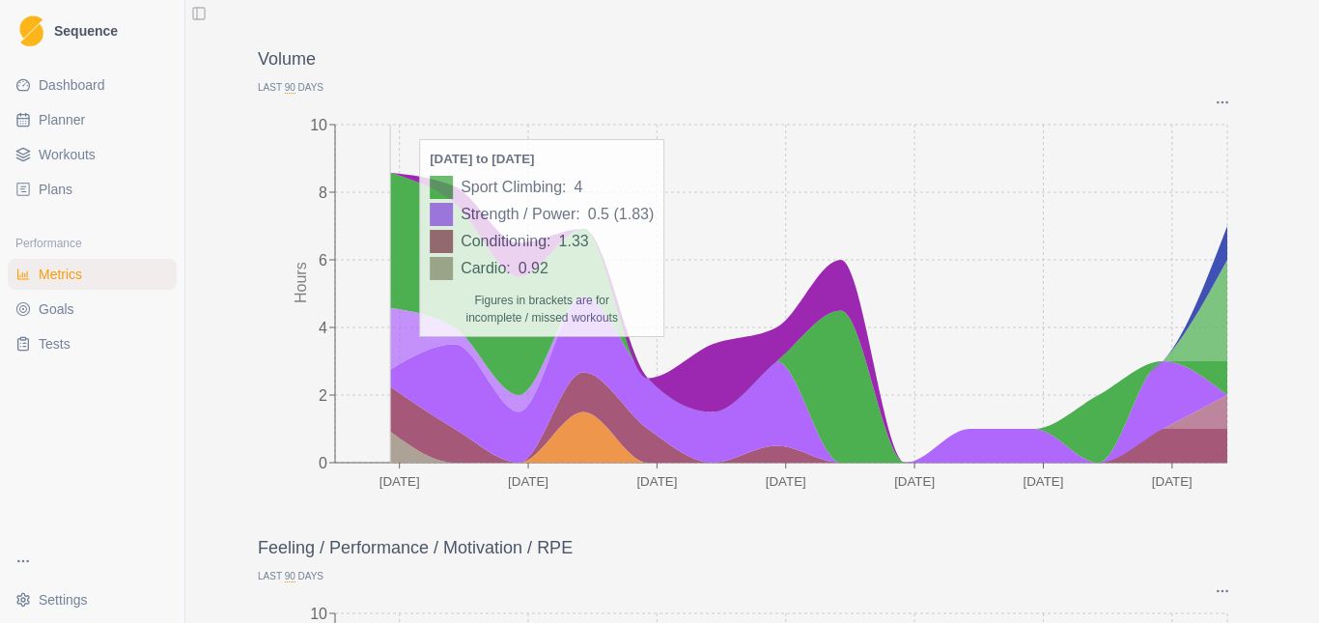
click at [351, 393] on icon "20 May 3 Jun 17 Jun 1 Jul 15 Jul 29 Jul 12 Aug 0 2 4 6 8 10 Hours" at bounding box center [752, 303] width 989 height 386
click at [351, 401] on icon "20 May 3 Jun 17 Jun 1 Jul 15 Jul 29 Jul 12 Aug 0 2 4 6 8 10 Hours" at bounding box center [752, 303] width 989 height 386
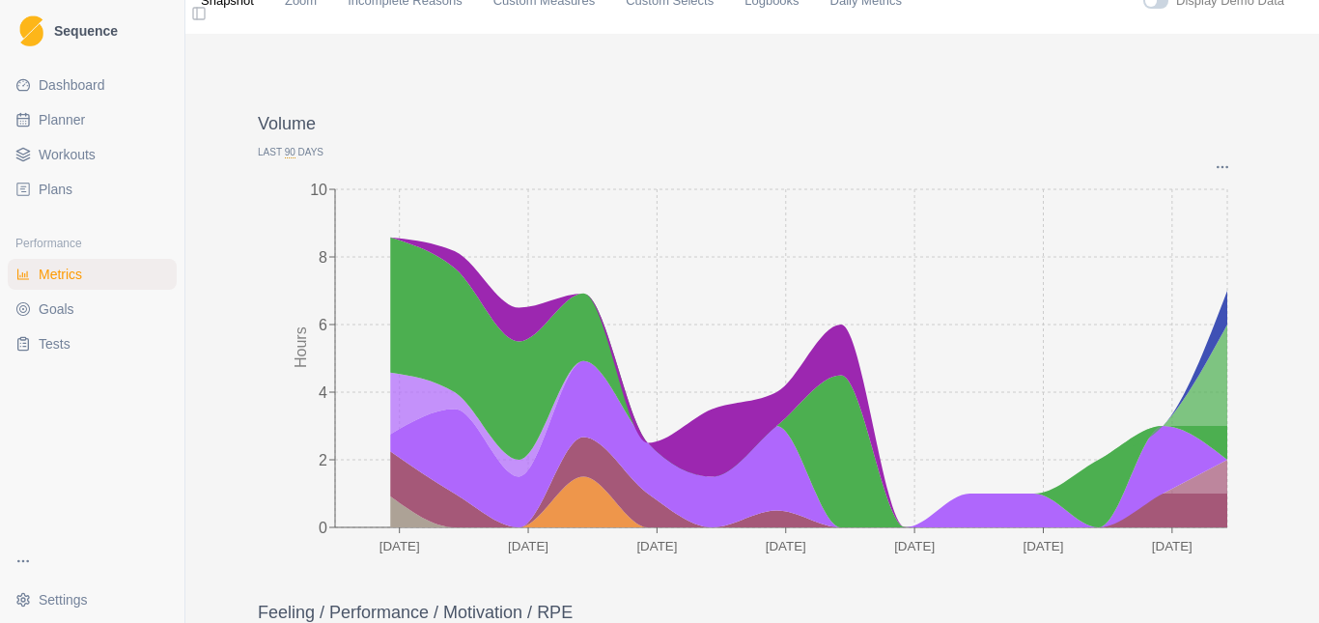
scroll to position [0, 0]
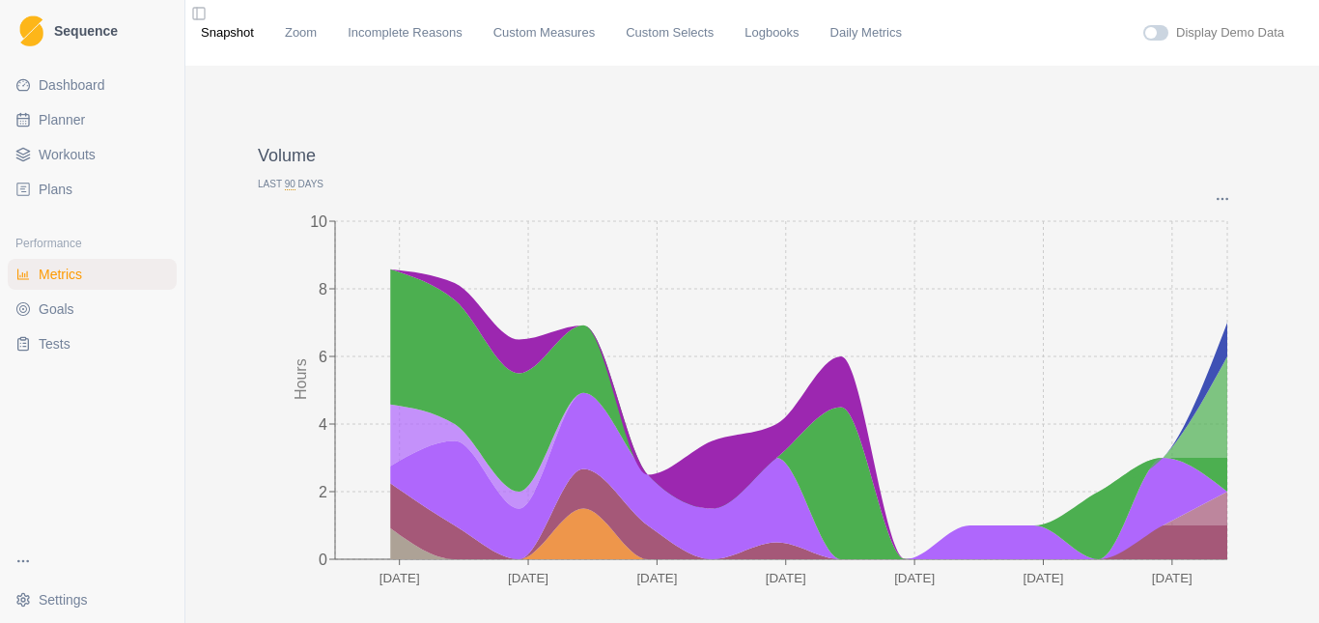
click at [285, 185] on span "90" at bounding box center [290, 185] width 11 height 12
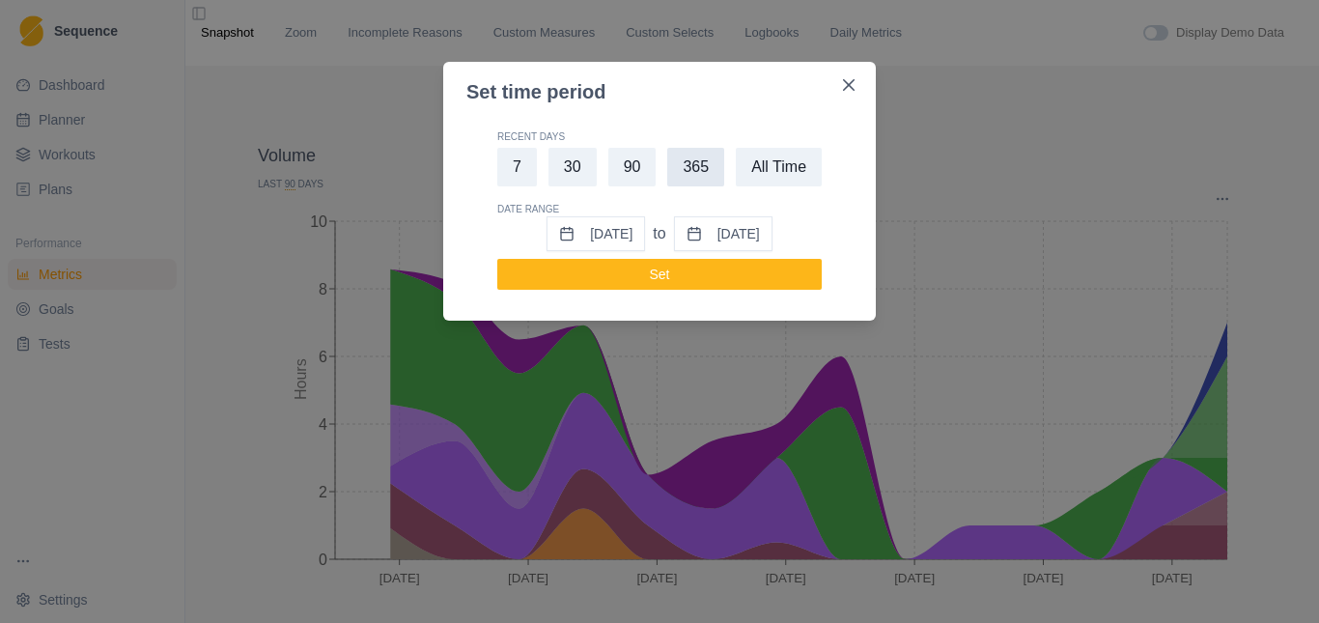
click at [688, 165] on button "365" at bounding box center [695, 167] width 57 height 39
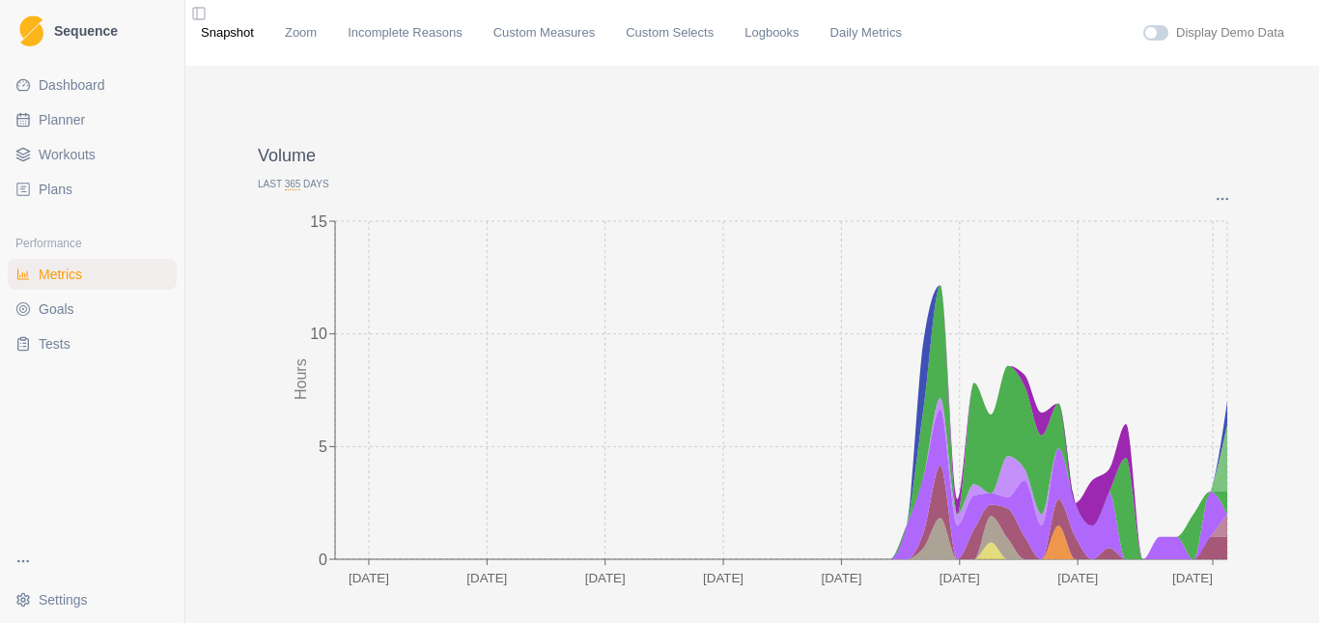
click at [285, 186] on span "365" at bounding box center [293, 185] width 16 height 12
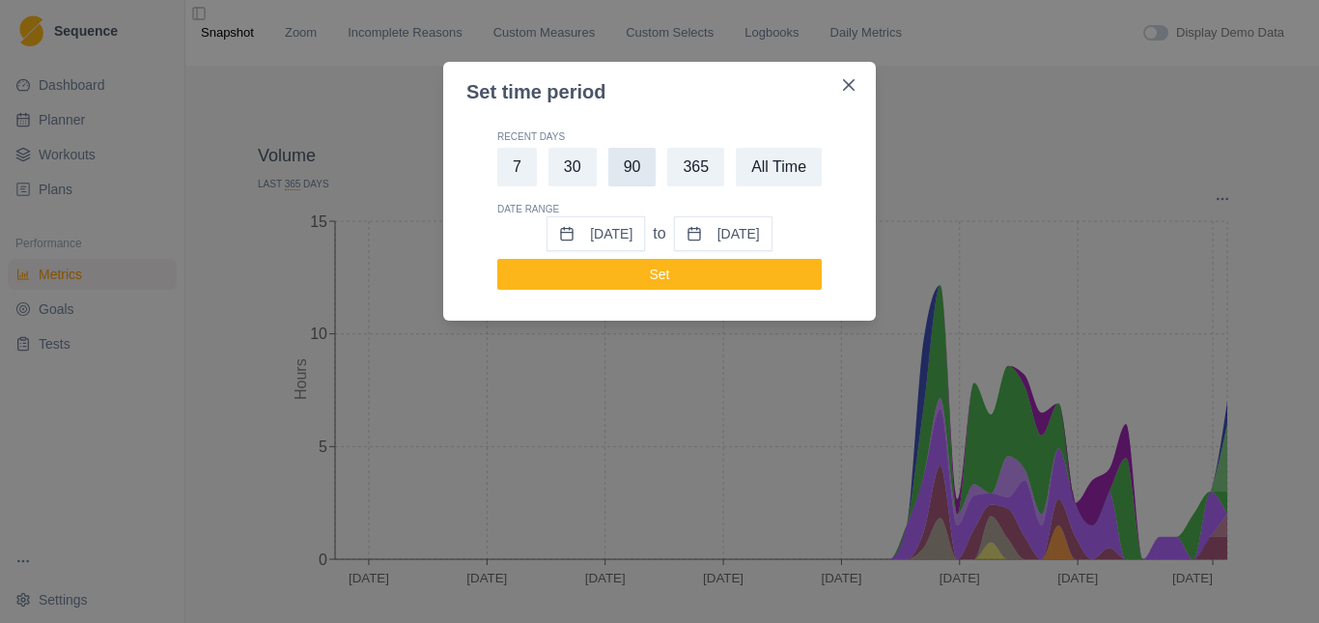
click at [622, 173] on button "90" at bounding box center [632, 167] width 48 height 39
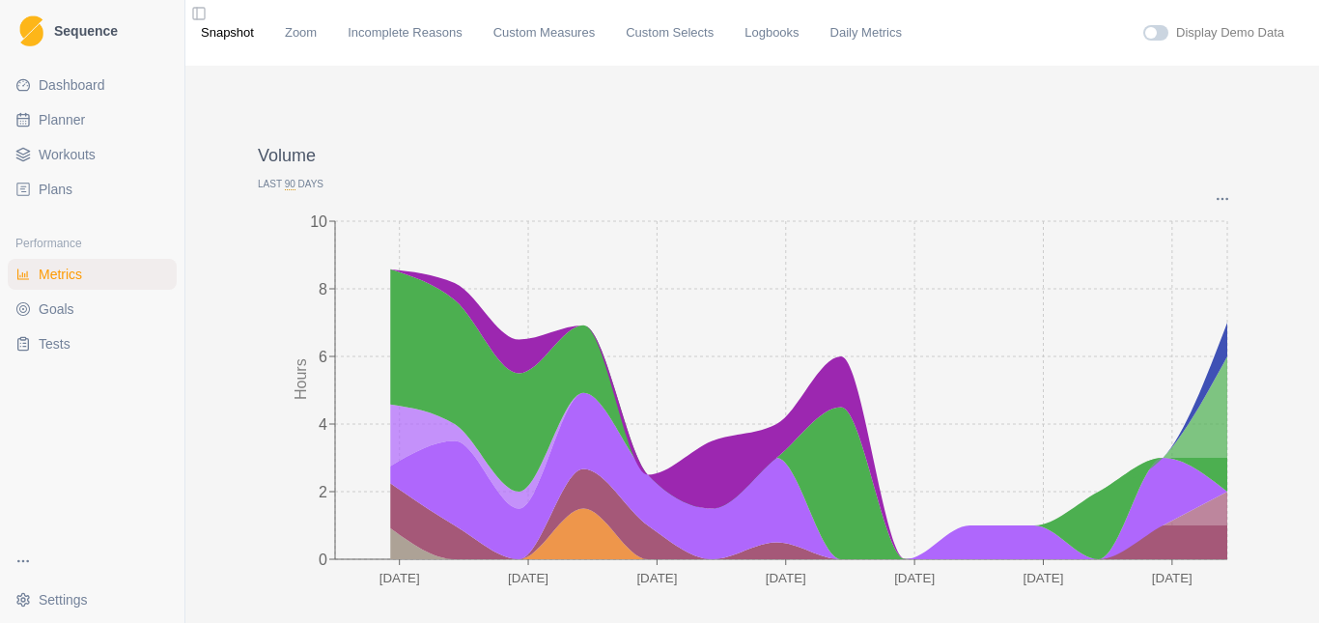
click at [285, 186] on span "90" at bounding box center [290, 185] width 11 height 12
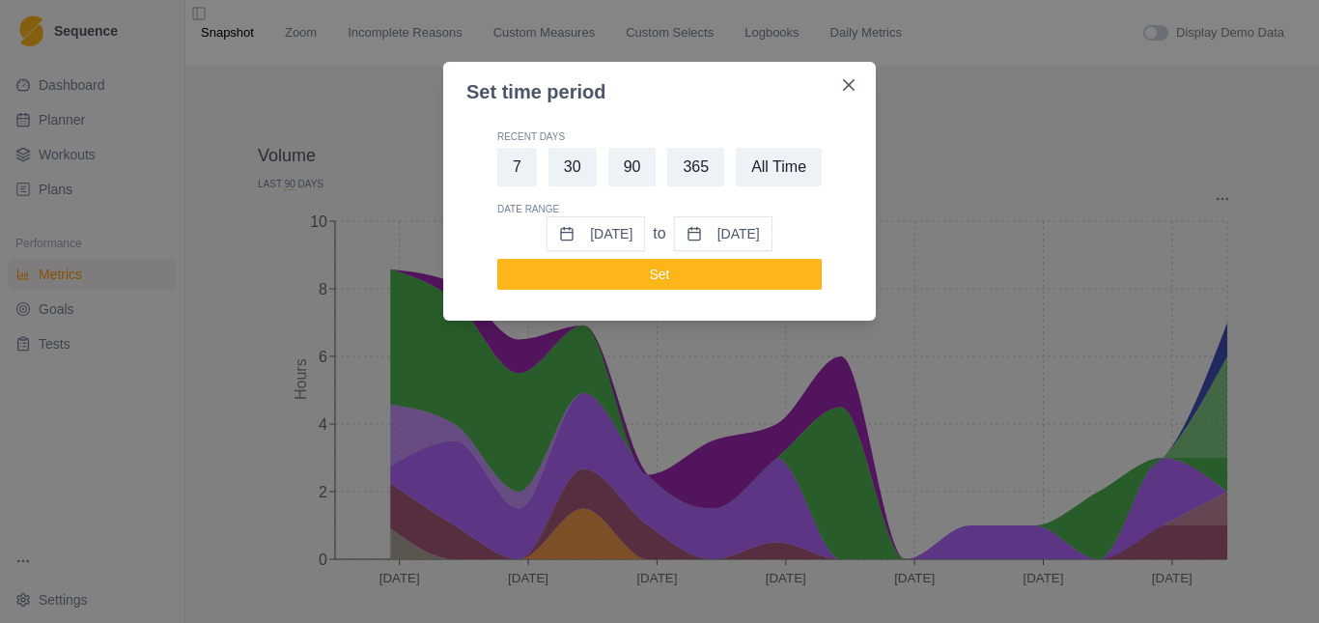
click at [679, 164] on button "365" at bounding box center [695, 167] width 57 height 39
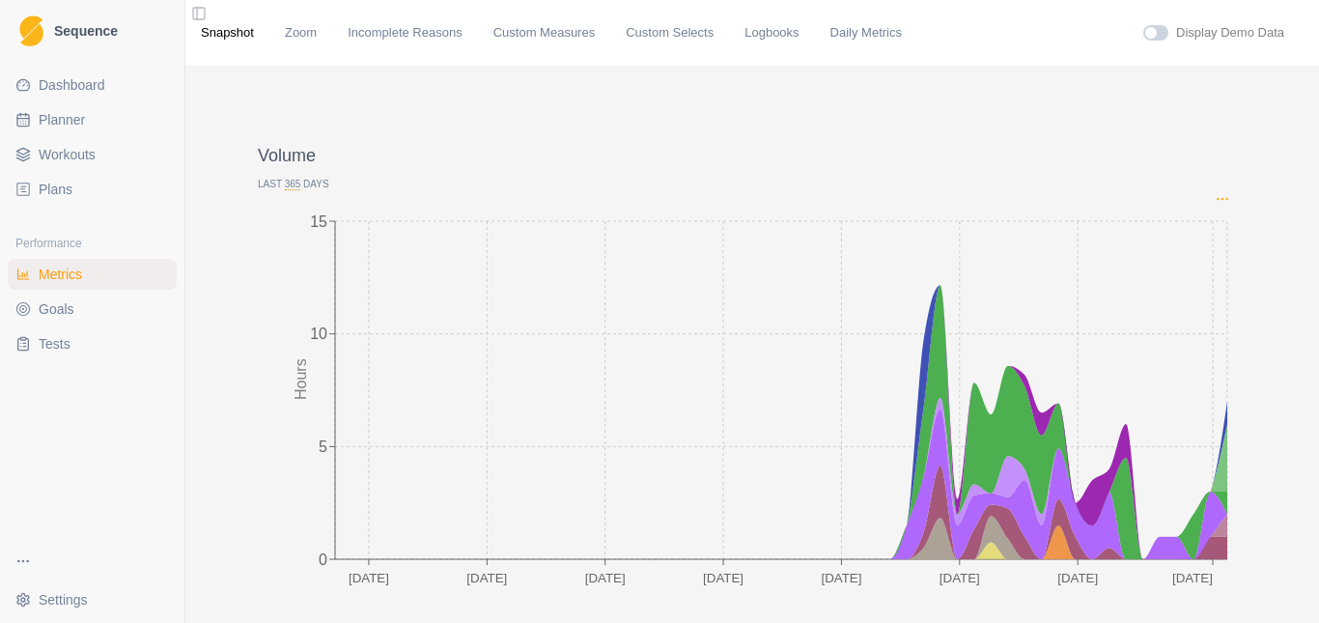
click at [1215, 202] on icon "Options" at bounding box center [1222, 198] width 15 height 15
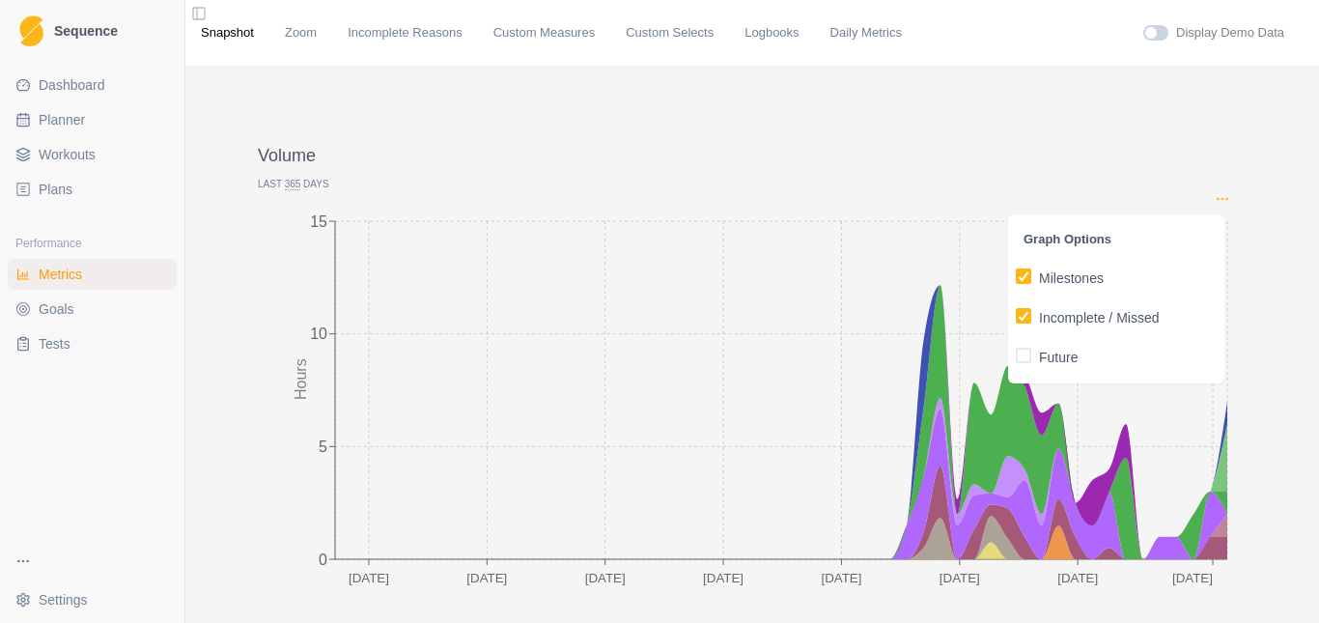
click at [1215, 202] on icon "Options" at bounding box center [1222, 198] width 15 height 15
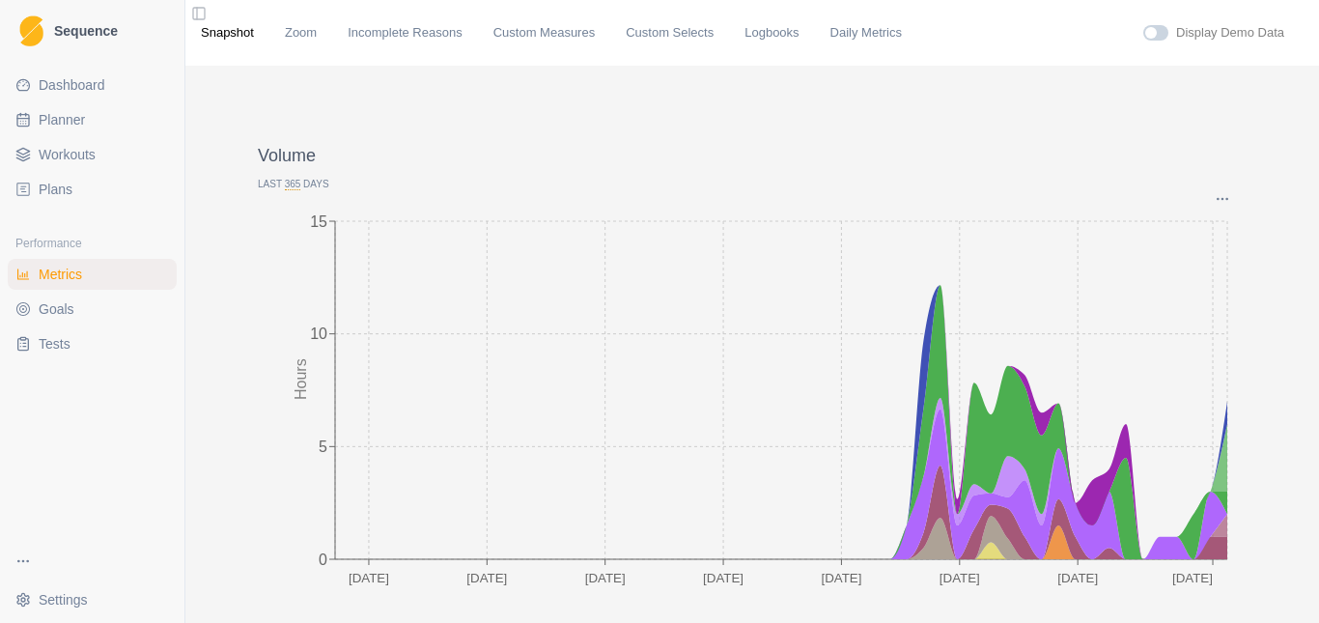
click at [64, 310] on span "Goals" at bounding box center [57, 308] width 36 height 19
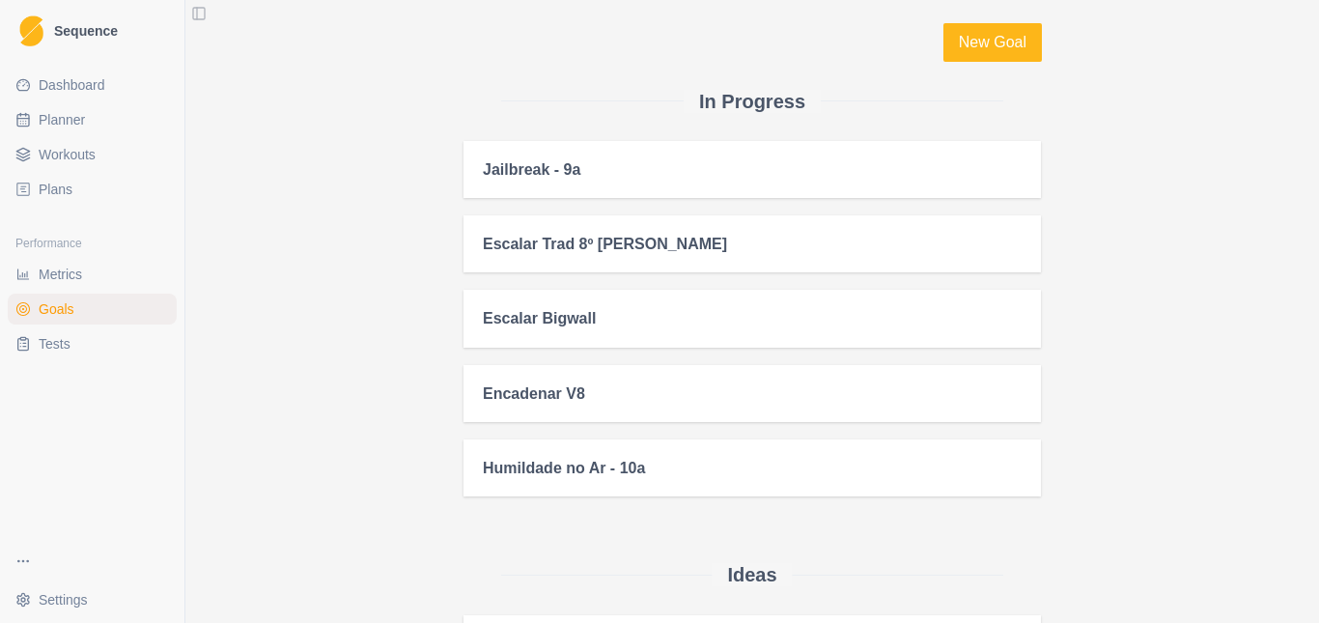
click at [74, 272] on span "Metrics" at bounding box center [60, 274] width 43 height 19
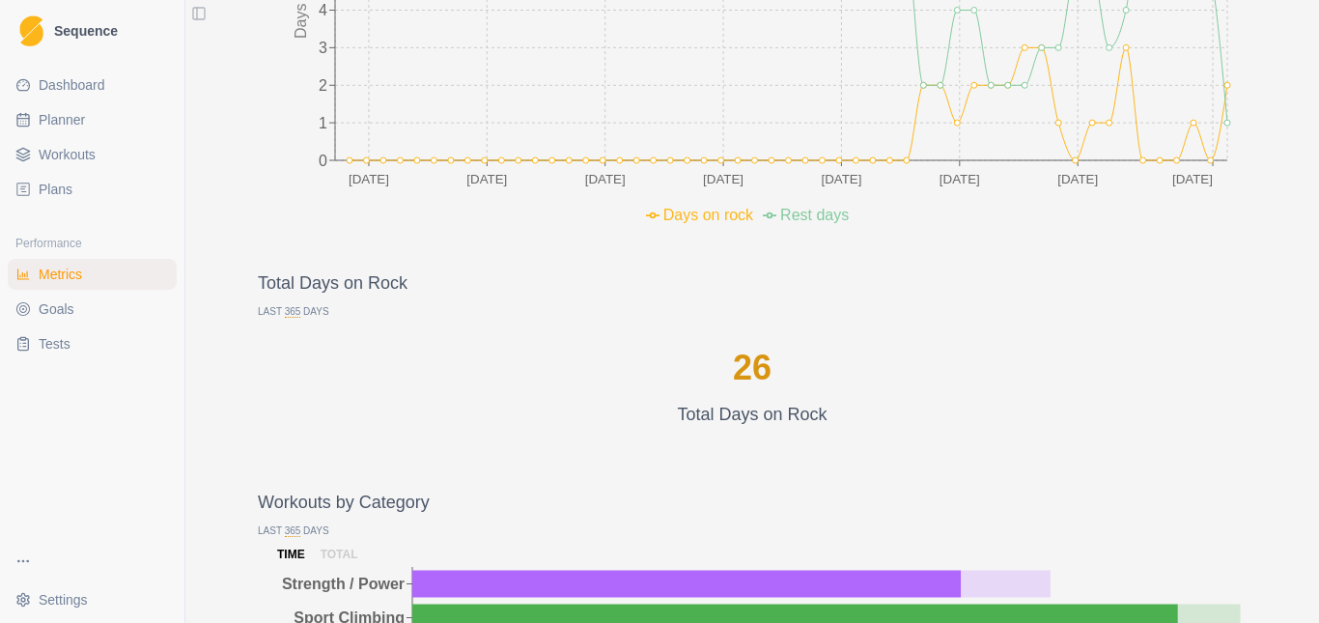
scroll to position [1448, 0]
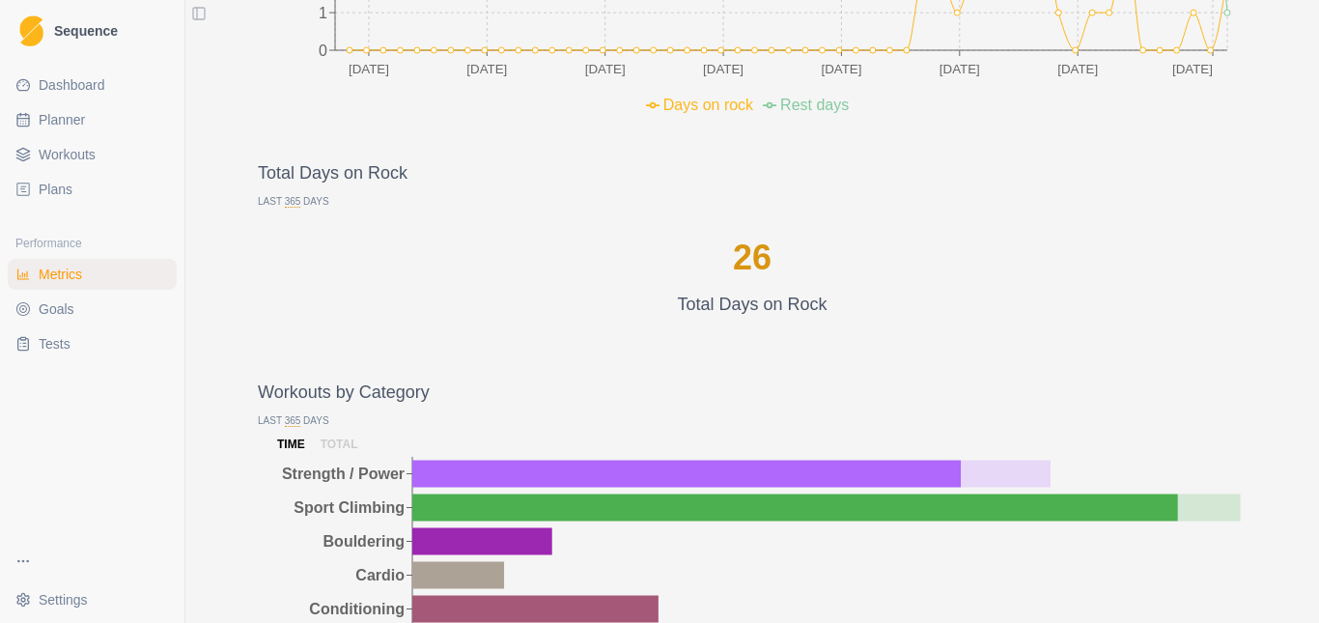
click at [285, 205] on span "365" at bounding box center [293, 202] width 16 height 12
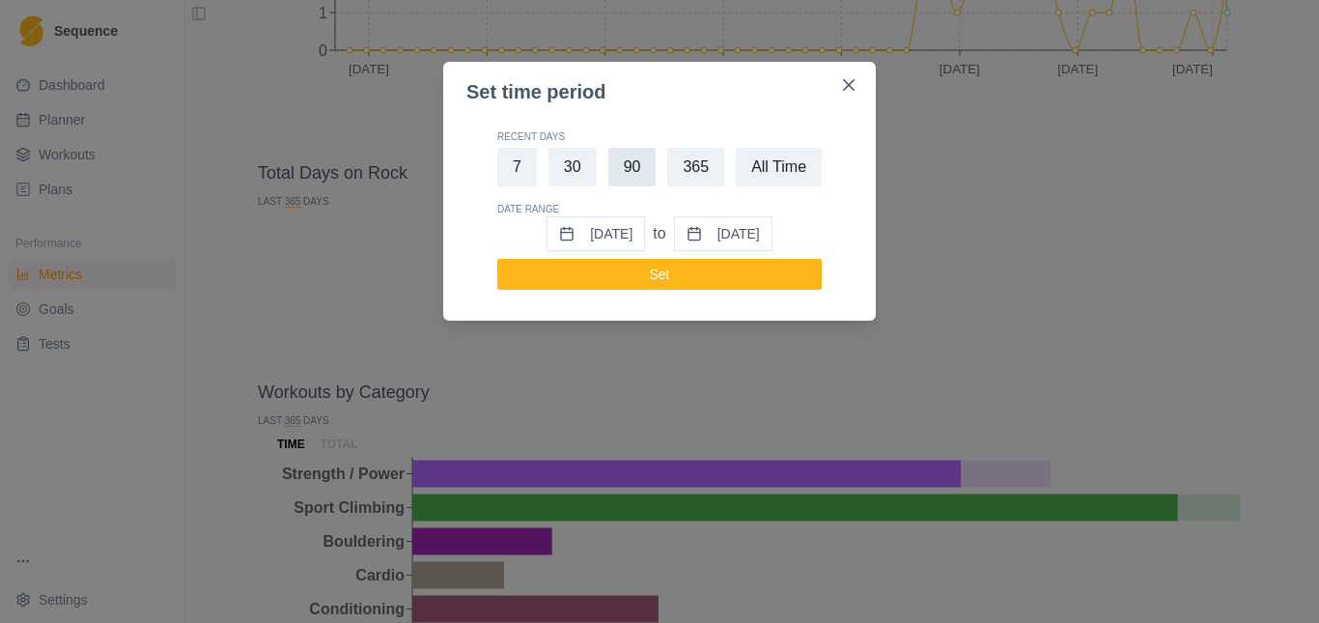
click at [633, 171] on button "90" at bounding box center [632, 167] width 48 height 39
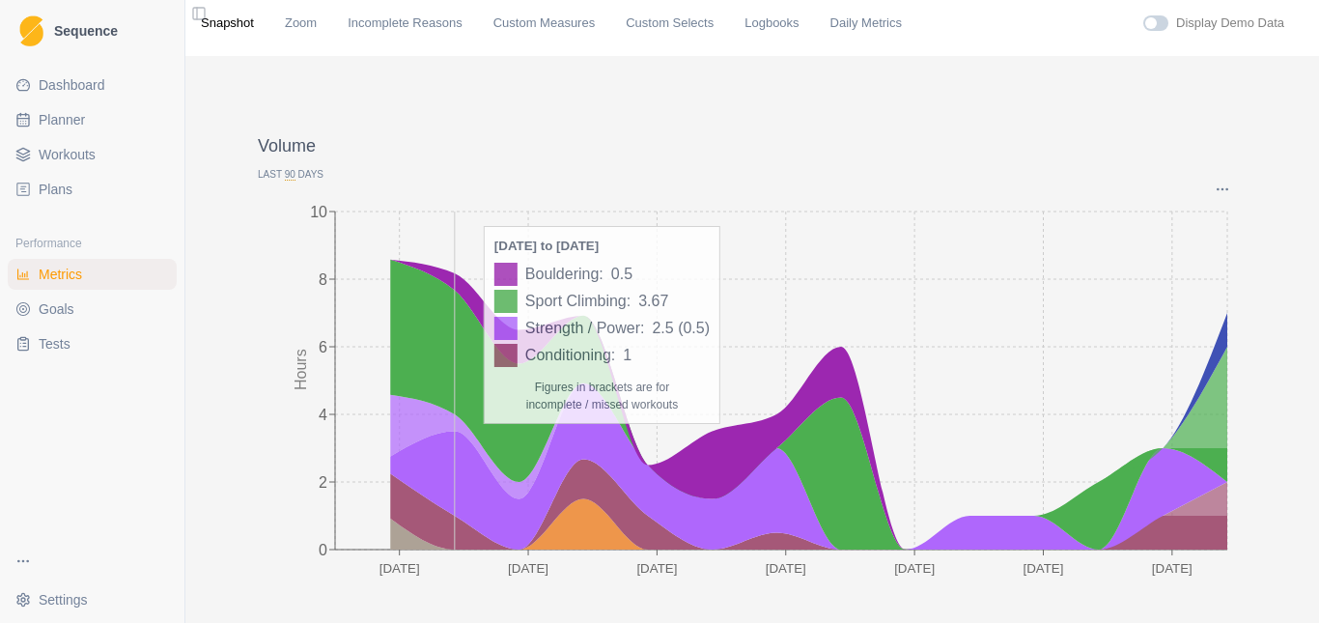
scroll to position [0, 0]
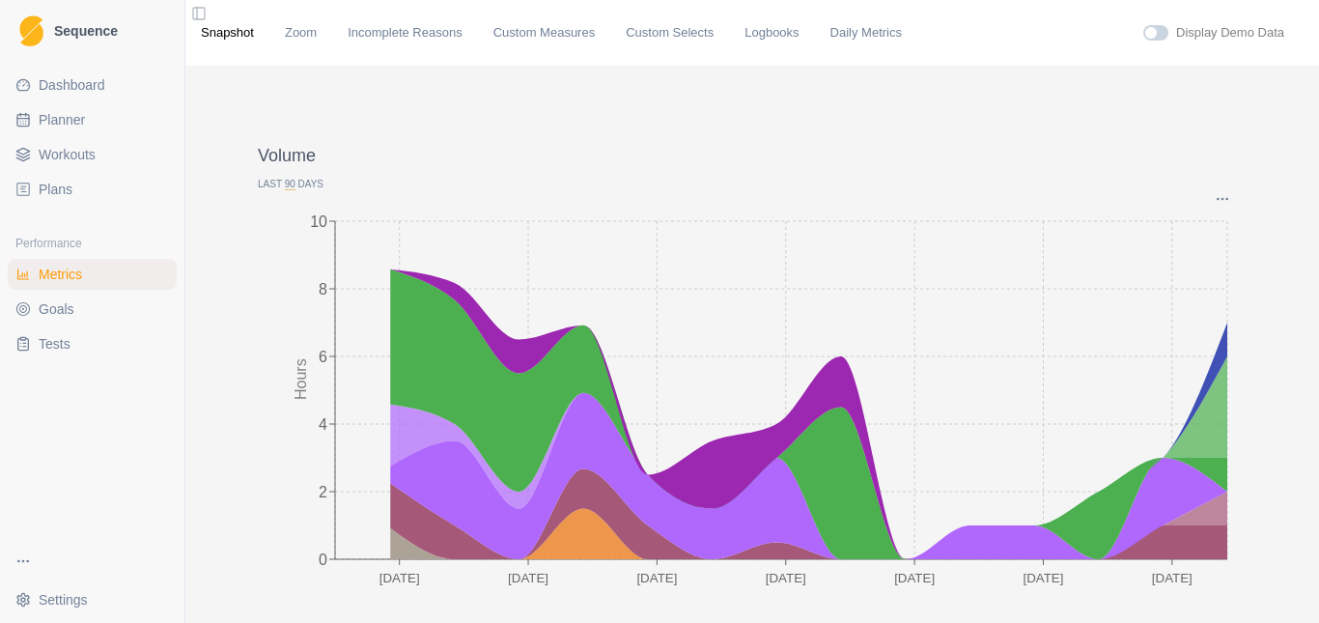
click at [71, 121] on span "Planner" at bounding box center [62, 119] width 46 height 19
select select "month"
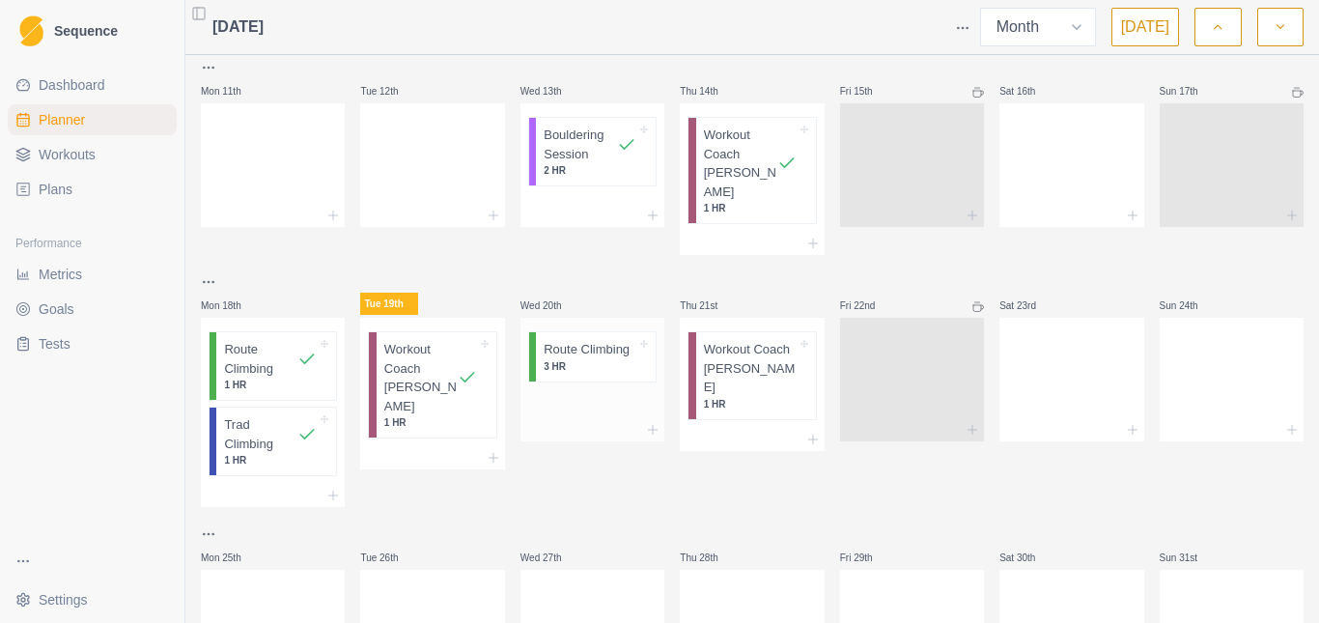
scroll to position [477, 0]
